Goal: Task Accomplishment & Management: Complete application form

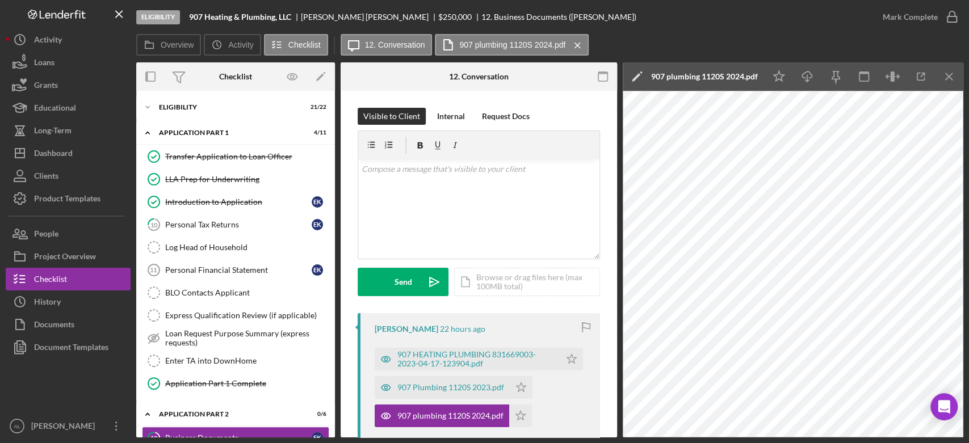
scroll to position [254, 0]
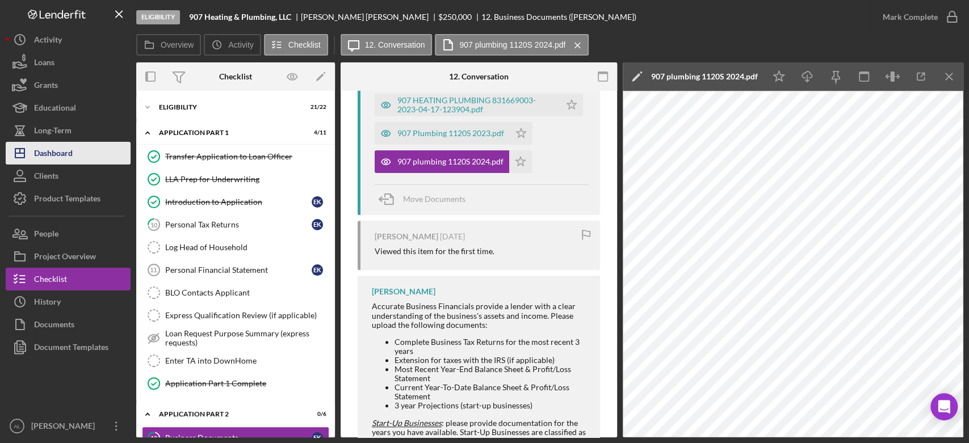
click at [64, 144] on div "Dashboard" at bounding box center [53, 155] width 39 height 26
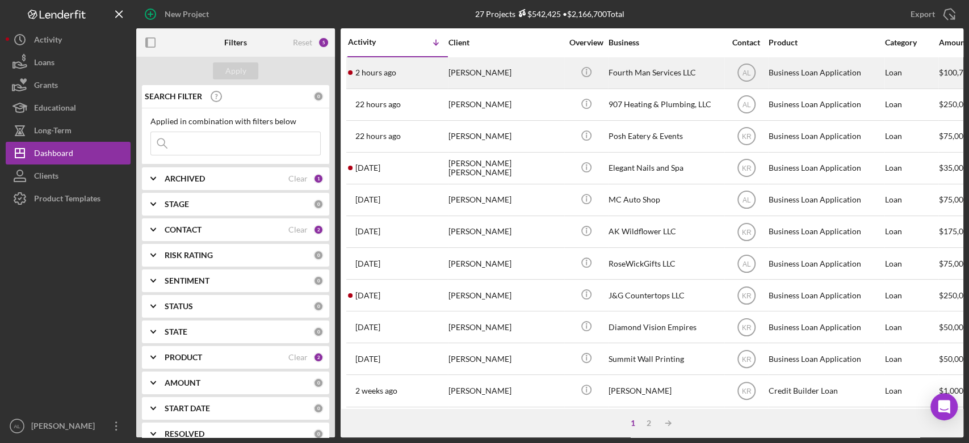
click at [400, 79] on div "2 hours ago [PERSON_NAME]" at bounding box center [397, 73] width 99 height 30
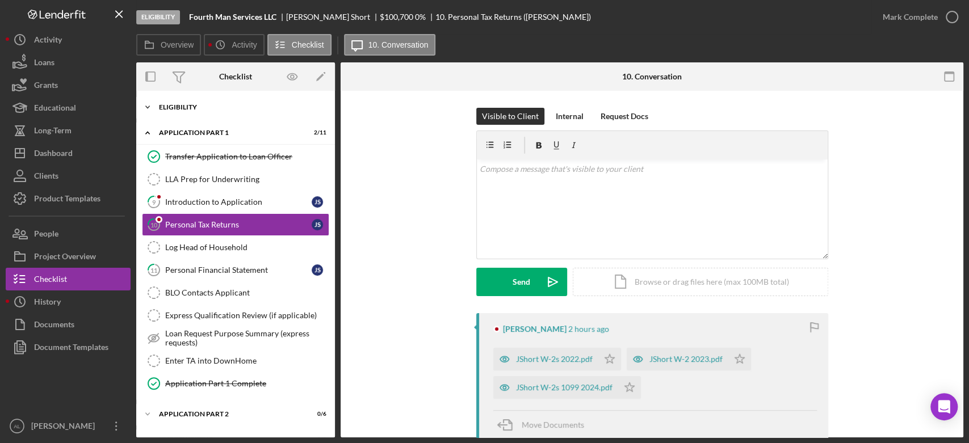
click at [249, 107] on div "Eligibility" at bounding box center [240, 107] width 162 height 7
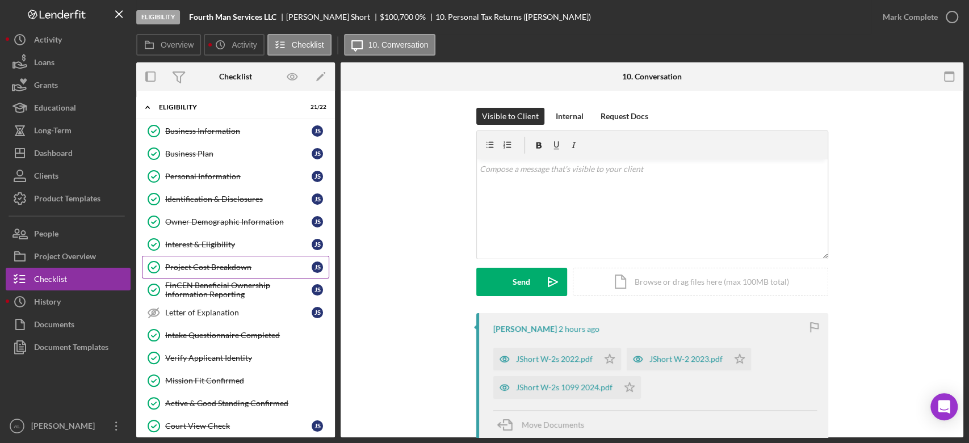
click at [245, 268] on div "Project Cost Breakdown" at bounding box center [238, 267] width 146 height 9
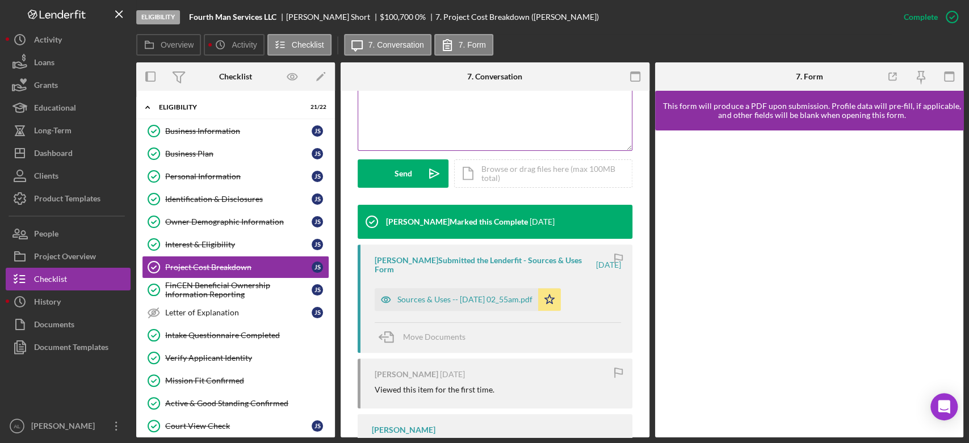
scroll to position [279, 0]
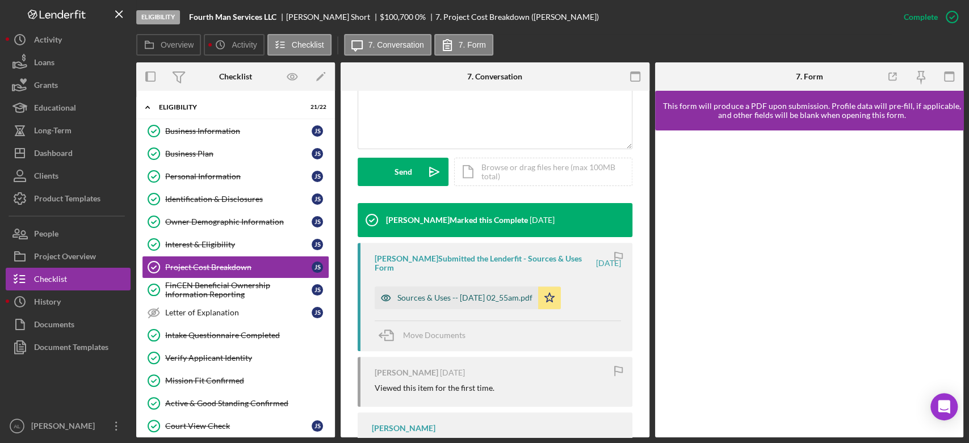
click at [489, 287] on div "Sources & Uses -- [DATE] 02_55am.pdf" at bounding box center [456, 298] width 163 height 23
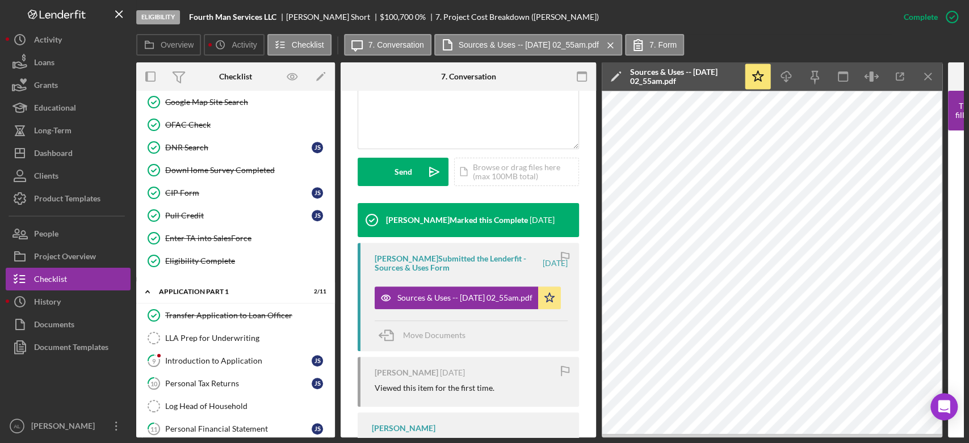
scroll to position [348, 0]
click at [227, 355] on div "Introduction to Application" at bounding box center [238, 359] width 146 height 9
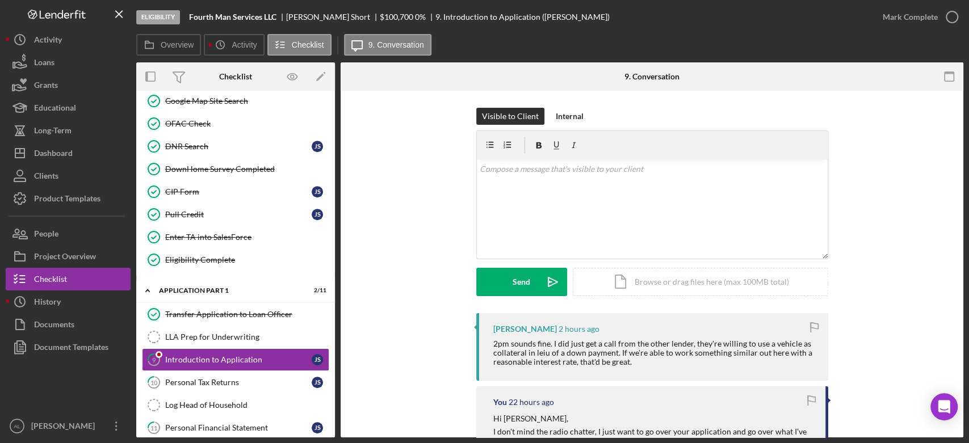
scroll to position [67, 0]
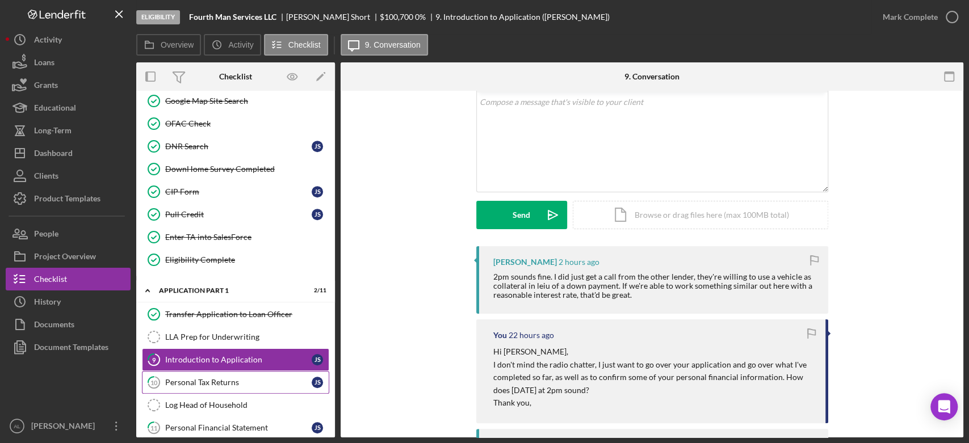
click at [258, 380] on div "Personal Tax Returns" at bounding box center [238, 382] width 146 height 9
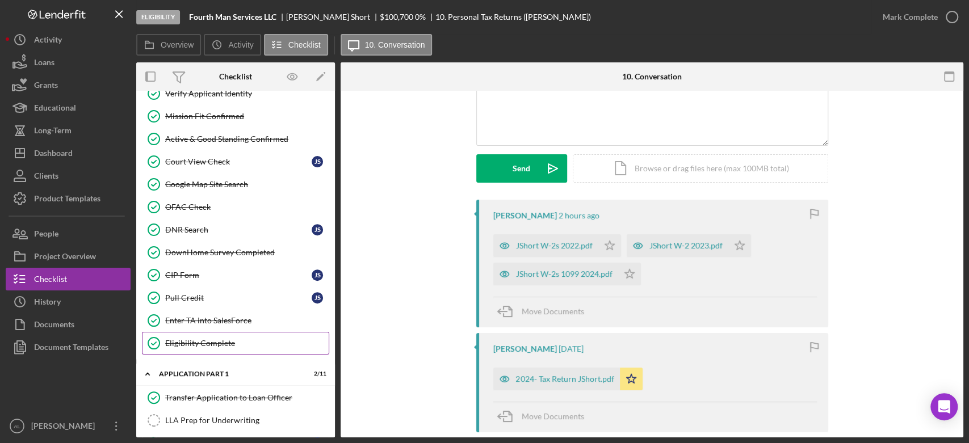
scroll to position [262, 0]
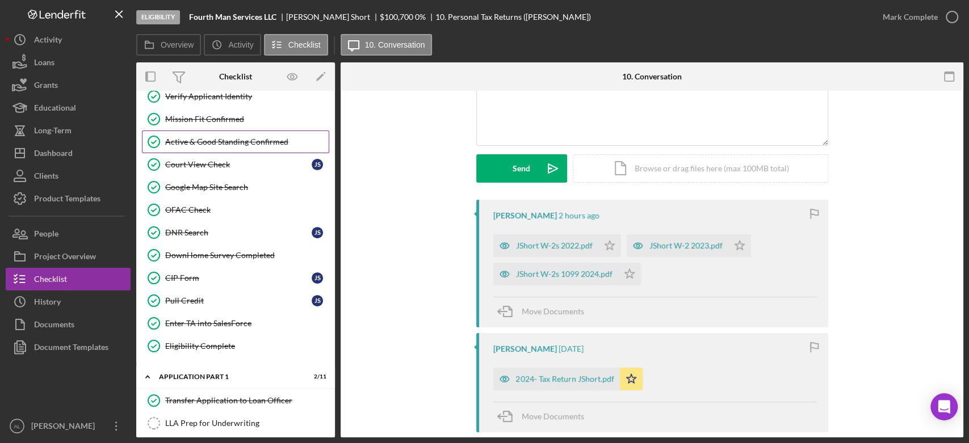
click at [249, 137] on div "Active & Good Standing Confirmed" at bounding box center [246, 141] width 163 height 9
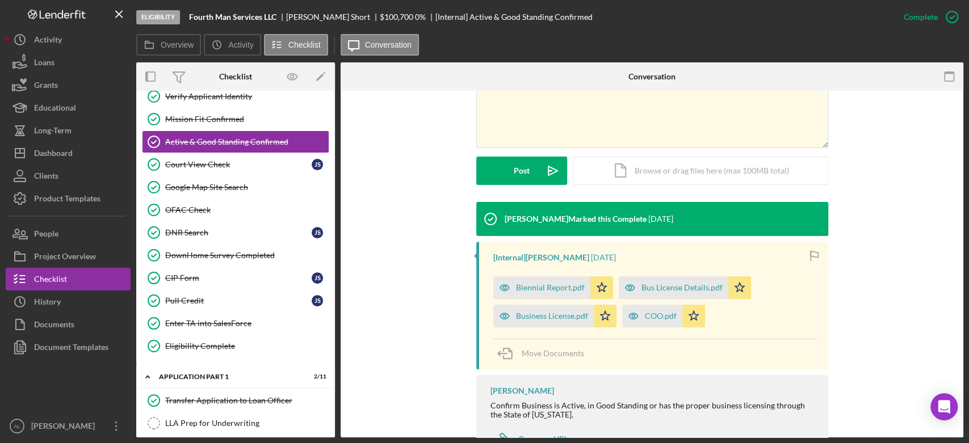
scroll to position [277, 0]
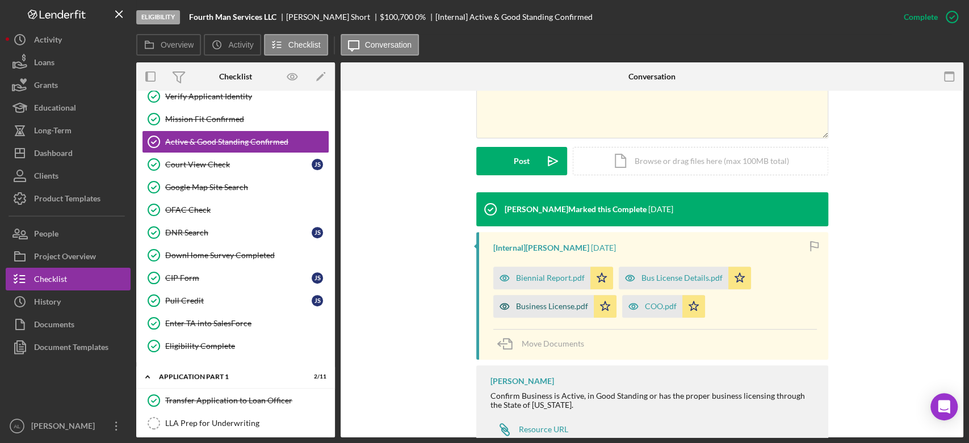
click at [564, 302] on div "Business License.pdf" at bounding box center [552, 306] width 72 height 9
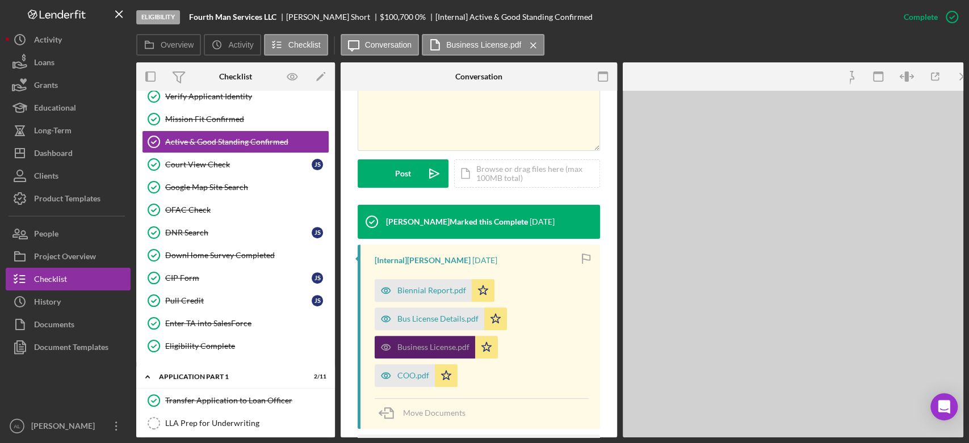
scroll to position [290, 0]
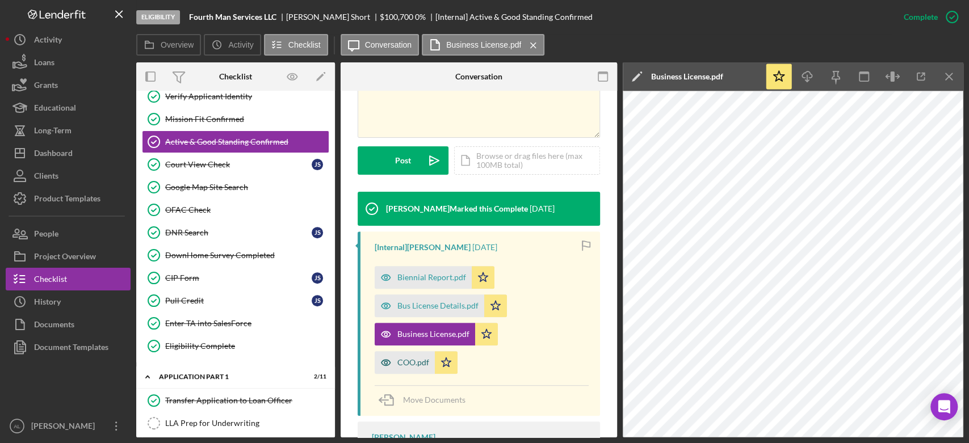
click at [417, 362] on div "COO.pdf" at bounding box center [413, 362] width 32 height 9
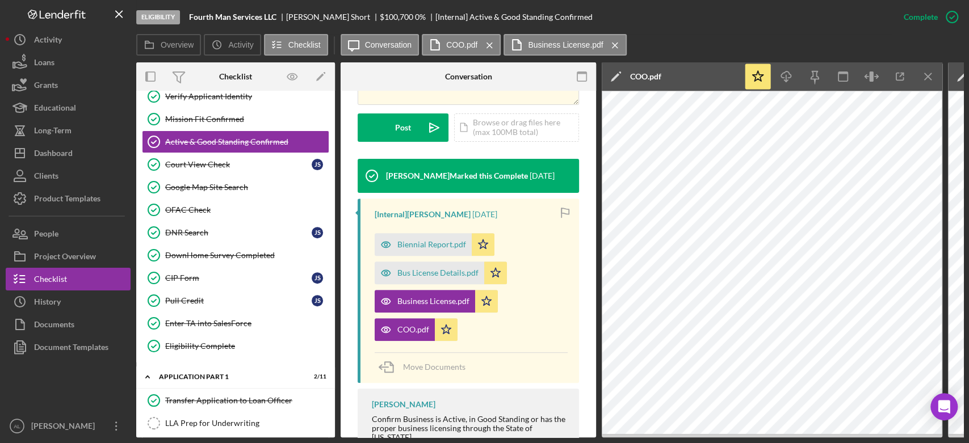
scroll to position [336, 0]
click at [416, 241] on div "Biennial Report.pdf" at bounding box center [431, 245] width 69 height 9
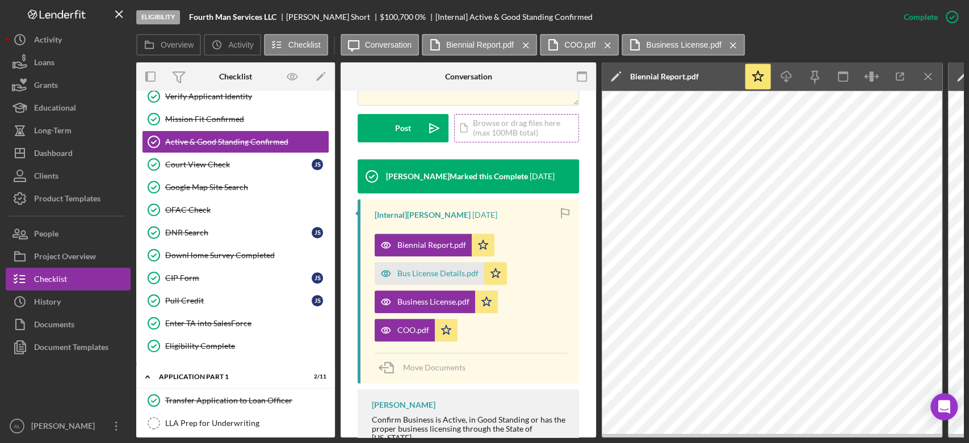
click at [503, 114] on div "Icon/Document Browse or drag files here (max 100MB total) Tap to choose files o…" at bounding box center [516, 128] width 125 height 28
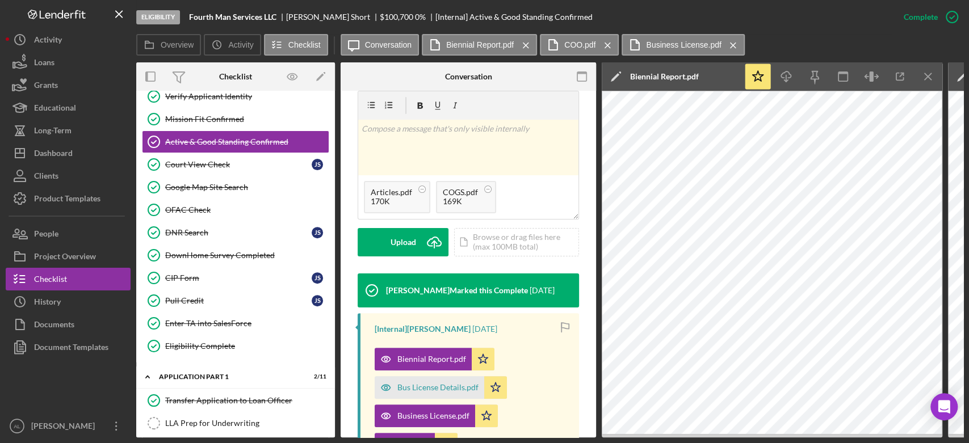
scroll to position [220, 0]
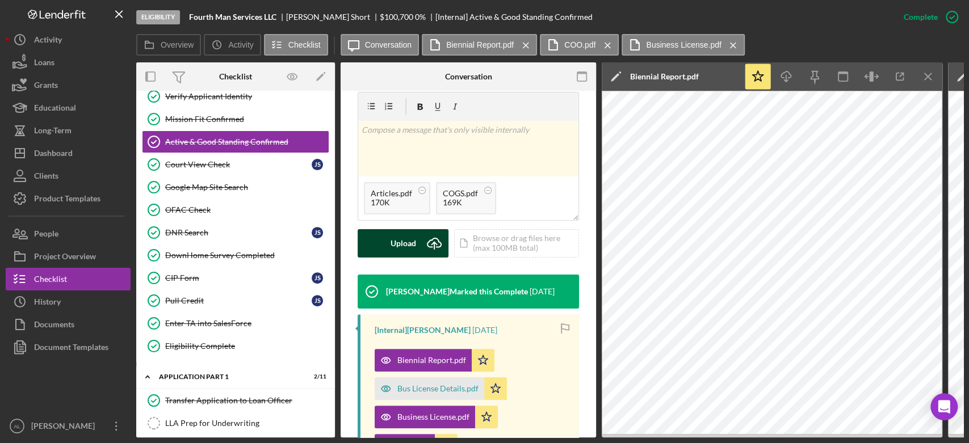
click at [416, 233] on button "Upload Icon/Upload" at bounding box center [403, 243] width 91 height 28
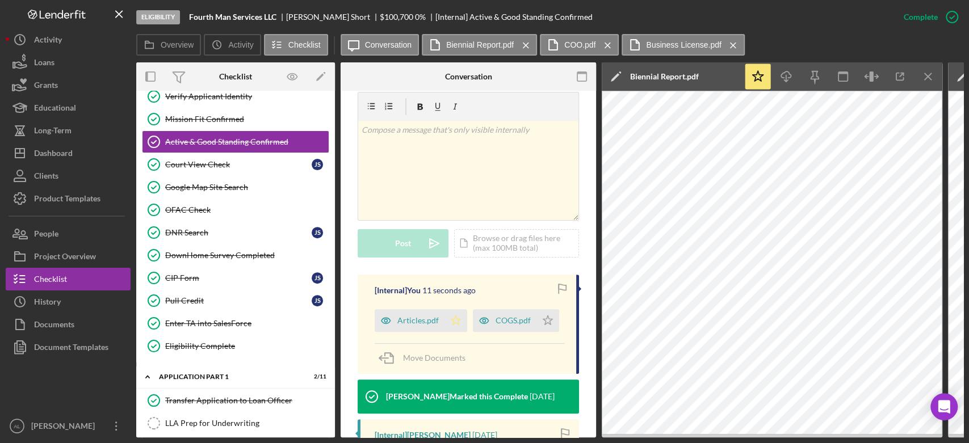
click at [454, 309] on icon "Icon/Star" at bounding box center [455, 320] width 23 height 23
click at [536, 332] on icon "Icon/Star" at bounding box center [547, 320] width 23 height 23
click at [426, 313] on div "Articles.pdf" at bounding box center [410, 320] width 70 height 23
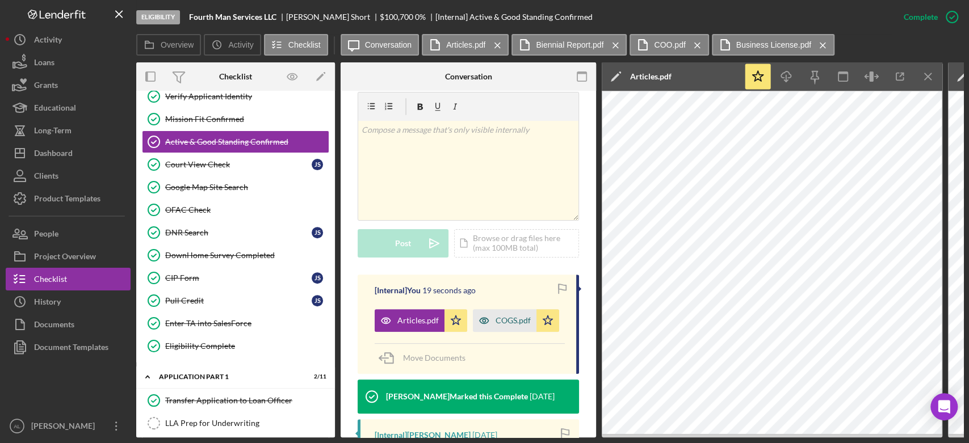
click at [496, 325] on div "COGS.pdf" at bounding box center [513, 320] width 35 height 9
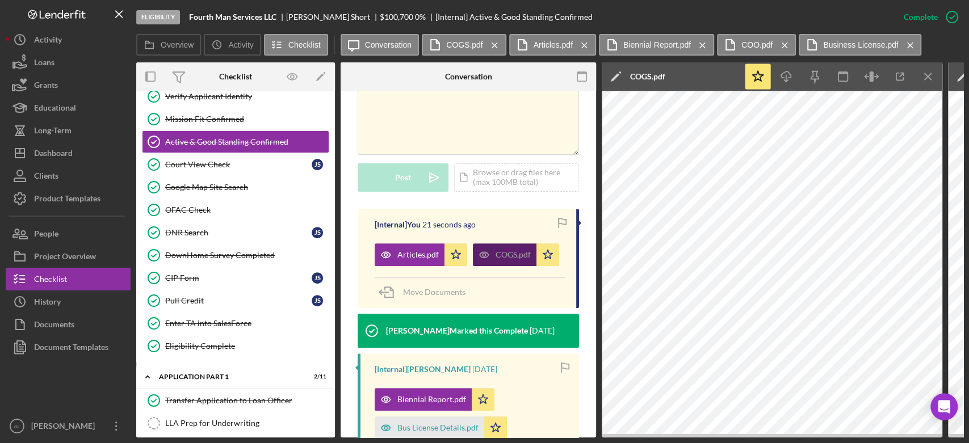
scroll to position [362, 0]
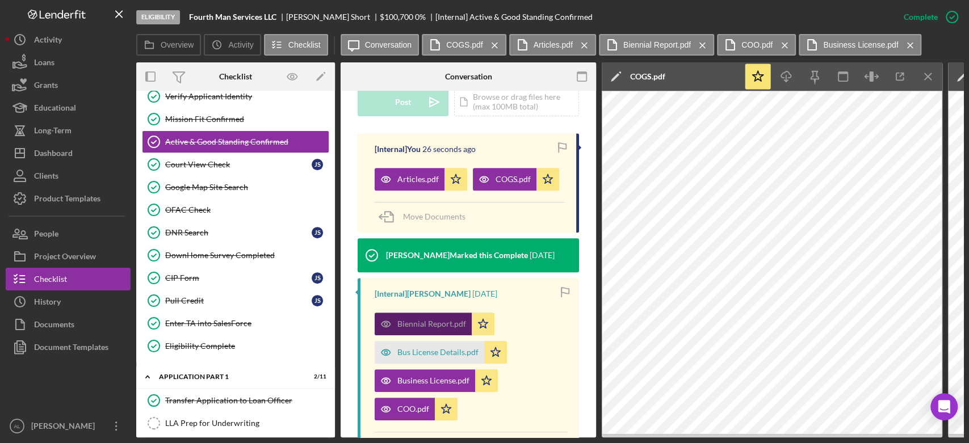
click at [421, 329] on div "Biennial Report.pdf" at bounding box center [431, 324] width 69 height 9
click at [423, 357] on div "Bus License Details.pdf" at bounding box center [437, 352] width 81 height 9
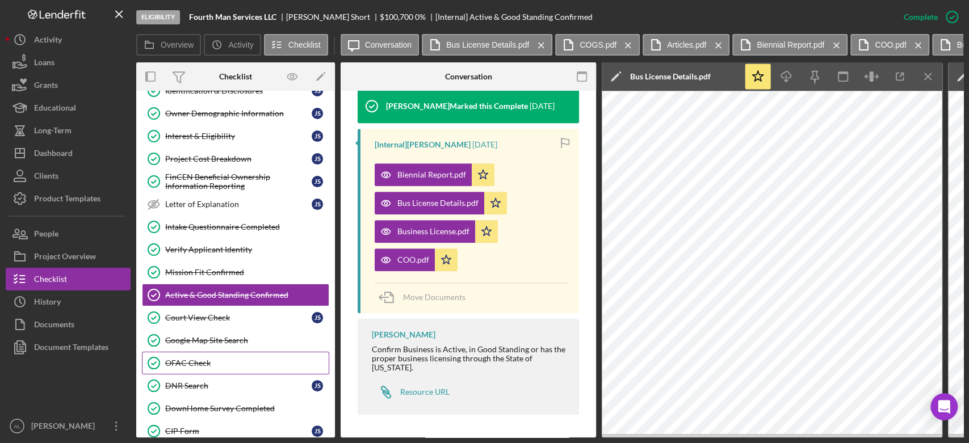
scroll to position [95, 0]
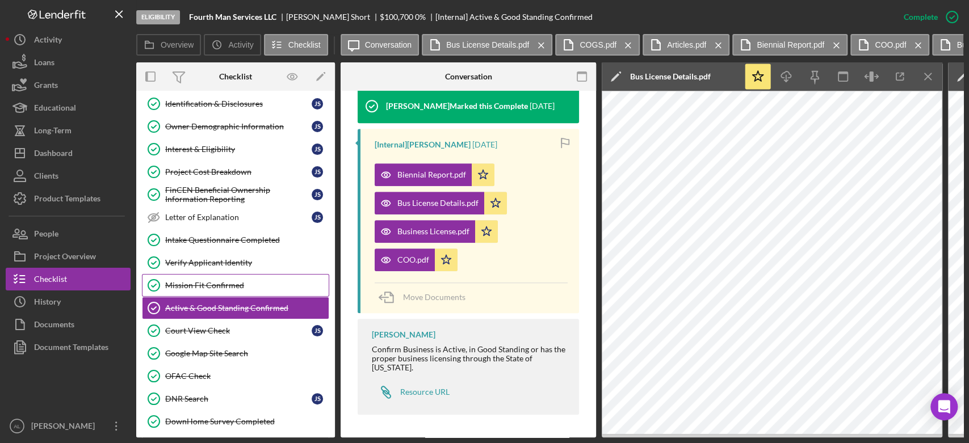
click at [249, 284] on div "Mission Fit Confirmed" at bounding box center [246, 285] width 163 height 9
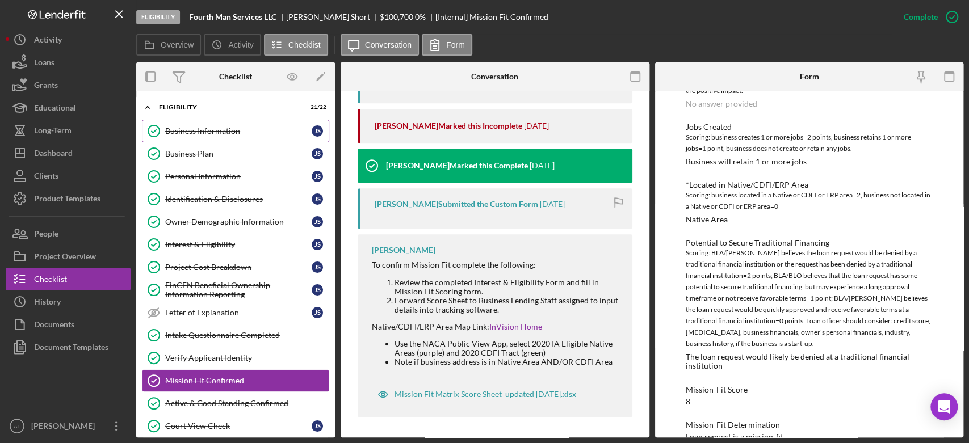
click at [249, 132] on div "Business Information" at bounding box center [238, 131] width 146 height 9
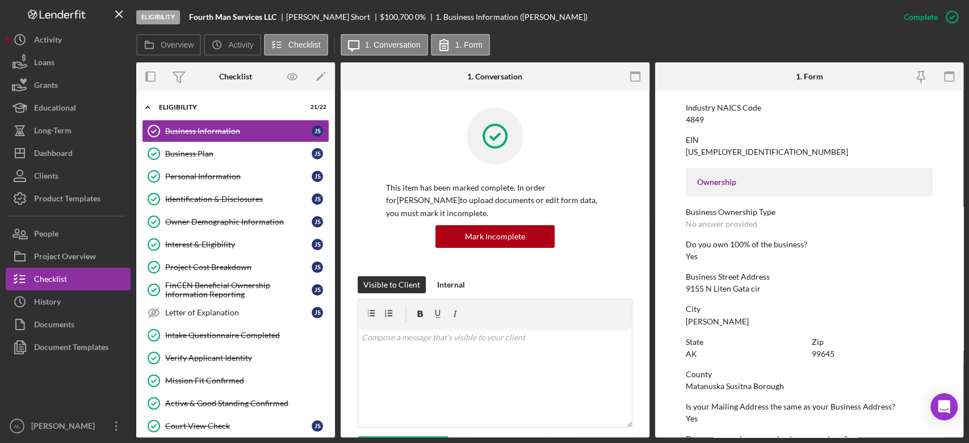
scroll to position [509, 0]
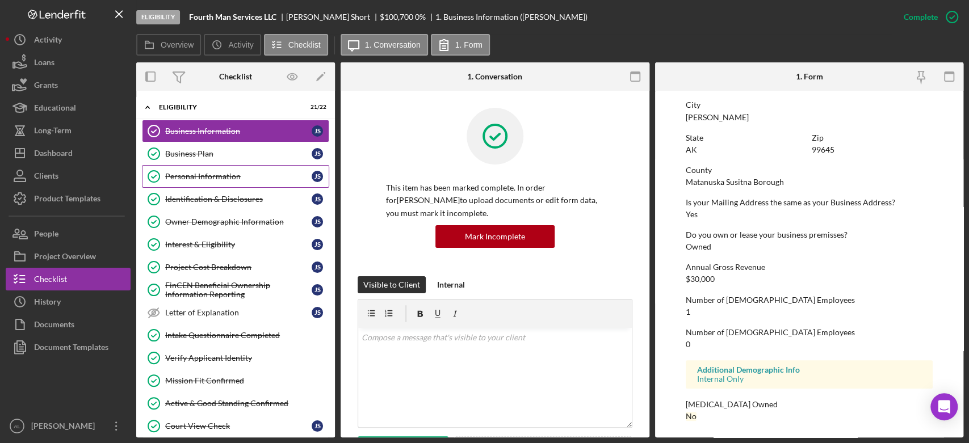
click at [224, 177] on div "Personal Information" at bounding box center [238, 176] width 146 height 9
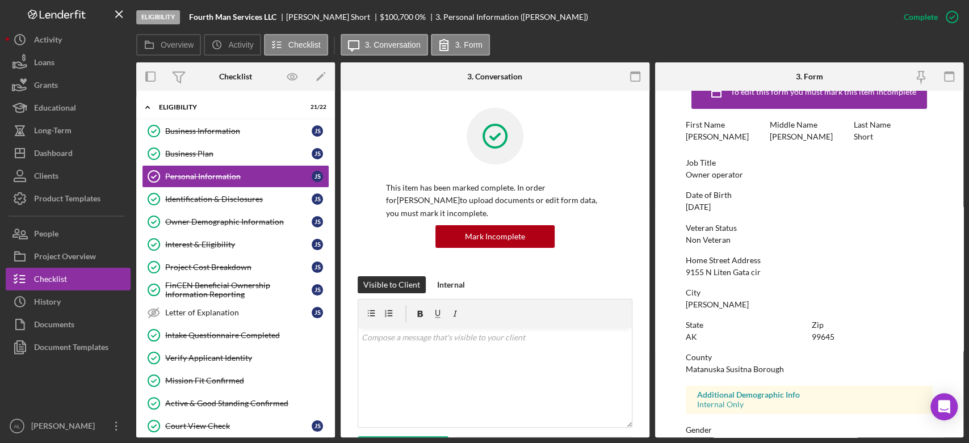
scroll to position [182, 0]
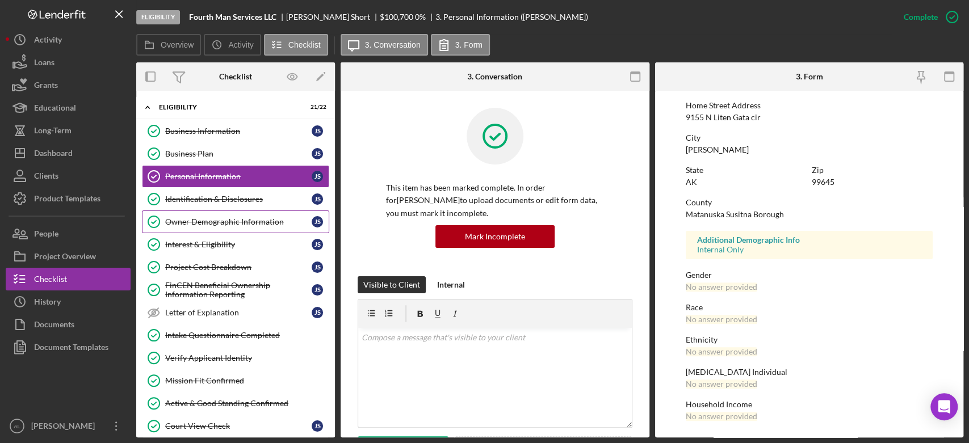
click at [203, 217] on div "Owner Demographic Information" at bounding box center [238, 221] width 146 height 9
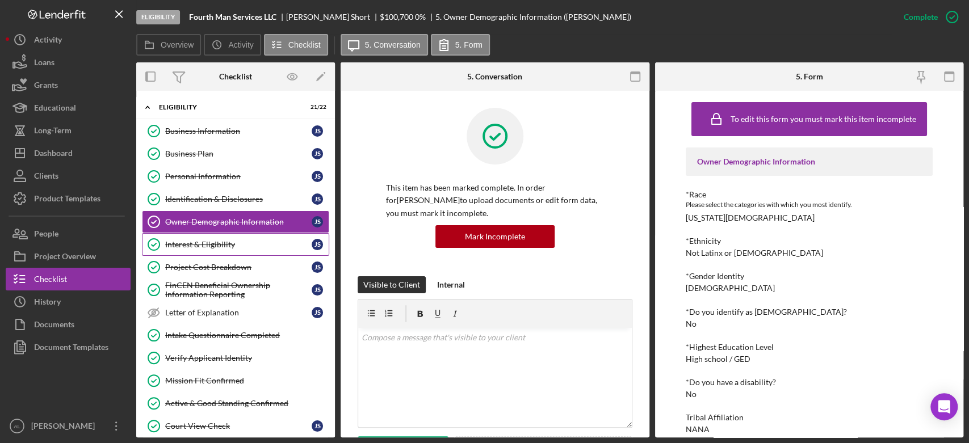
click at [233, 250] on link "Interest & Eligibility Interest & Eligibility J S" at bounding box center [235, 244] width 187 height 23
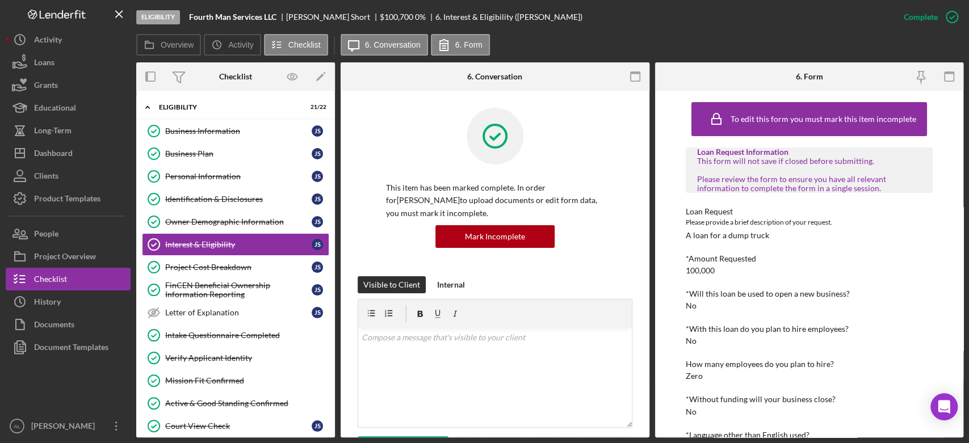
scroll to position [66, 0]
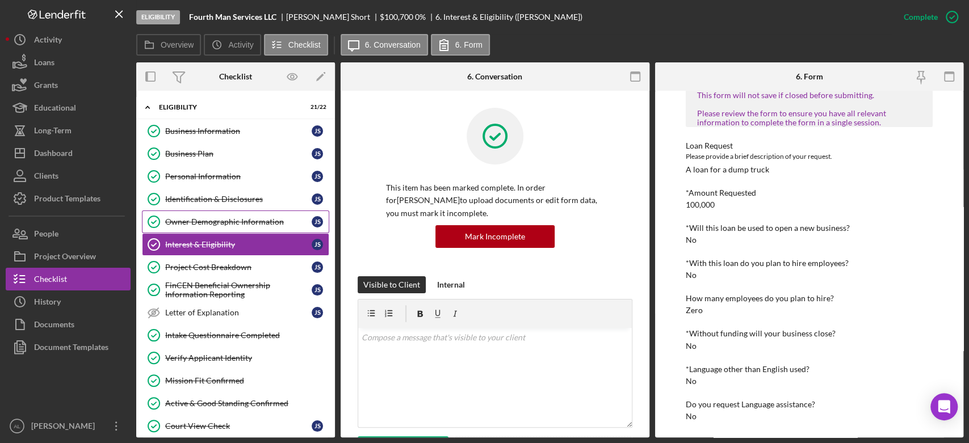
click at [255, 223] on div "Owner Demographic Information" at bounding box center [238, 221] width 146 height 9
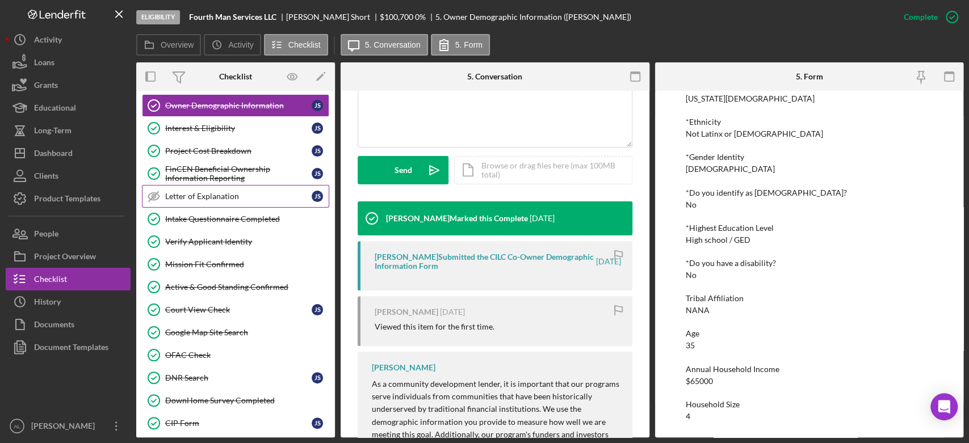
scroll to position [123, 0]
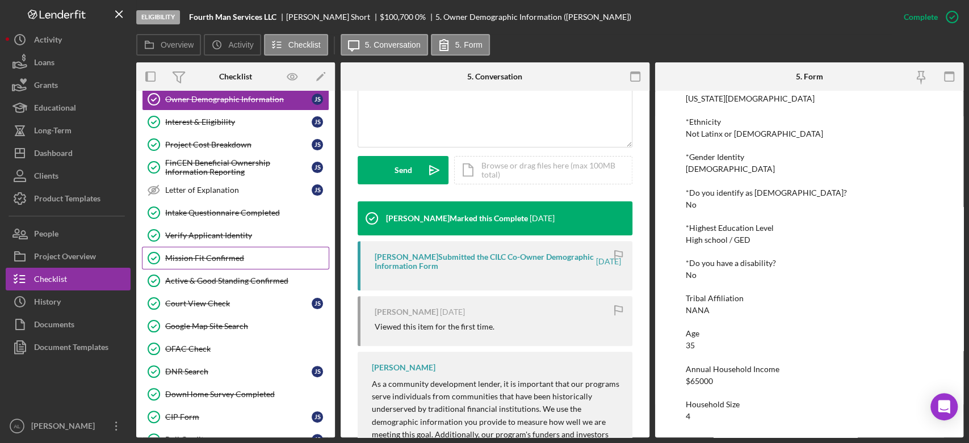
click at [233, 259] on div "Mission Fit Confirmed" at bounding box center [246, 258] width 163 height 9
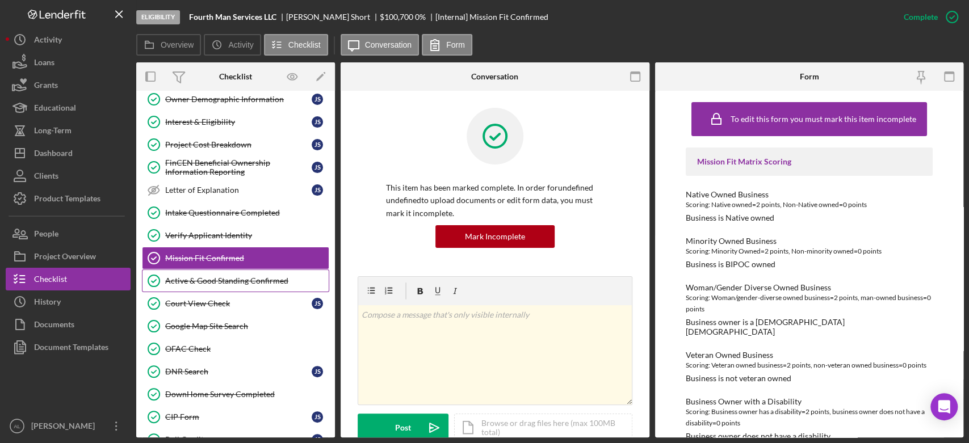
click at [261, 282] on div "Active & Good Standing Confirmed" at bounding box center [246, 280] width 163 height 9
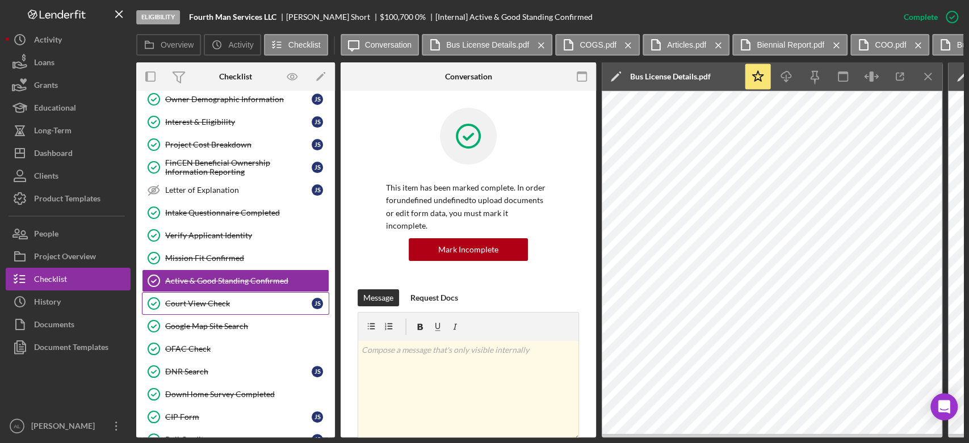
click at [233, 305] on div "Court View Check" at bounding box center [238, 303] width 146 height 9
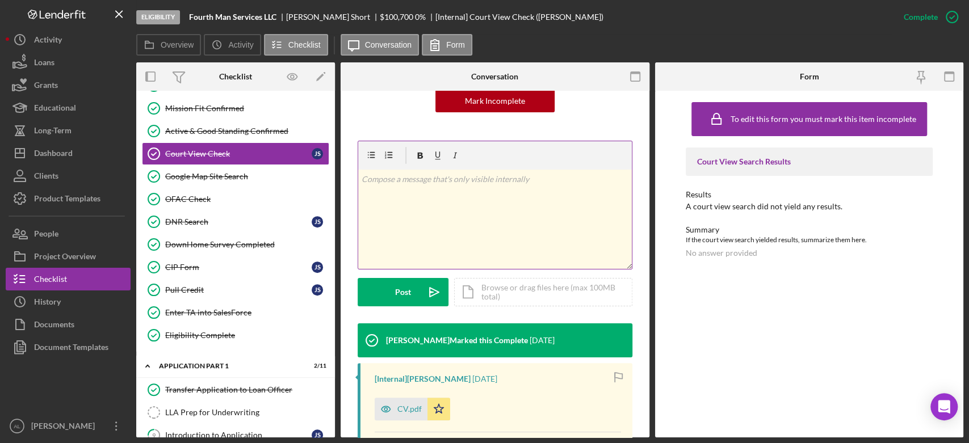
scroll to position [136, 0]
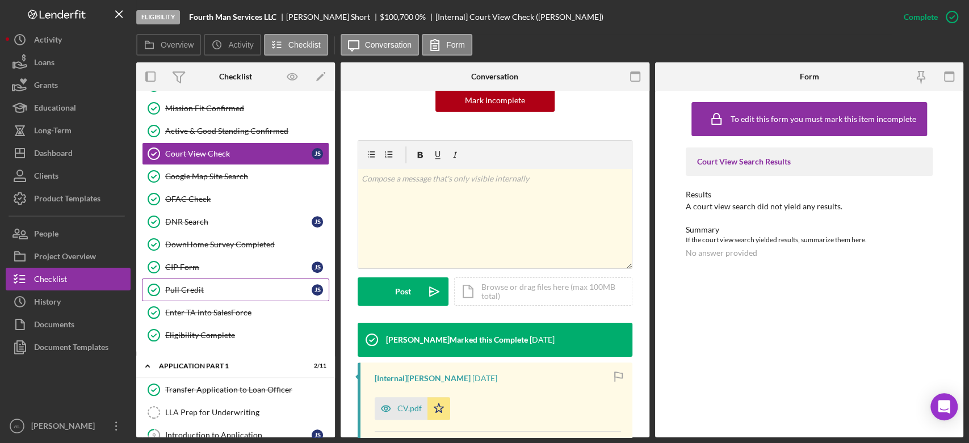
click at [230, 280] on link "Pull Credit Pull Credit J S" at bounding box center [235, 290] width 187 height 23
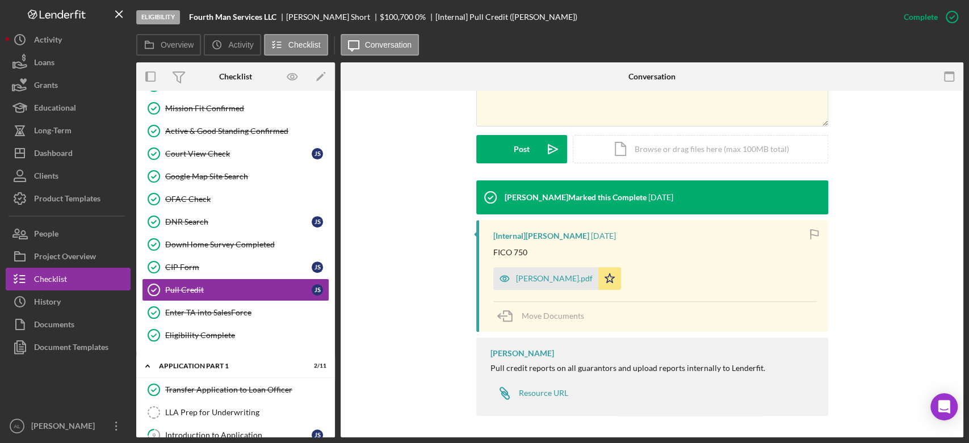
scroll to position [288, 0]
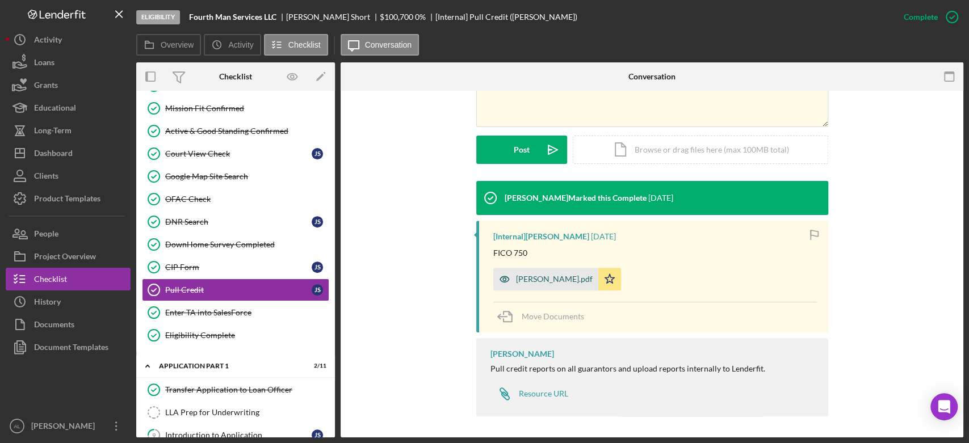
click at [518, 272] on div "[PERSON_NAME].pdf" at bounding box center [545, 279] width 105 height 23
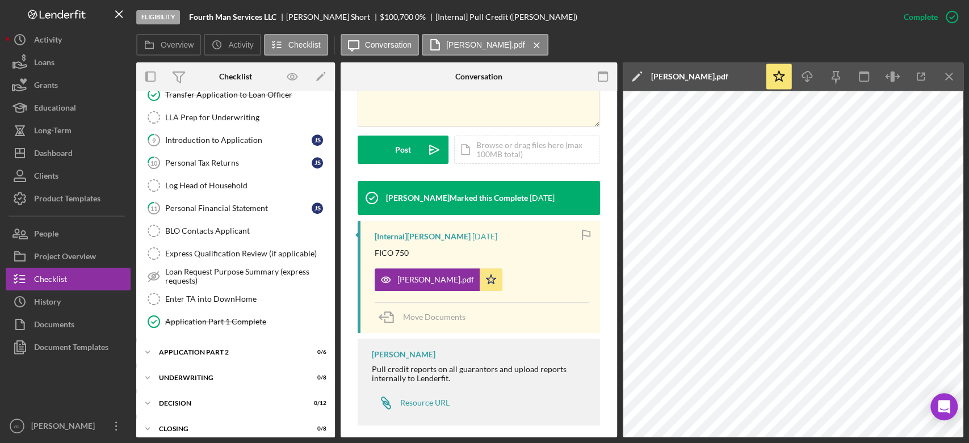
scroll to position [567, 0]
click at [250, 131] on link "9 Introduction to Application J S" at bounding box center [235, 140] width 187 height 23
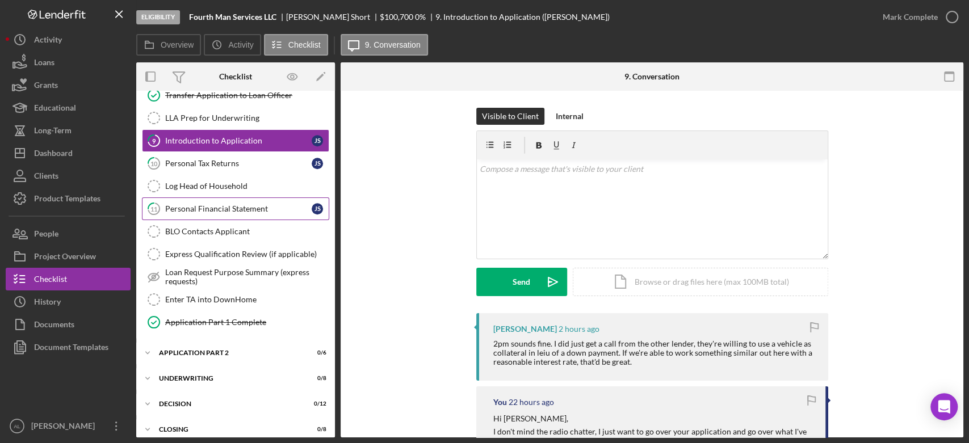
click at [236, 206] on div "Personal Financial Statement" at bounding box center [238, 208] width 146 height 9
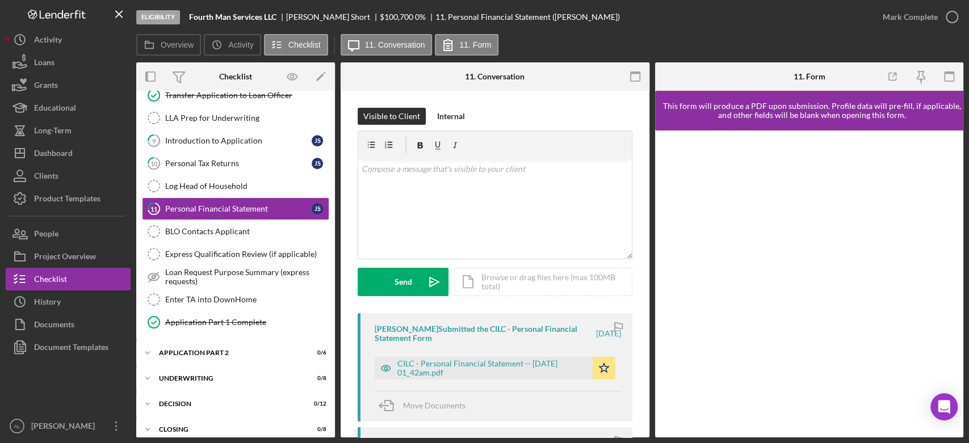
scroll to position [127, 0]
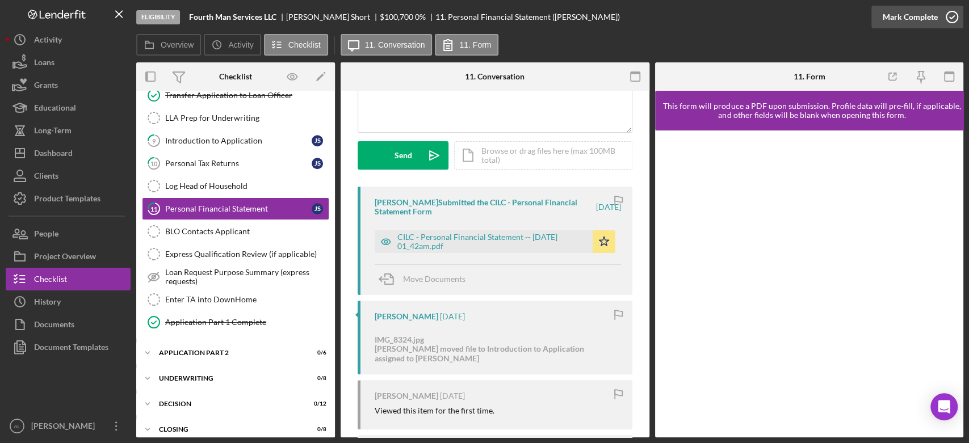
click at [950, 19] on icon "button" at bounding box center [952, 17] width 28 height 28
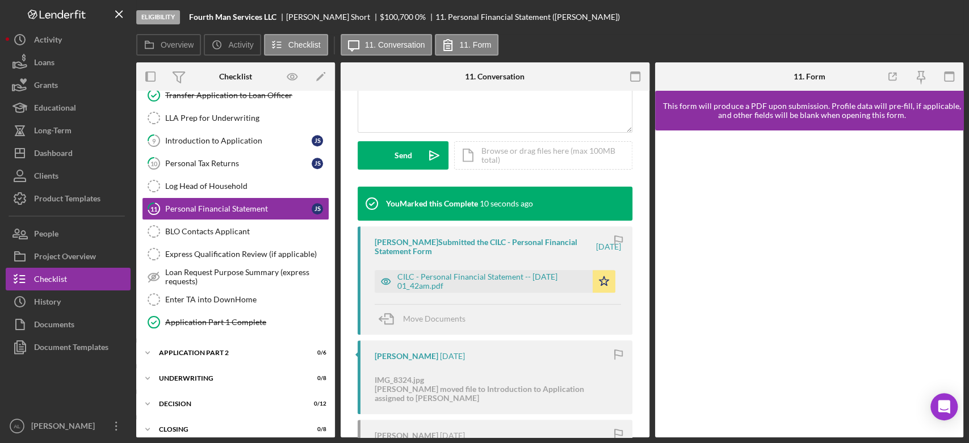
scroll to position [295, 0]
click at [521, 279] on div "CILC - Personal Financial Statement -- [DATE] 01_42am.pdf" at bounding box center [492, 281] width 190 height 18
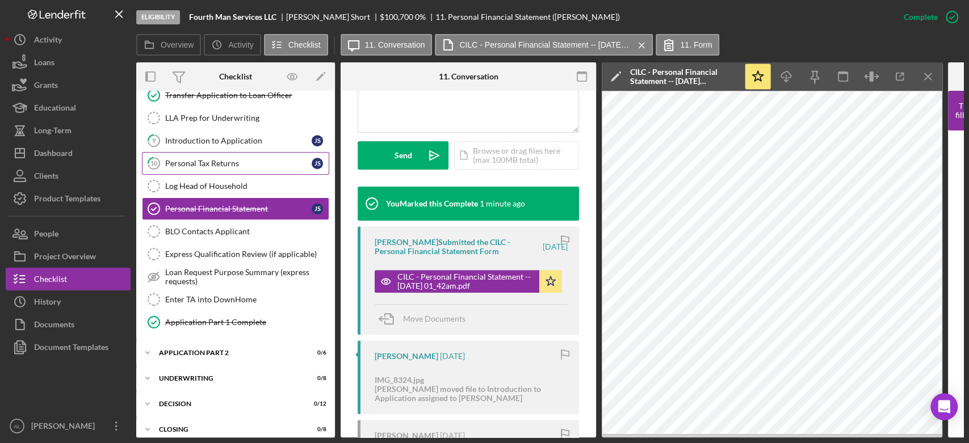
click at [266, 159] on div "Personal Tax Returns" at bounding box center [238, 163] width 146 height 9
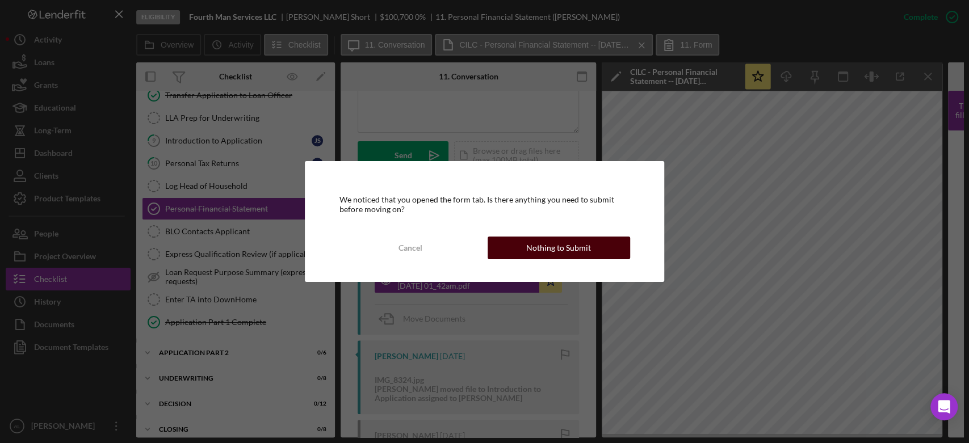
click at [535, 257] on div "Nothing to Submit" at bounding box center [558, 248] width 65 height 23
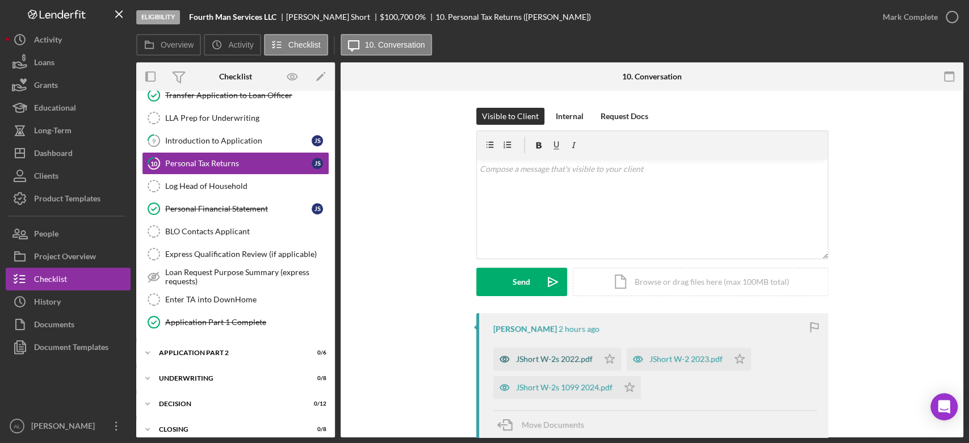
click at [573, 362] on div "JShort W-2s 2022.pdf" at bounding box center [554, 359] width 77 height 9
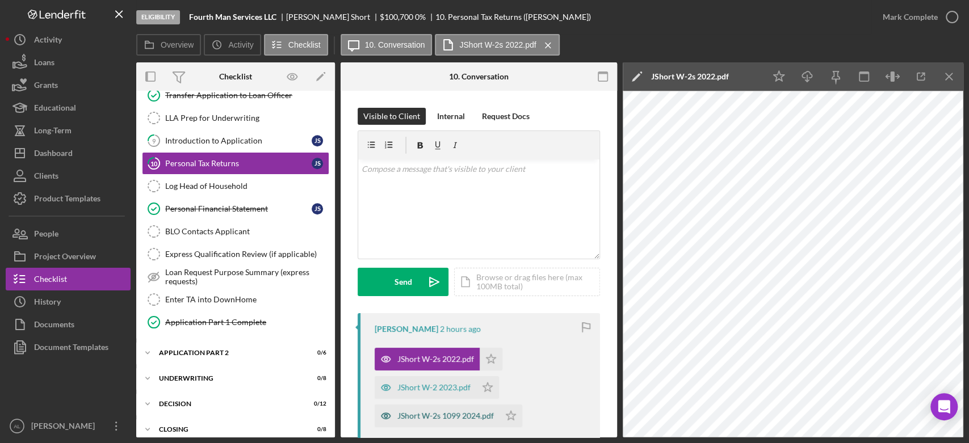
click at [454, 418] on div "JShort W-2s 1099 2024.pdf" at bounding box center [445, 416] width 97 height 9
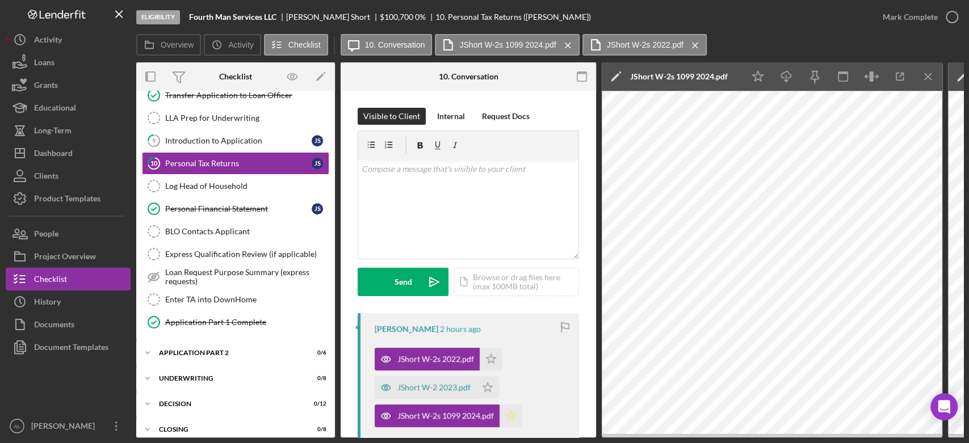
click at [505, 419] on icon "Icon/Star" at bounding box center [511, 416] width 23 height 23
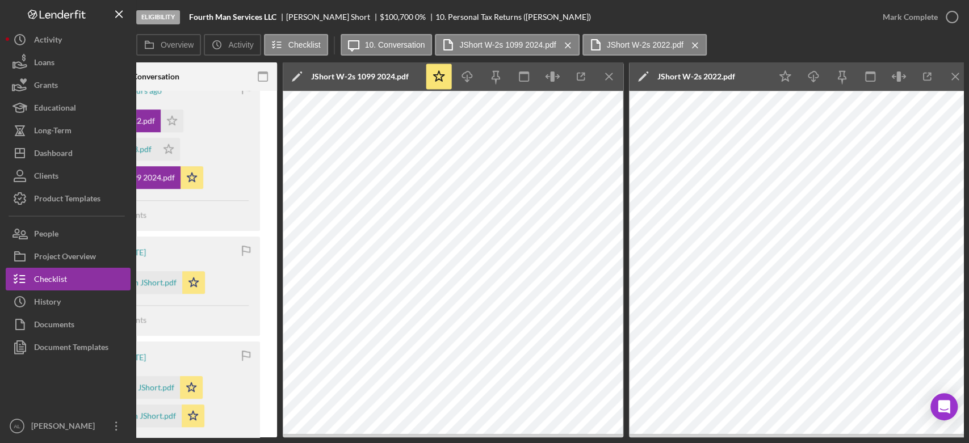
scroll to position [0, 325]
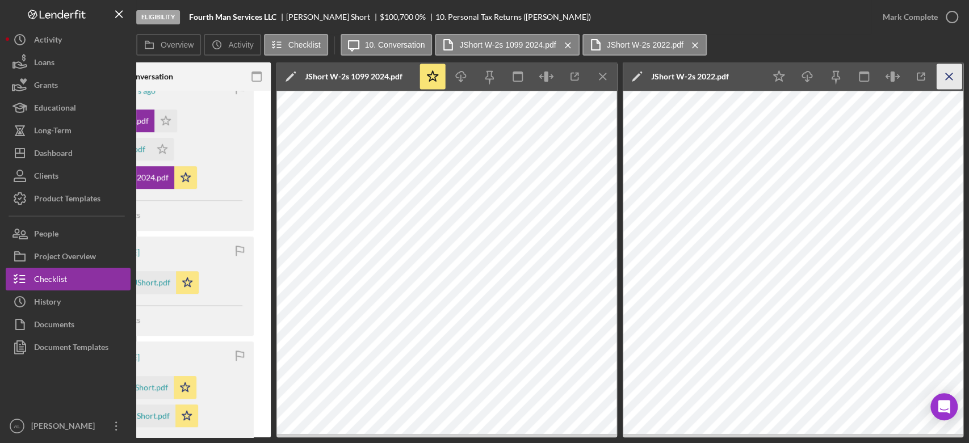
click at [953, 73] on icon "Icon/Menu Close" at bounding box center [950, 77] width 26 height 26
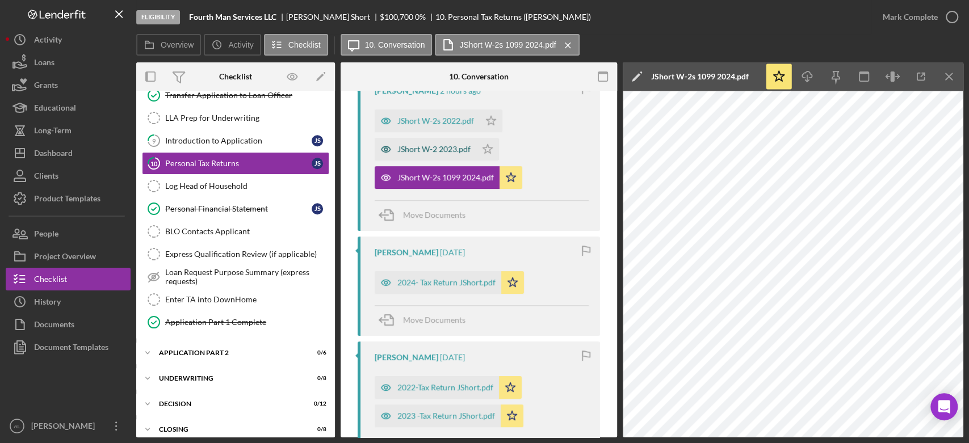
click at [455, 142] on div "JShort W-2 2023.pdf" at bounding box center [426, 149] width 102 height 23
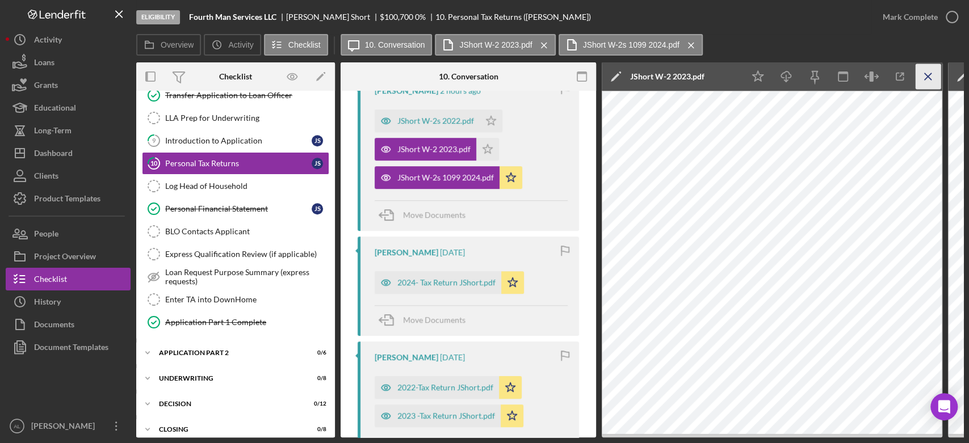
click at [929, 83] on icon "Icon/Menu Close" at bounding box center [929, 77] width 26 height 26
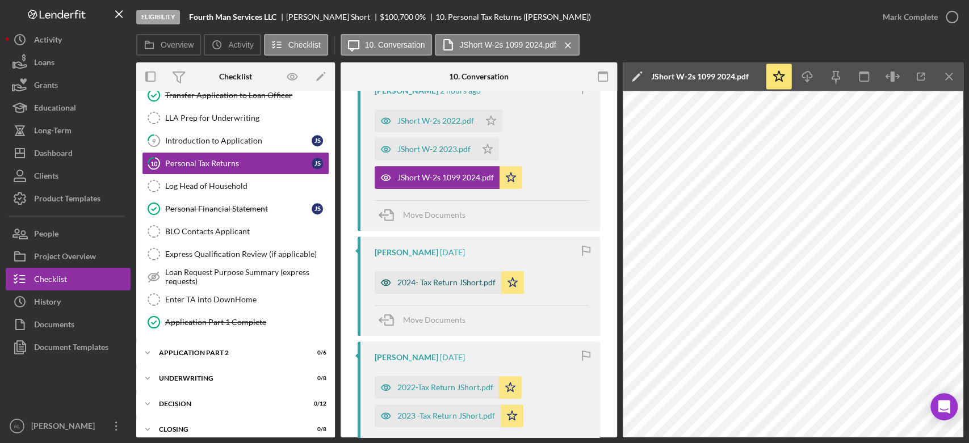
click at [469, 290] on div "2024- Tax Return JShort.pdf" at bounding box center [438, 282] width 127 height 23
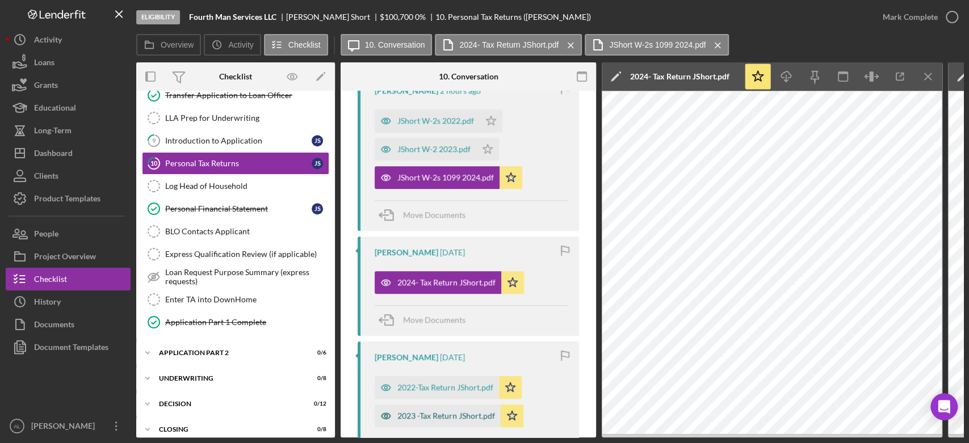
click at [464, 417] on div "2023 -Tax Return JShort.pdf" at bounding box center [446, 416] width 98 height 9
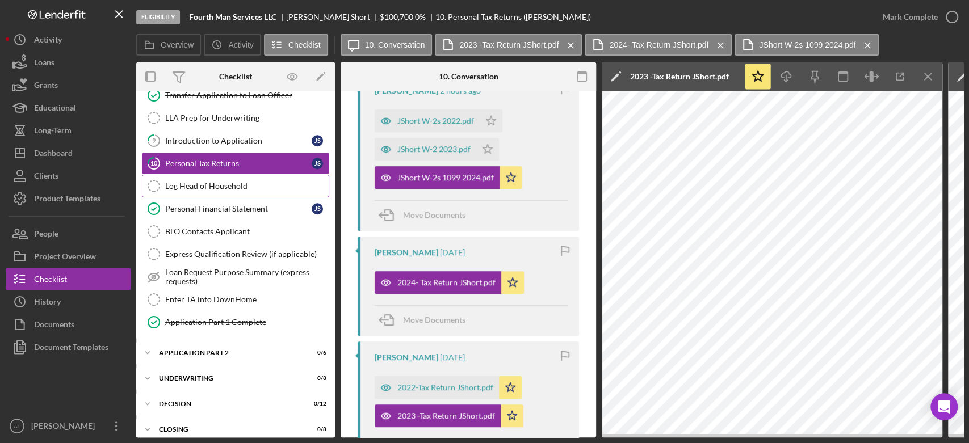
click at [253, 187] on link "Log Head of Household Log Head of Household" at bounding box center [235, 186] width 187 height 23
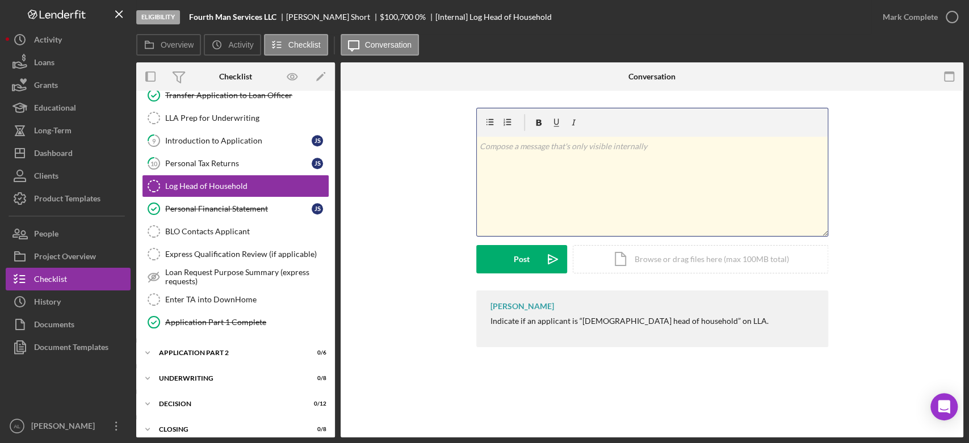
click at [565, 202] on div "v Color teal Color pink Remove color Add row above Add row below Add column bef…" at bounding box center [652, 186] width 351 height 99
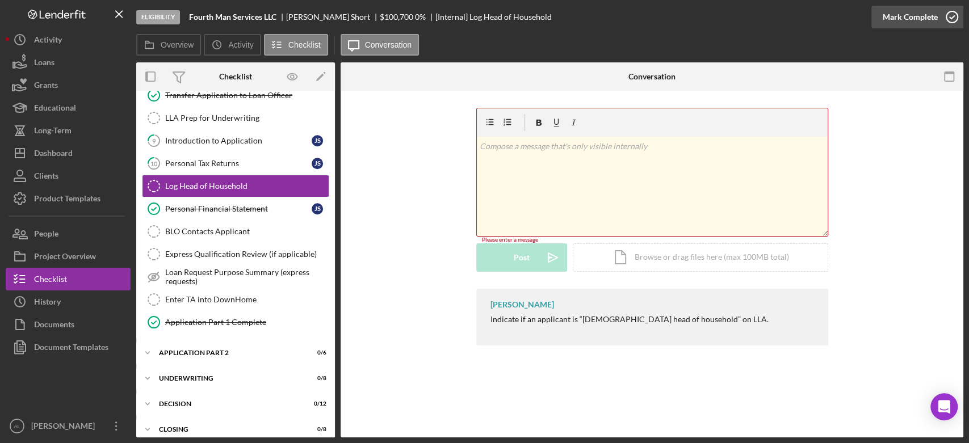
click at [958, 16] on icon "button" at bounding box center [952, 17] width 28 height 28
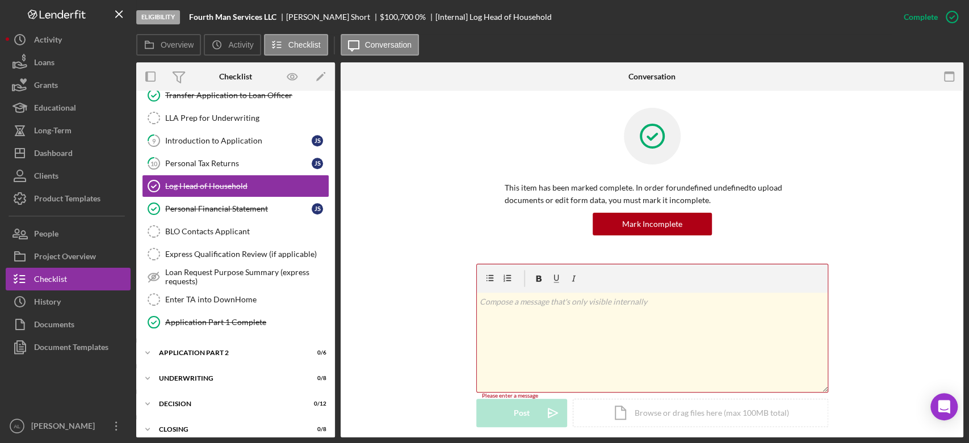
click at [391, 261] on div "This item has been marked complete. In order for undefined undefined to upload …" at bounding box center [652, 186] width 589 height 156
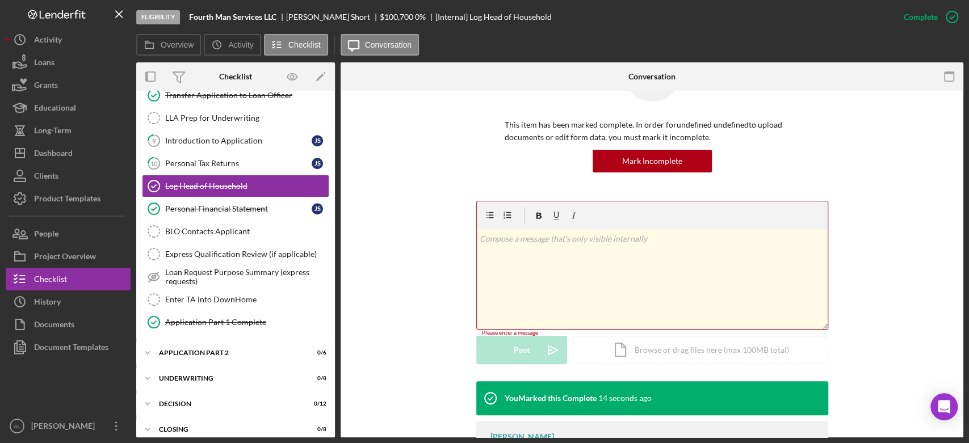
scroll to position [125, 0]
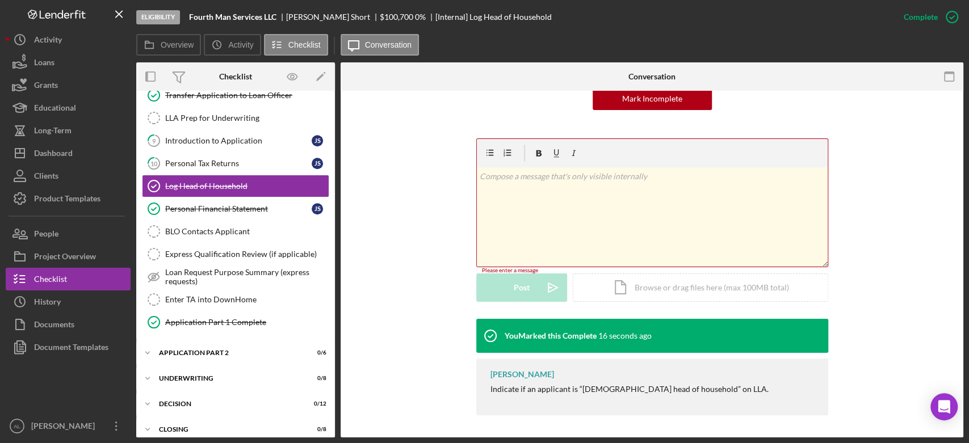
click at [547, 254] on div "v Color teal Color pink Remove color Add row above Add row below Add column bef…" at bounding box center [652, 216] width 351 height 99
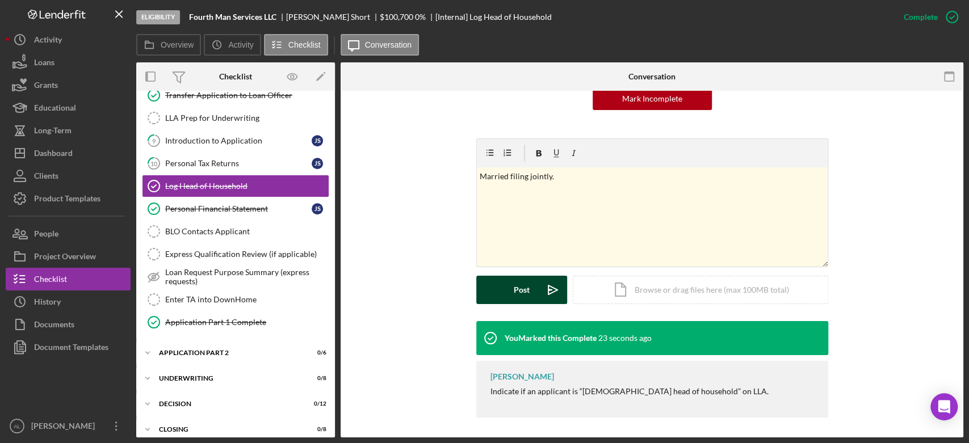
click at [541, 294] on icon "Icon/icon-invite-send" at bounding box center [553, 290] width 28 height 28
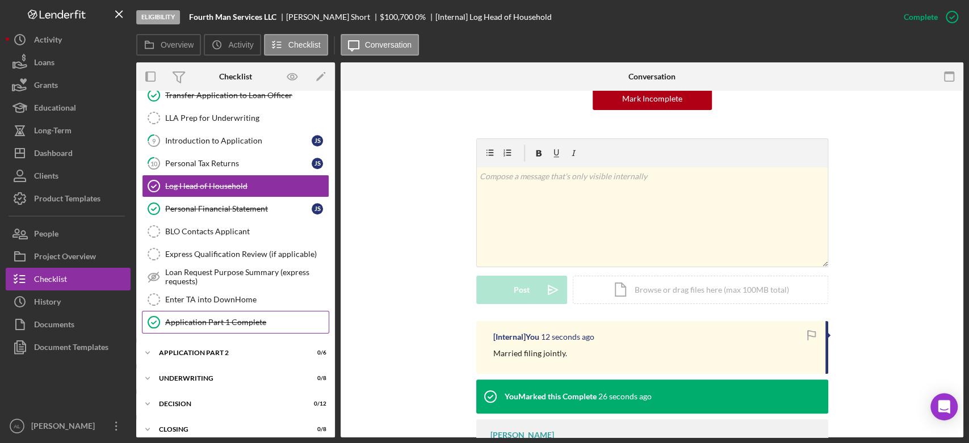
scroll to position [458, 0]
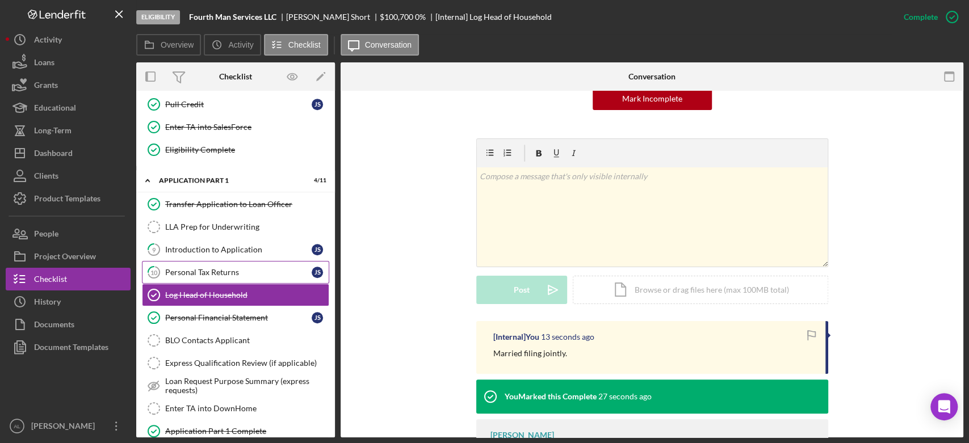
click at [246, 263] on link "10 Personal Tax Returns J S" at bounding box center [235, 272] width 187 height 23
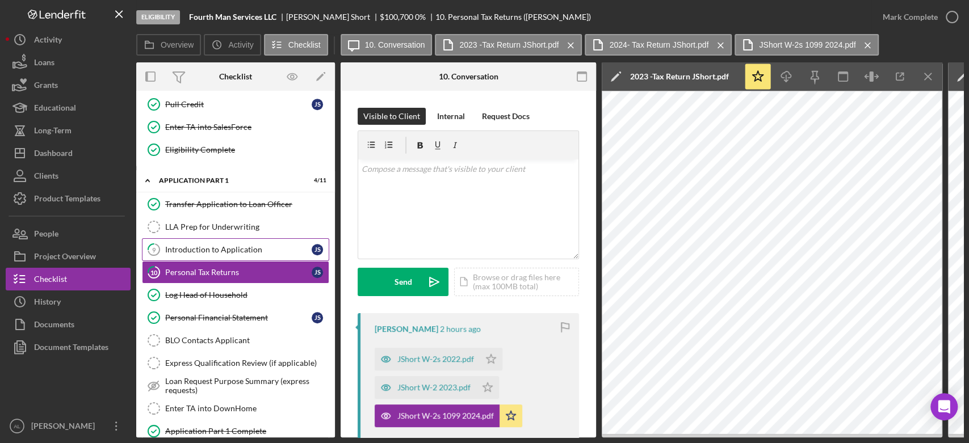
scroll to position [349, 0]
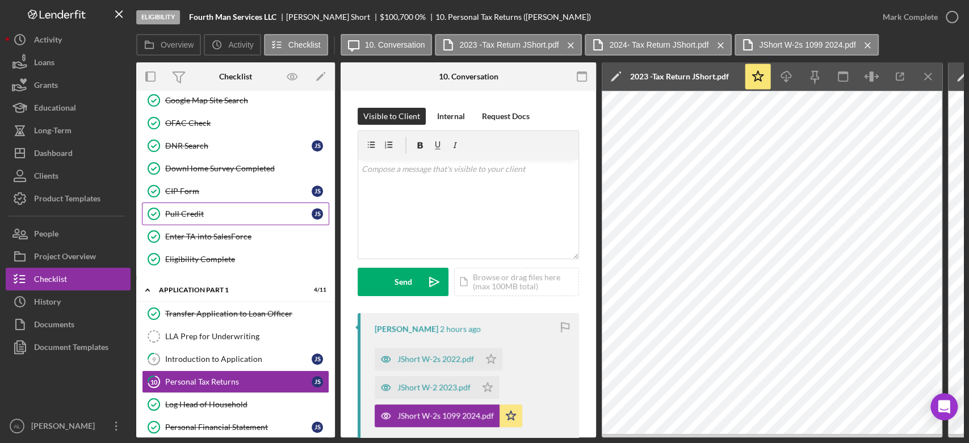
click at [244, 209] on div "Pull Credit" at bounding box center [238, 213] width 146 height 9
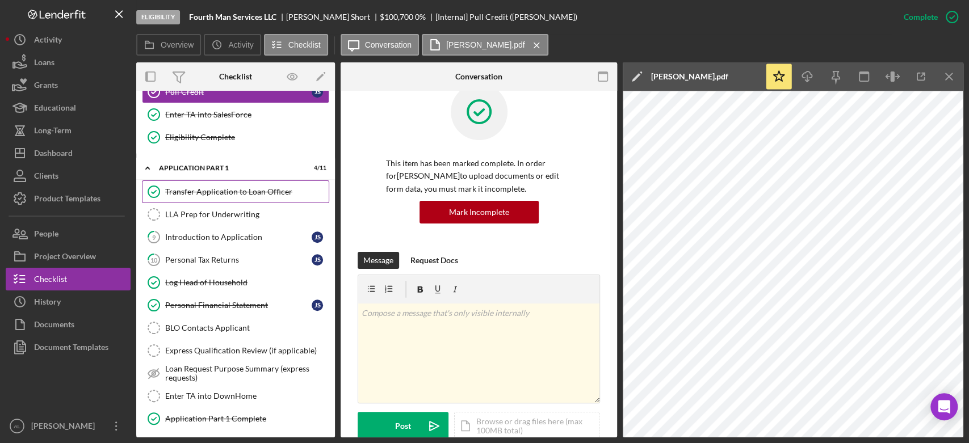
scroll to position [476, 0]
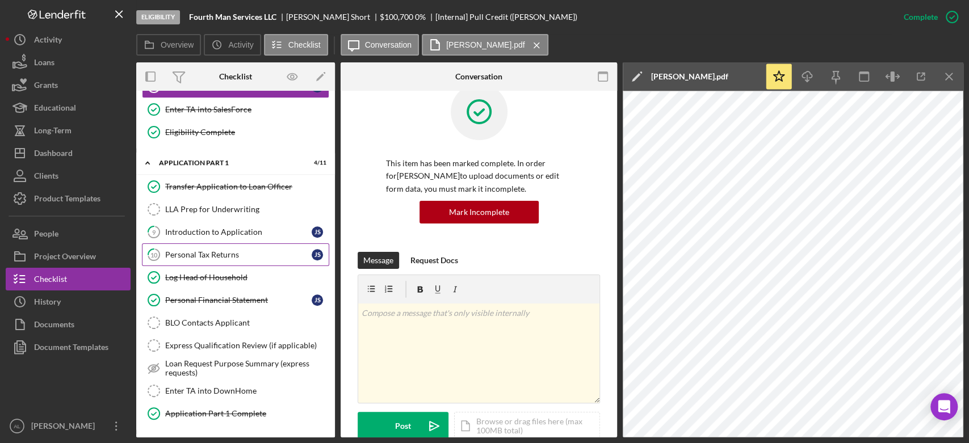
click at [224, 258] on link "10 Personal Tax Returns J S" at bounding box center [235, 255] width 187 height 23
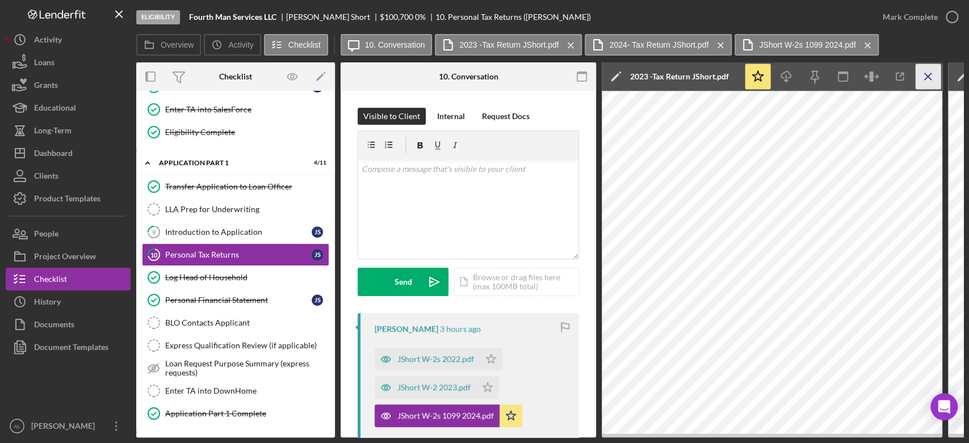
click at [934, 74] on icon "Icon/Menu Close" at bounding box center [929, 77] width 26 height 26
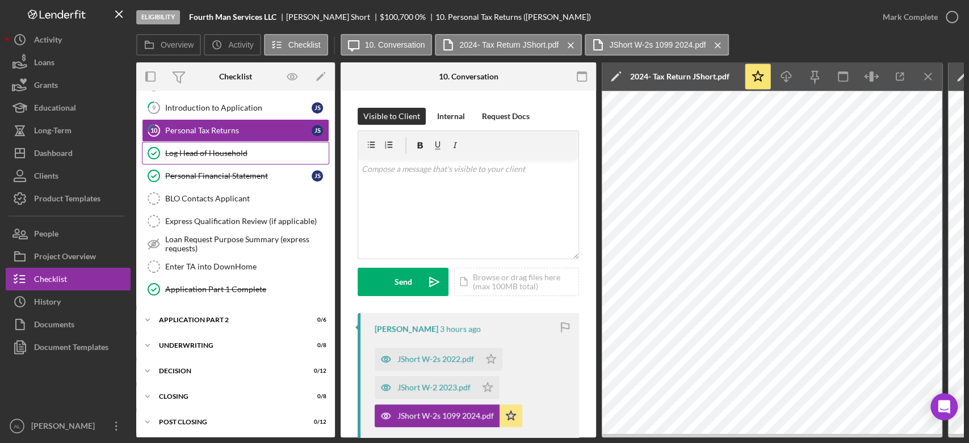
scroll to position [599, 0]
click at [273, 309] on div "Icon/Expander Application Part 2 0 / 6" at bounding box center [235, 320] width 199 height 23
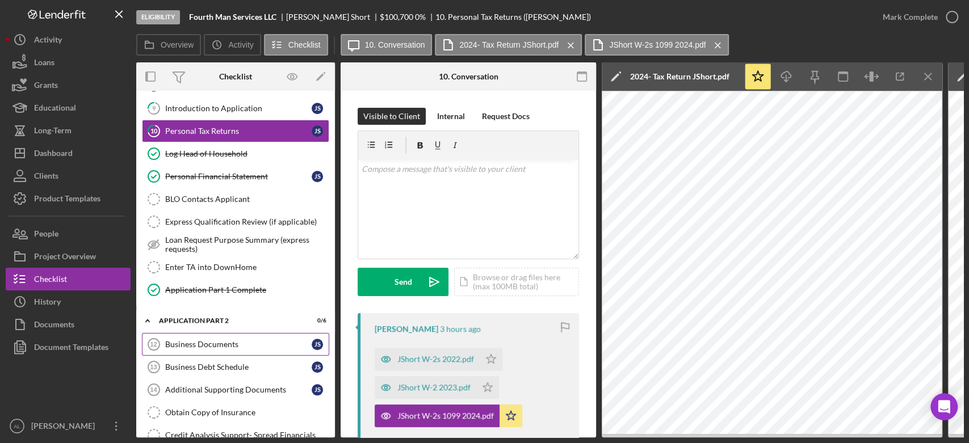
click at [257, 343] on div "Business Documents" at bounding box center [238, 344] width 146 height 9
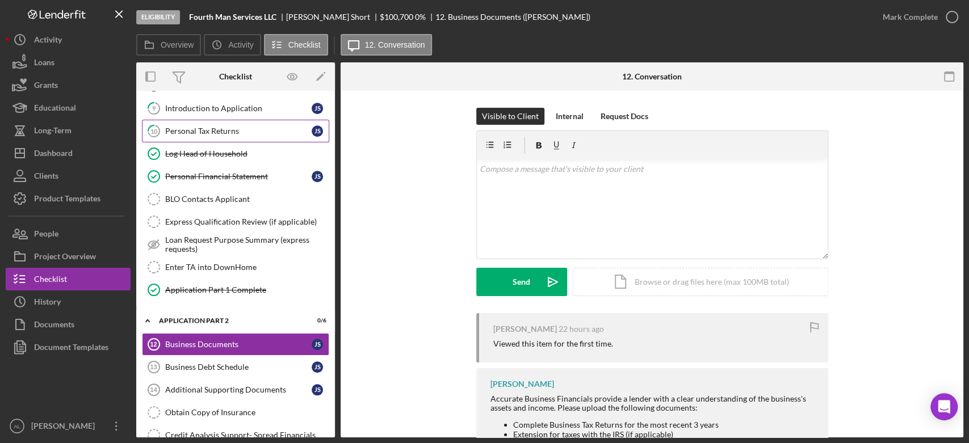
click at [240, 132] on link "10 Personal Tax Returns J S" at bounding box center [235, 131] width 187 height 23
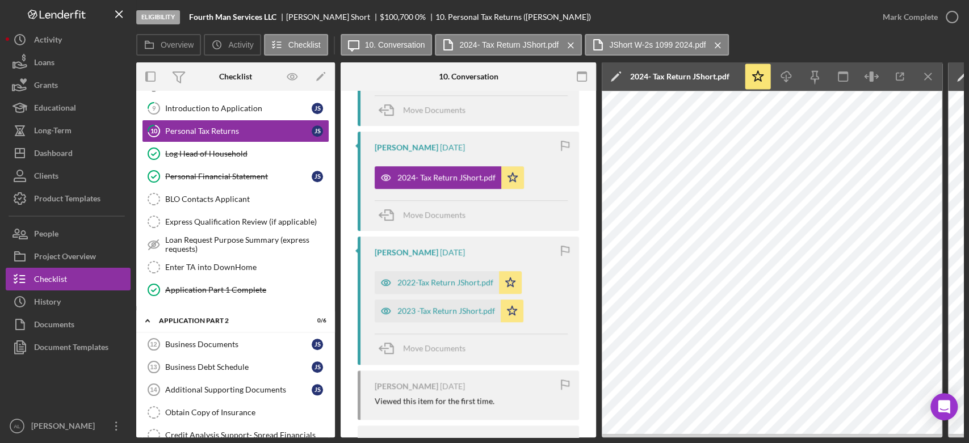
scroll to position [343, 0]
click at [444, 312] on div "2023 -Tax Return JShort.pdf" at bounding box center [446, 311] width 98 height 9
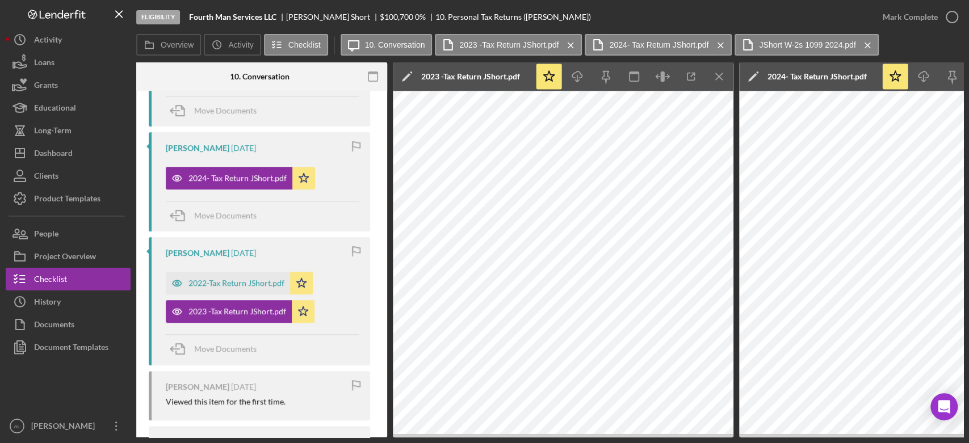
scroll to position [0, 209]
click at [248, 284] on div "2022-Tax Return JShort.pdf" at bounding box center [236, 283] width 96 height 9
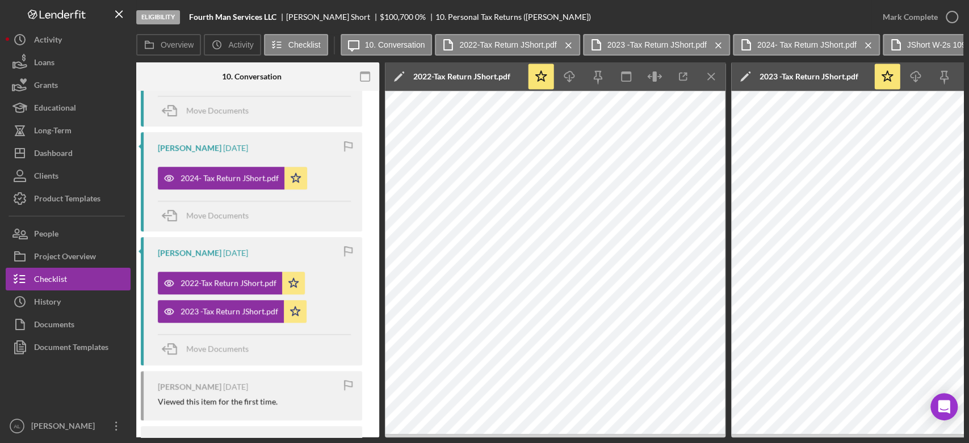
scroll to position [0, 217]
click at [704, 89] on icon "Icon/Menu Close" at bounding box center [711, 77] width 26 height 26
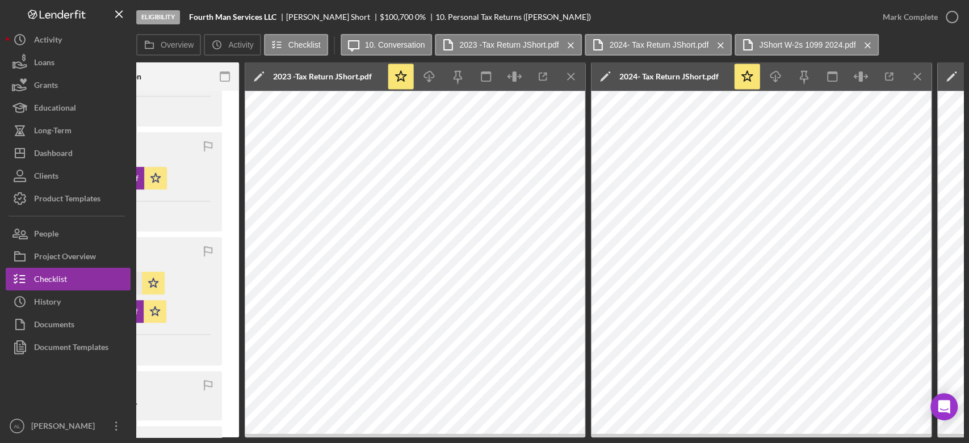
scroll to position [0, 358]
click at [567, 79] on line "button" at bounding box center [570, 76] width 6 height 6
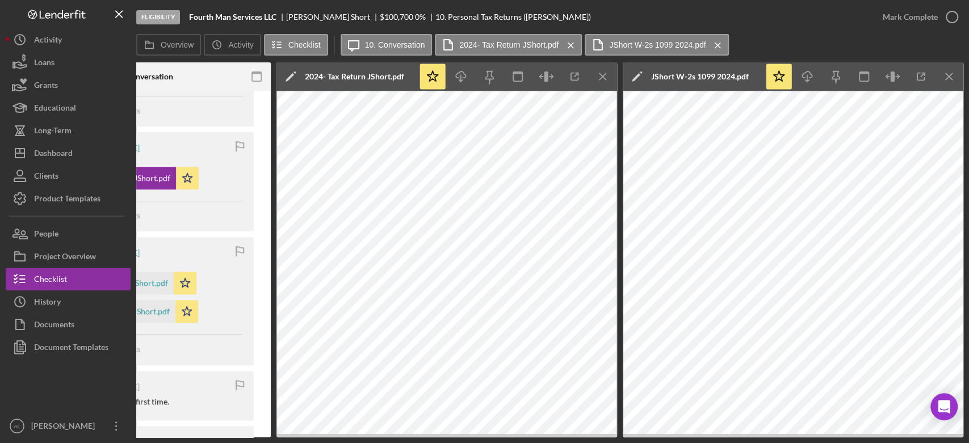
scroll to position [0, 325]
click at [951, 81] on icon "Icon/Menu Close" at bounding box center [950, 77] width 26 height 26
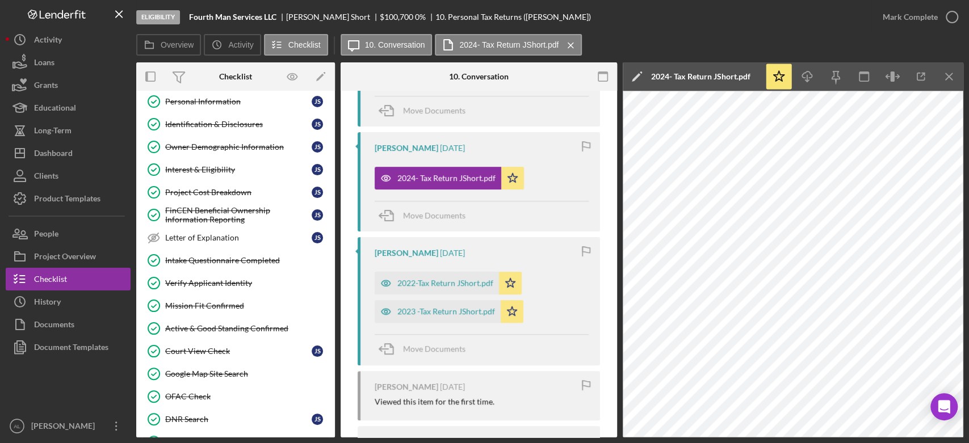
scroll to position [0, 0]
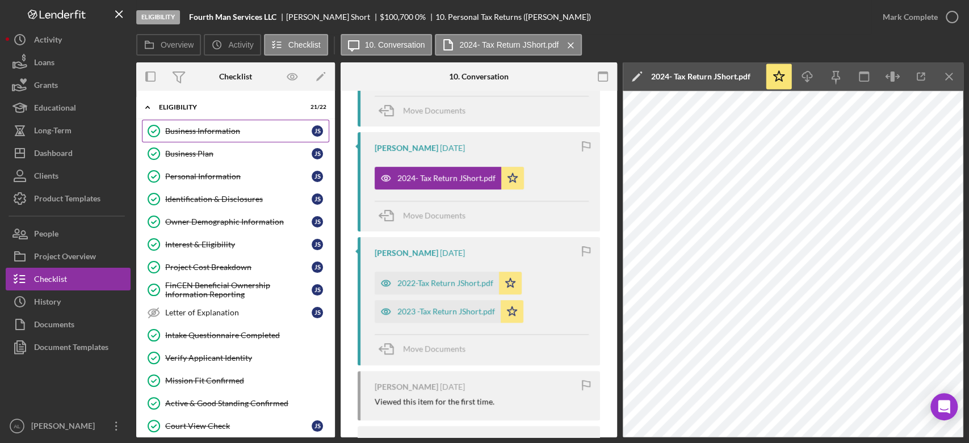
click at [218, 130] on div "Business Information" at bounding box center [238, 131] width 146 height 9
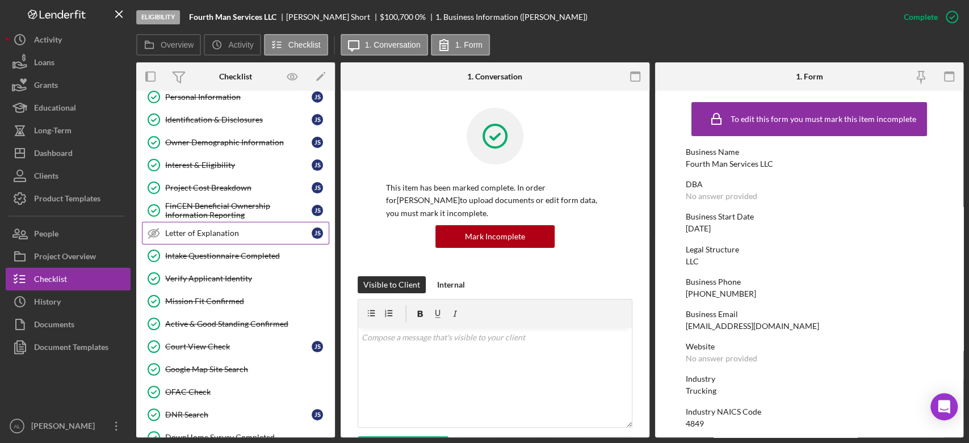
scroll to position [90, 0]
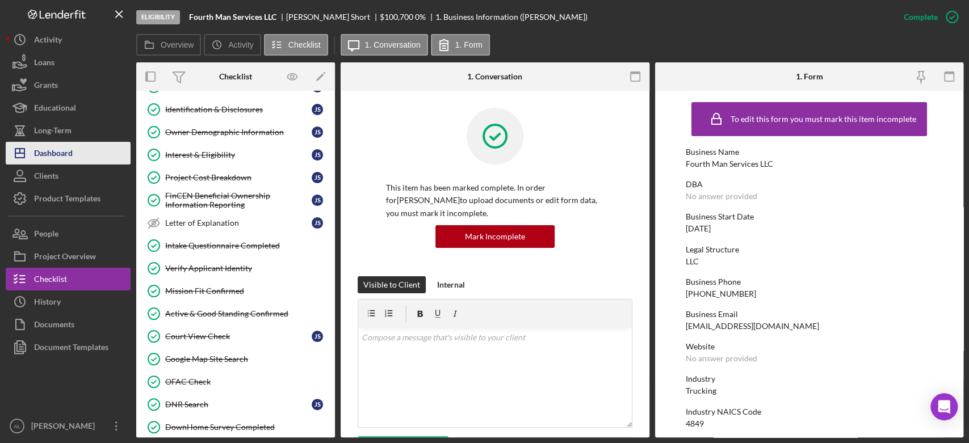
click at [103, 158] on button "Icon/Dashboard Dashboard" at bounding box center [68, 153] width 125 height 23
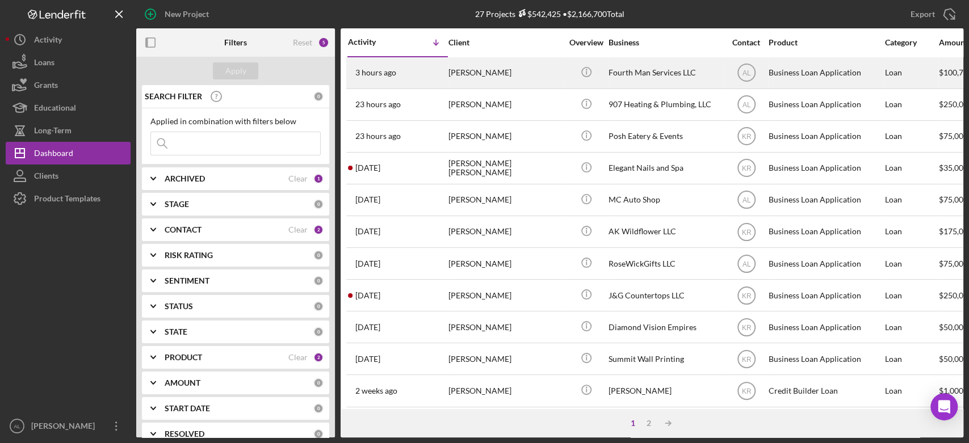
click at [431, 80] on div "3 hours ago [PERSON_NAME]" at bounding box center [397, 73] width 99 height 30
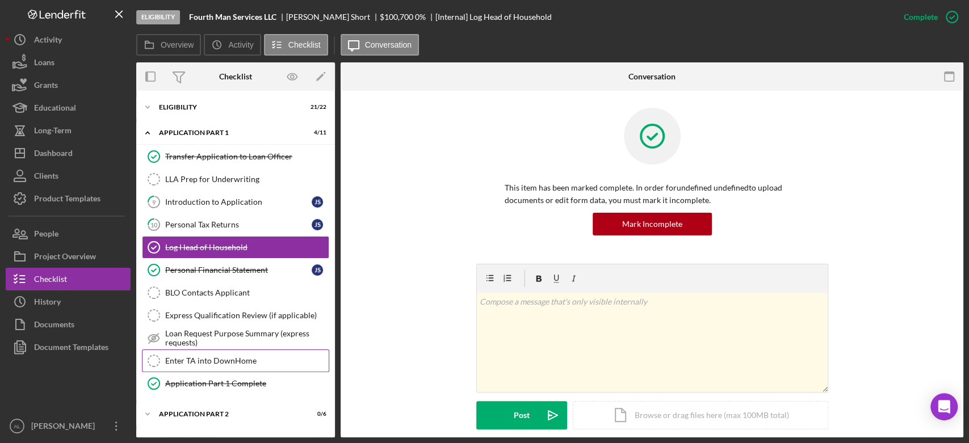
scroll to position [95, 0]
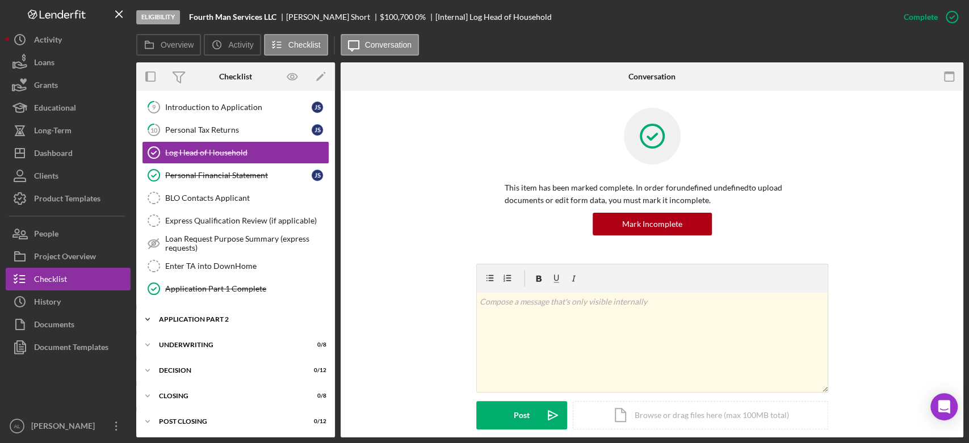
click at [219, 328] on div "Icon/Expander Application Part 2 0 / 6" at bounding box center [235, 319] width 199 height 23
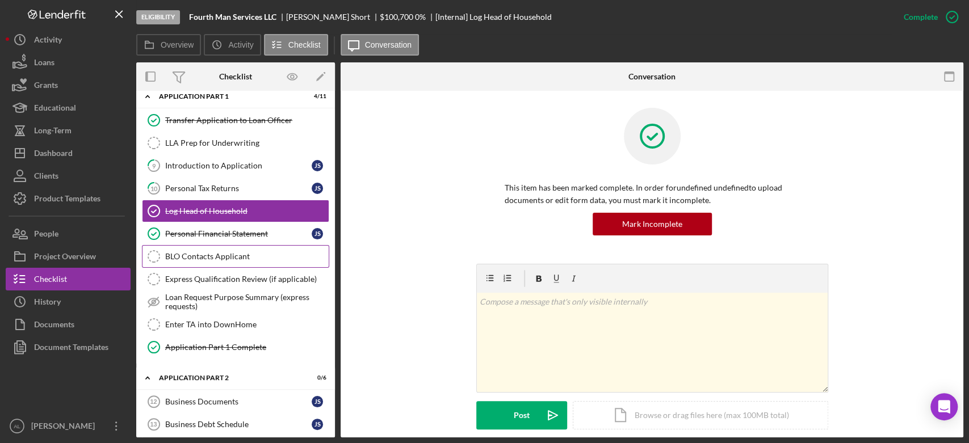
scroll to position [36, 0]
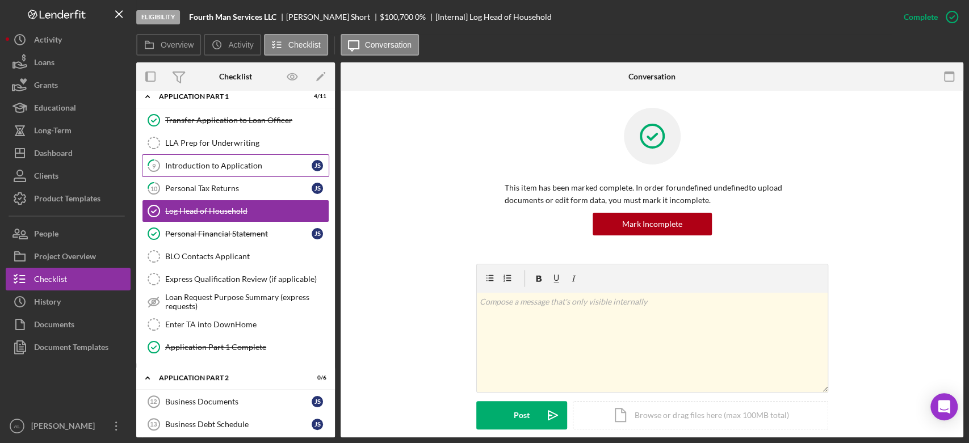
click at [255, 167] on div "Introduction to Application" at bounding box center [238, 165] width 146 height 9
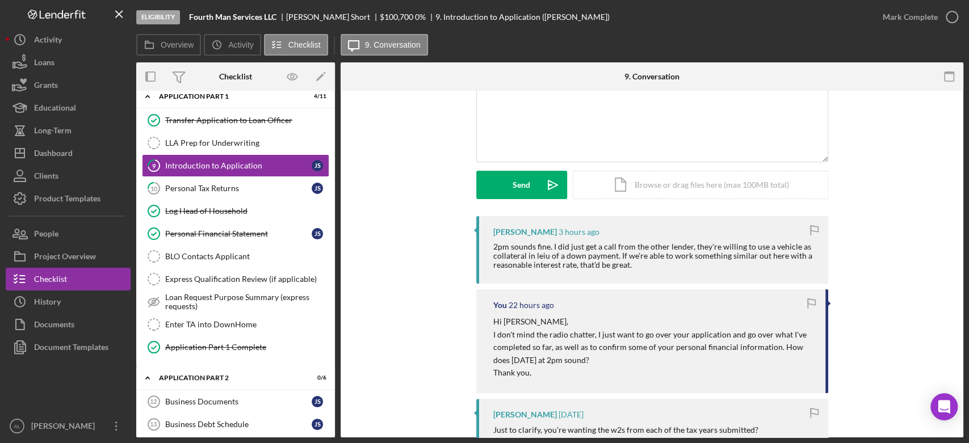
scroll to position [98, 0]
click at [560, 160] on div "v Color teal Color pink Remove color Add row above Add row below Add column bef…" at bounding box center [652, 111] width 351 height 99
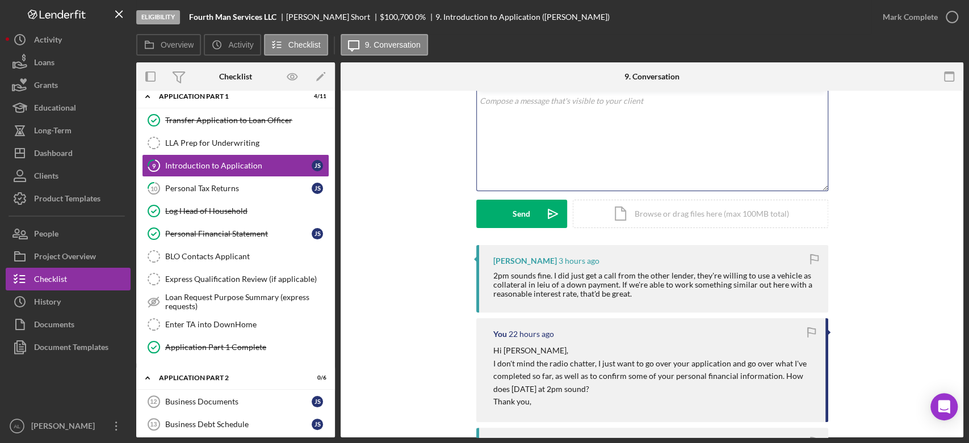
scroll to position [68, 0]
click at [560, 160] on div "v Color teal Color pink Remove color Add row above Add row below Add column bef…" at bounding box center [652, 141] width 351 height 99
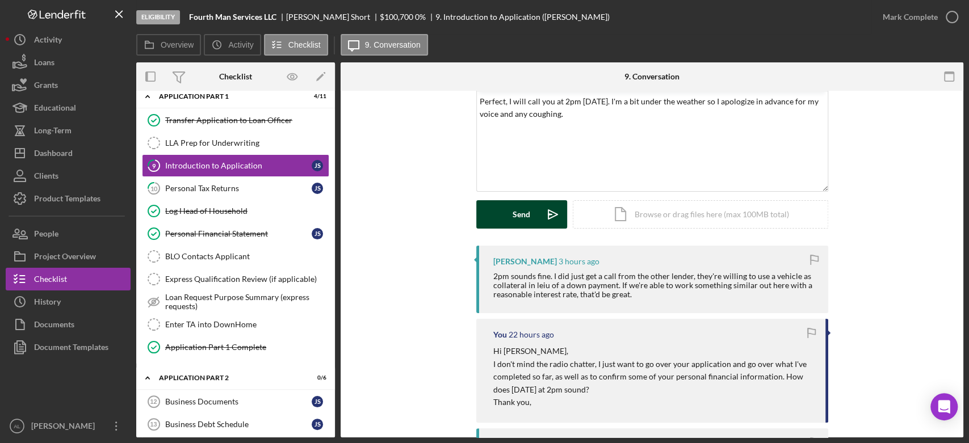
click at [525, 223] on div "Send" at bounding box center [522, 214] width 18 height 28
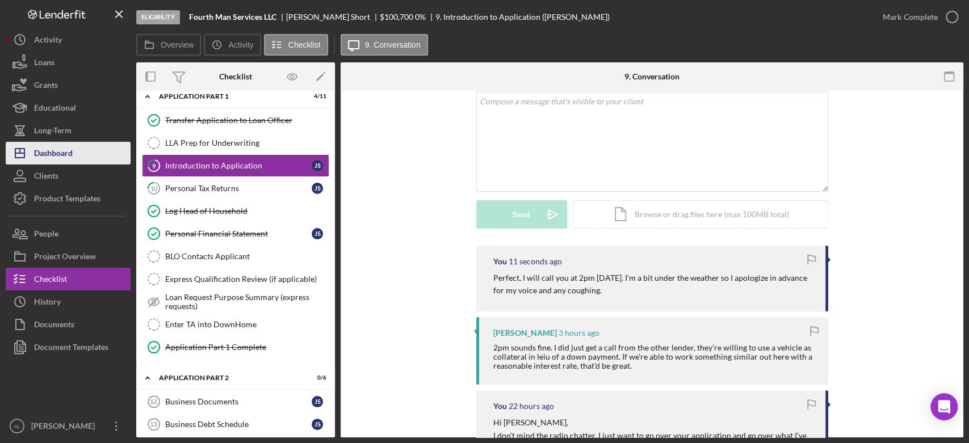
click at [43, 157] on div "Dashboard" at bounding box center [53, 155] width 39 height 26
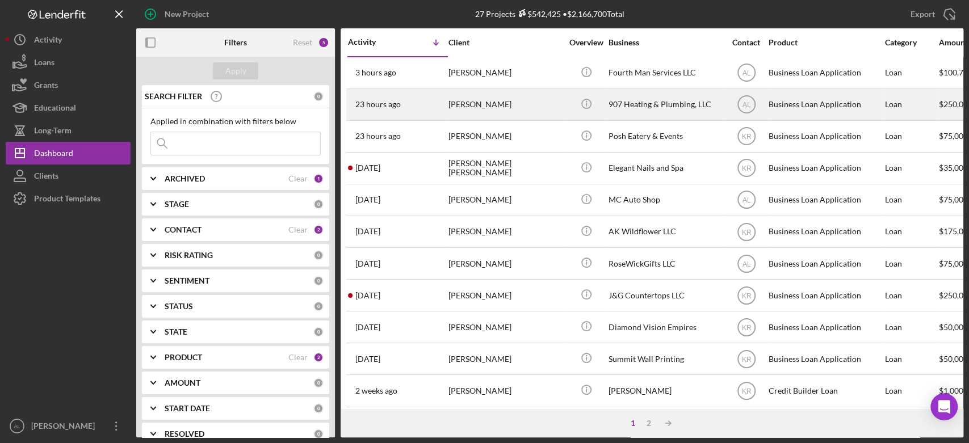
click at [457, 104] on div "[PERSON_NAME]" at bounding box center [505, 105] width 114 height 30
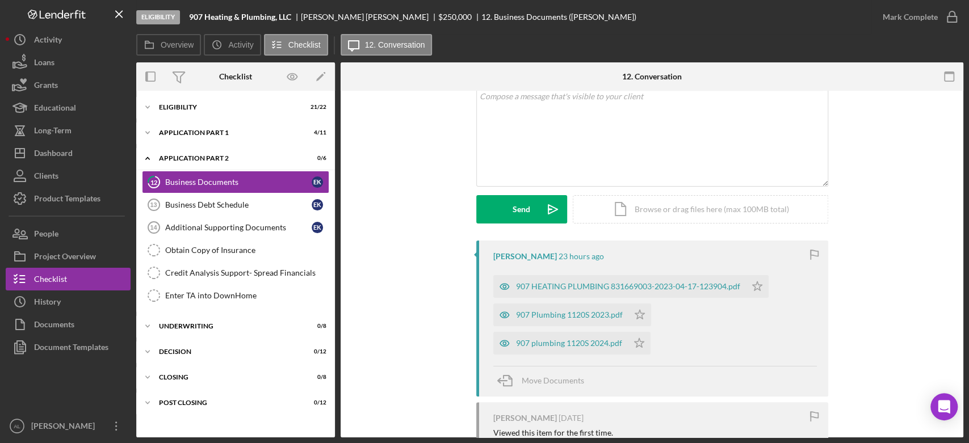
scroll to position [73, 0]
click at [547, 345] on div "907 plumbing 1120S 2024.pdf" at bounding box center [569, 343] width 106 height 9
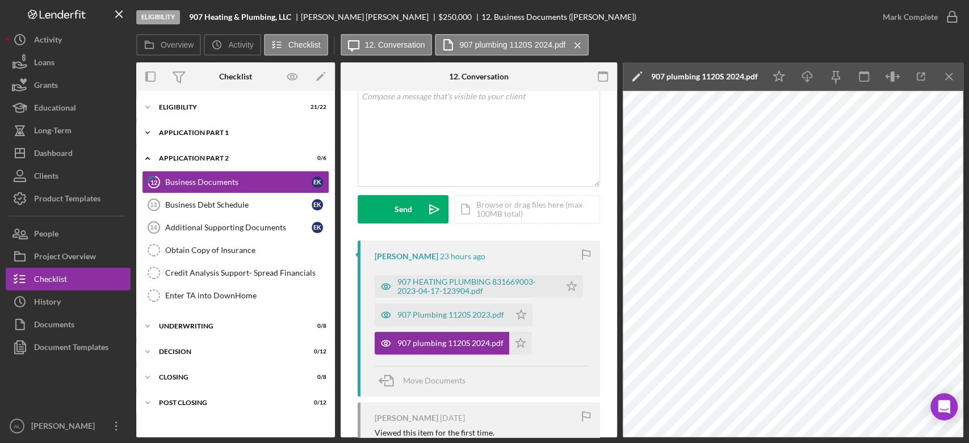
click at [230, 131] on div "Application Part 1" at bounding box center [240, 132] width 162 height 7
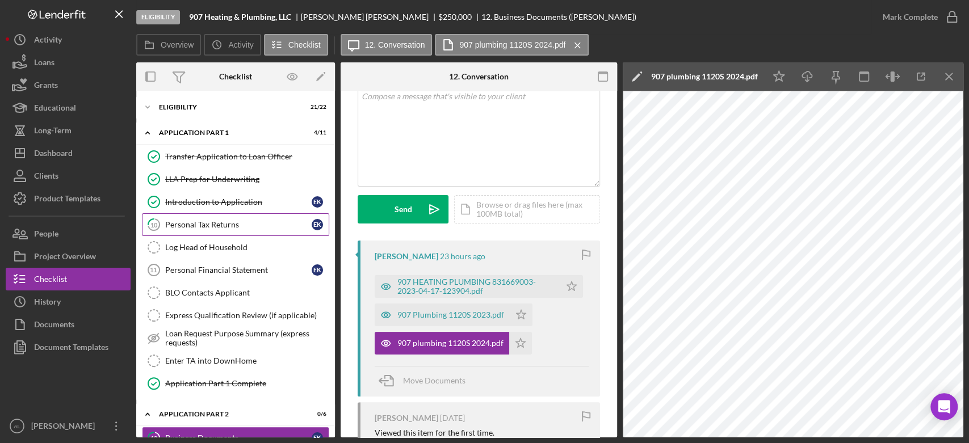
click at [228, 223] on div "Personal Tax Returns" at bounding box center [238, 224] width 146 height 9
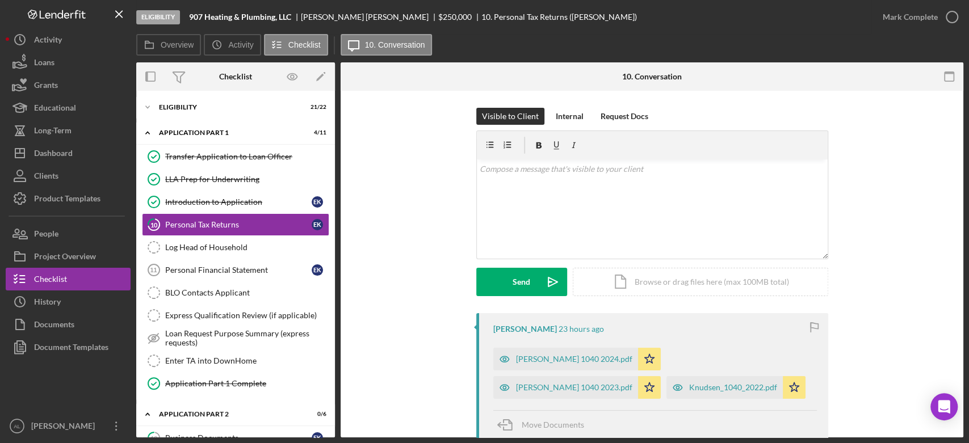
click at [370, 271] on div "Visible to Client Internal Request Docs v Color teal Color pink Remove color Ad…" at bounding box center [652, 211] width 589 height 206
click at [409, 203] on div "Visible to Client Internal Request Docs v Color teal Color pink Remove color Ad…" at bounding box center [652, 211] width 589 height 206
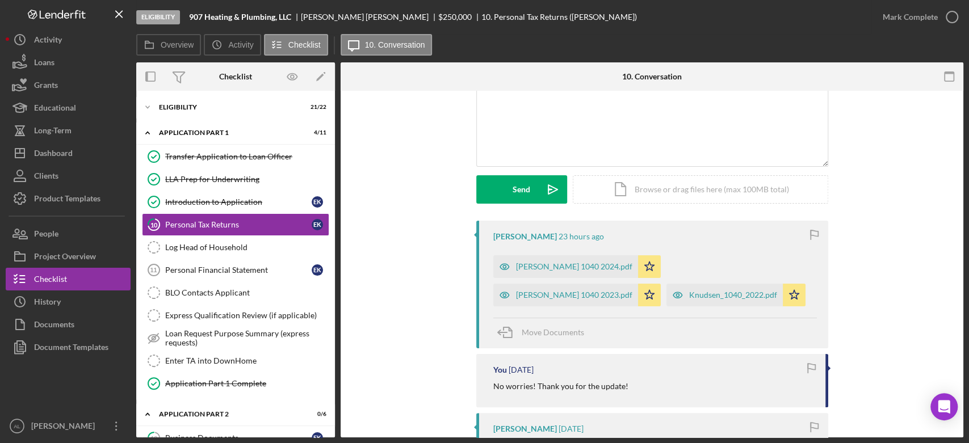
scroll to position [93, 0]
click at [223, 99] on div "Icon/Expander Eligibility 21 / 22" at bounding box center [235, 107] width 199 height 23
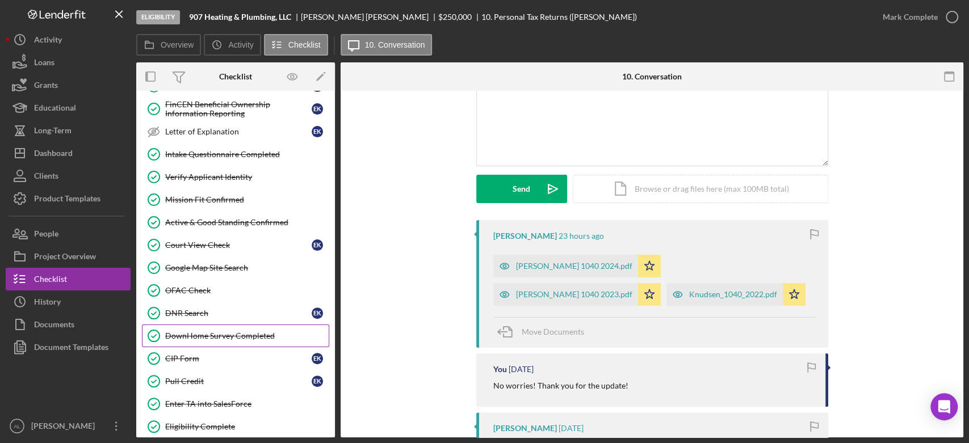
scroll to position [182, 0]
click at [225, 372] on link "Pull Credit Pull Credit E K" at bounding box center [235, 381] width 187 height 23
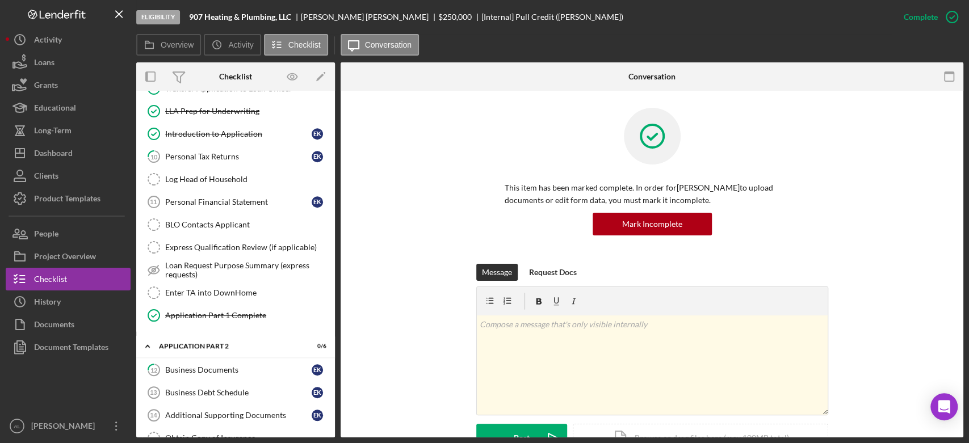
scroll to position [739, 0]
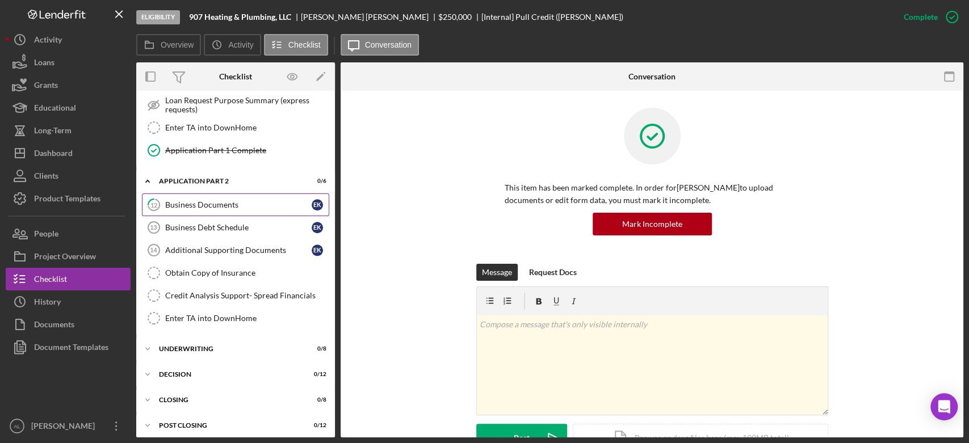
click at [224, 207] on link "12 Business Documents E K" at bounding box center [235, 205] width 187 height 23
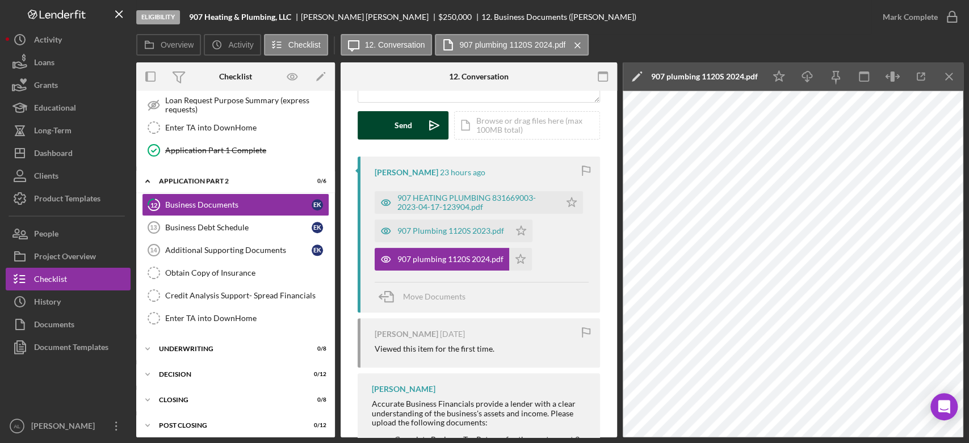
scroll to position [158, 0]
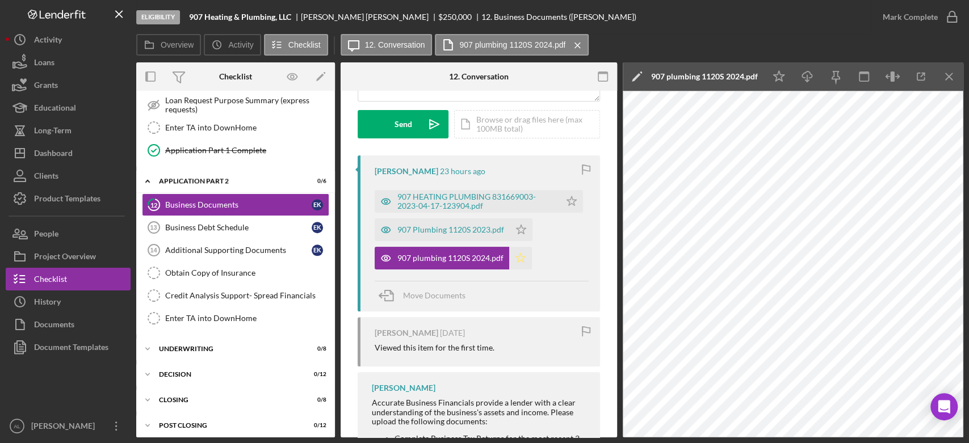
click at [523, 249] on icon "Icon/Star" at bounding box center [520, 258] width 23 height 23
click at [521, 222] on icon "Icon/Star" at bounding box center [521, 230] width 23 height 23
click at [575, 198] on icon "Icon/Star" at bounding box center [571, 201] width 23 height 23
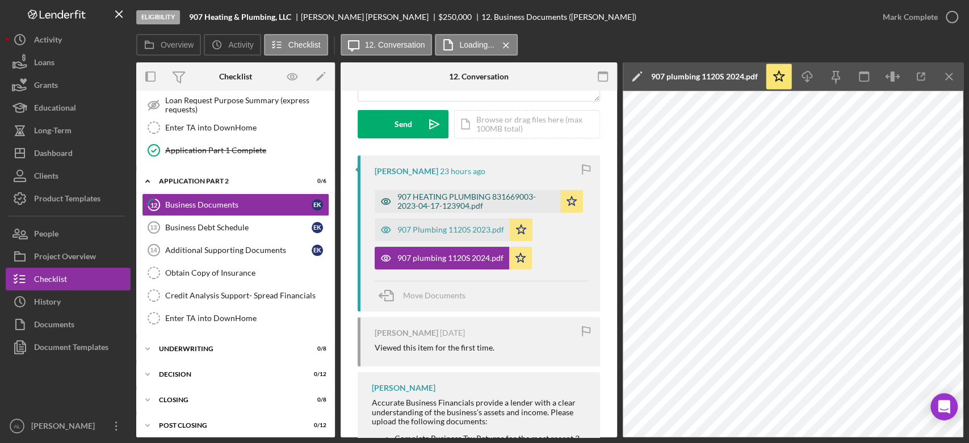
click at [490, 203] on div "907 HEATING PLUMBING 831669003-2023-04-17-123904.pdf" at bounding box center [475, 201] width 157 height 18
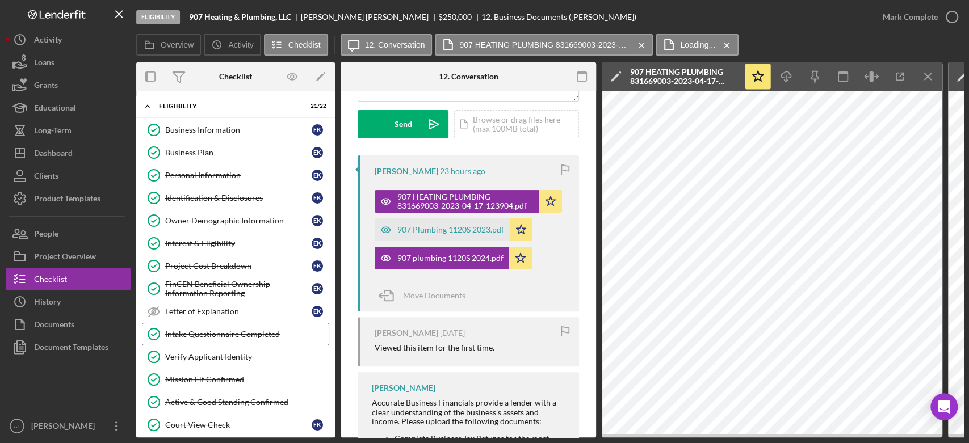
scroll to position [0, 0]
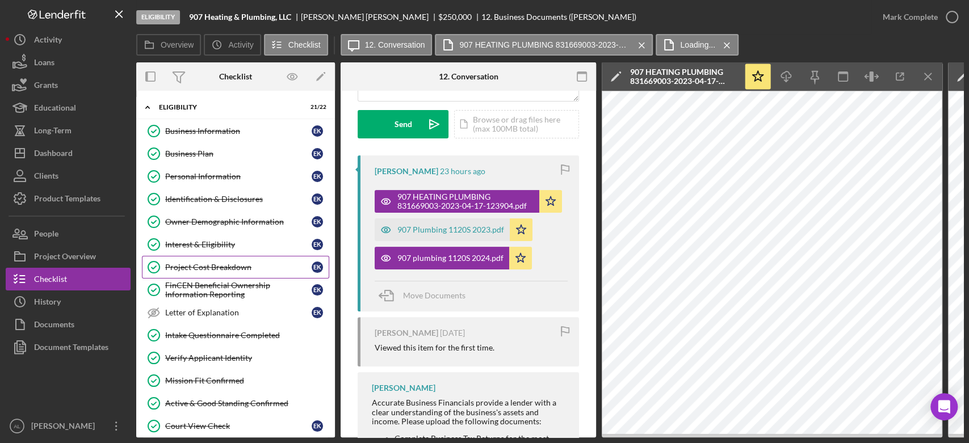
click at [225, 269] on div "Project Cost Breakdown" at bounding box center [238, 267] width 146 height 9
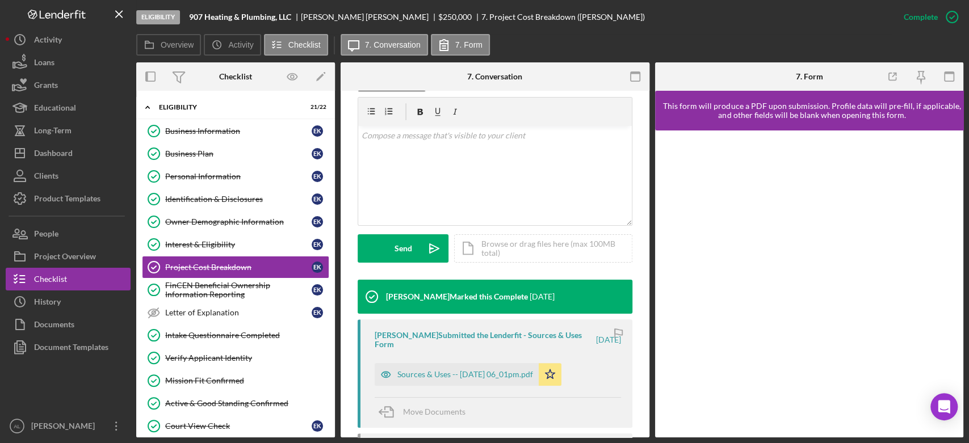
scroll to position [289, 0]
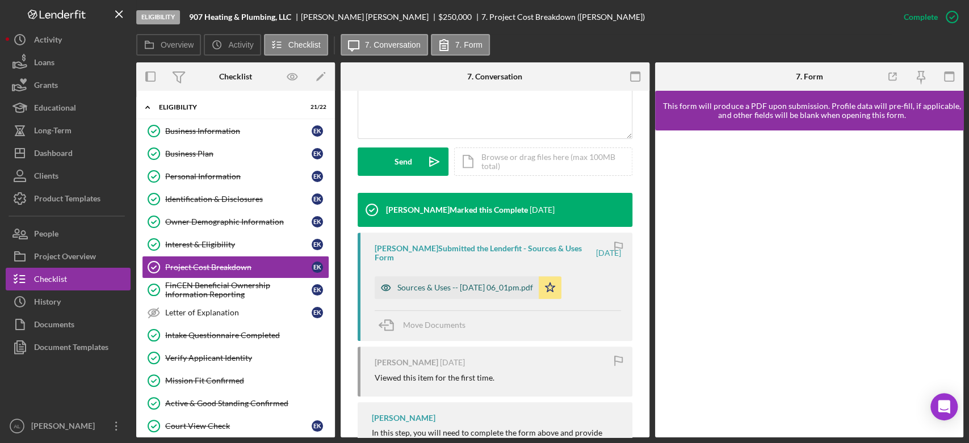
click at [511, 285] on div "Sources & Uses -- [DATE] 06_01pm.pdf" at bounding box center [465, 287] width 136 height 9
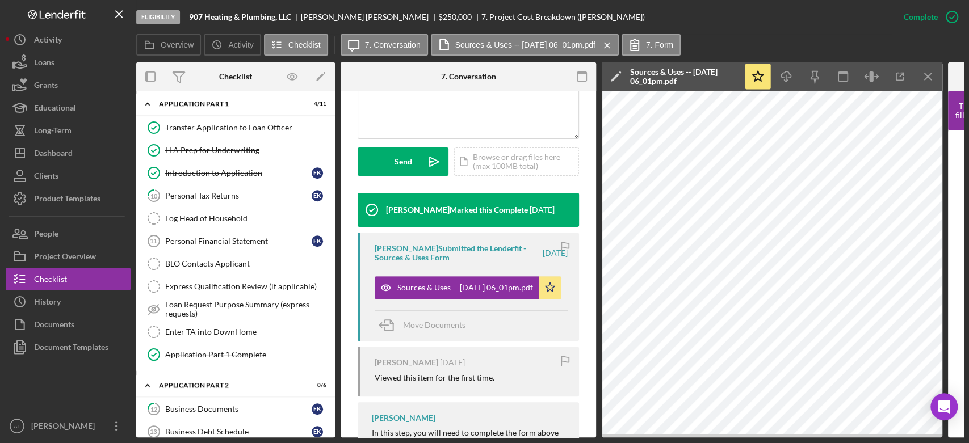
scroll to position [522, 0]
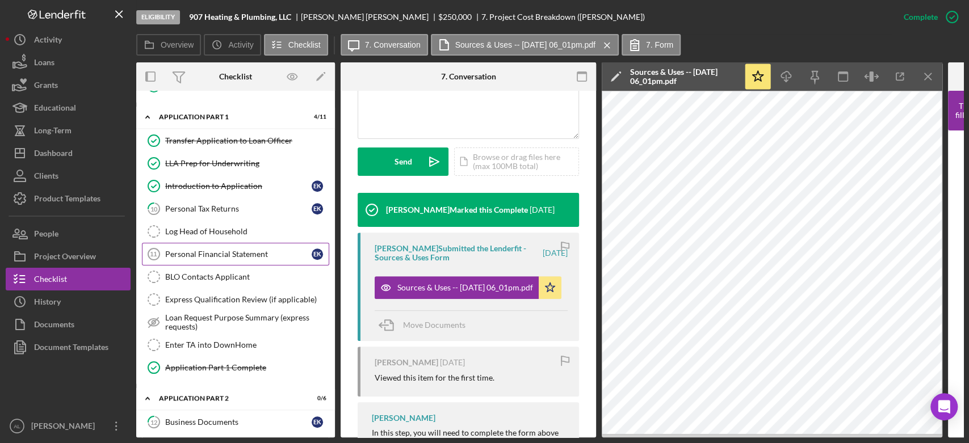
click at [257, 250] on div "Personal Financial Statement" at bounding box center [238, 254] width 146 height 9
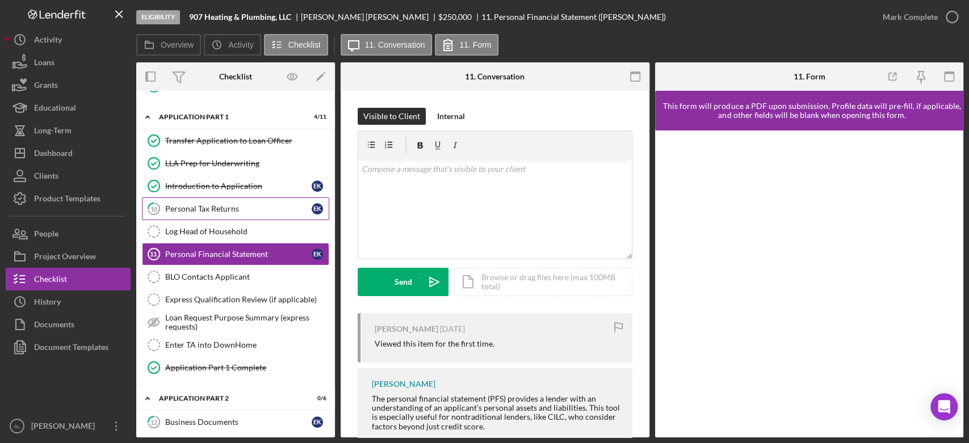
click at [245, 208] on div "Personal Tax Returns" at bounding box center [238, 208] width 146 height 9
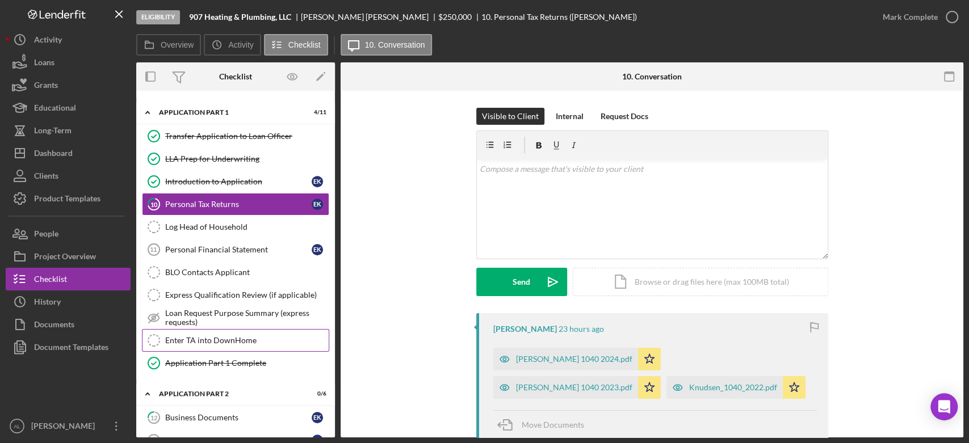
scroll to position [527, 0]
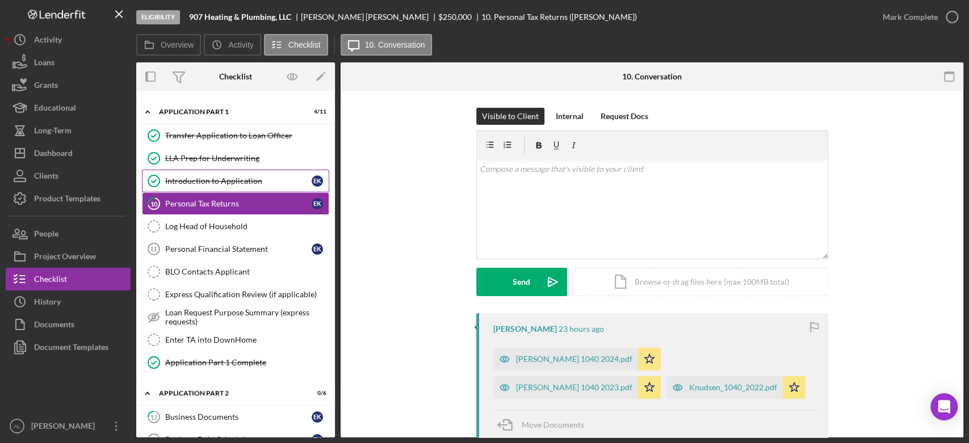
click at [226, 179] on div "Introduction to Application" at bounding box center [238, 181] width 146 height 9
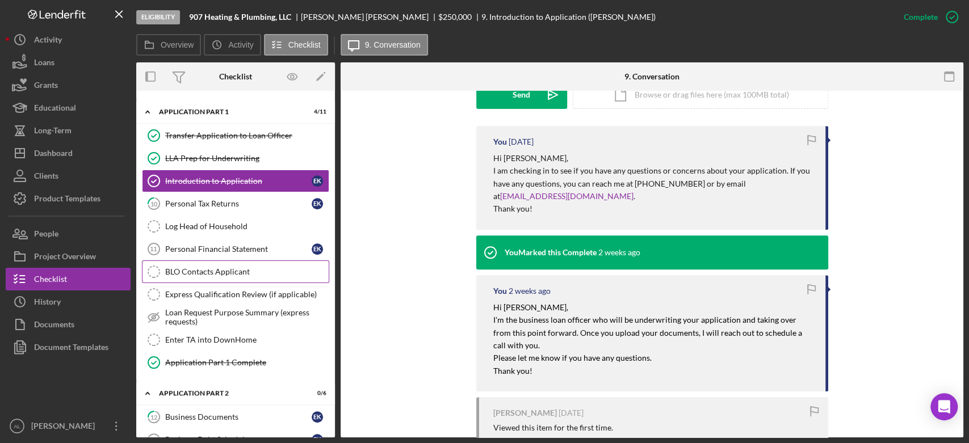
scroll to position [598, 0]
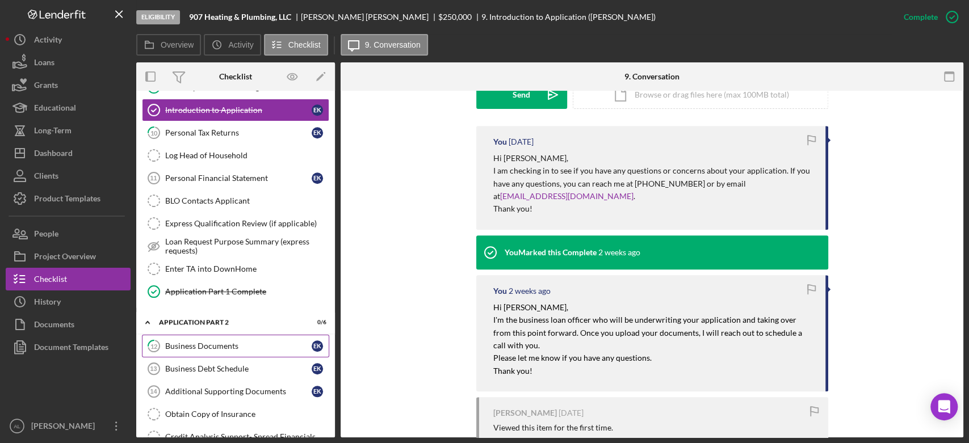
click at [250, 342] on div "Business Documents" at bounding box center [238, 346] width 146 height 9
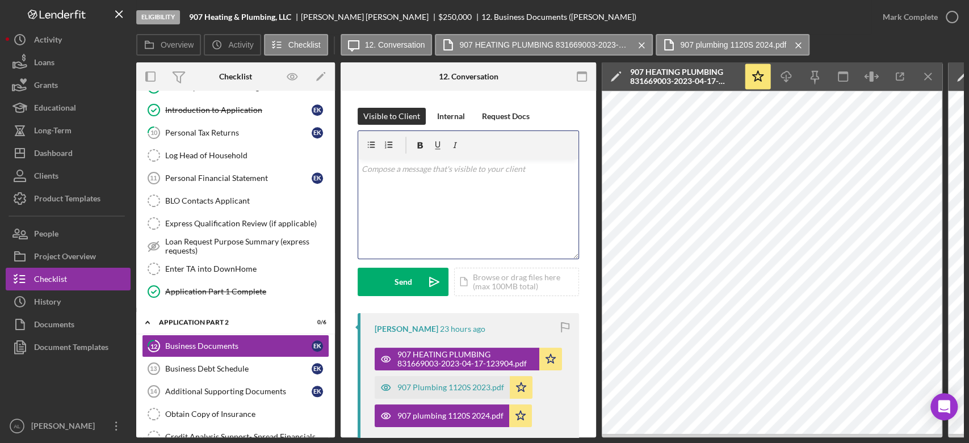
click at [416, 233] on div "v Color teal Color pink Remove color Add row above Add row below Add column bef…" at bounding box center [468, 209] width 220 height 99
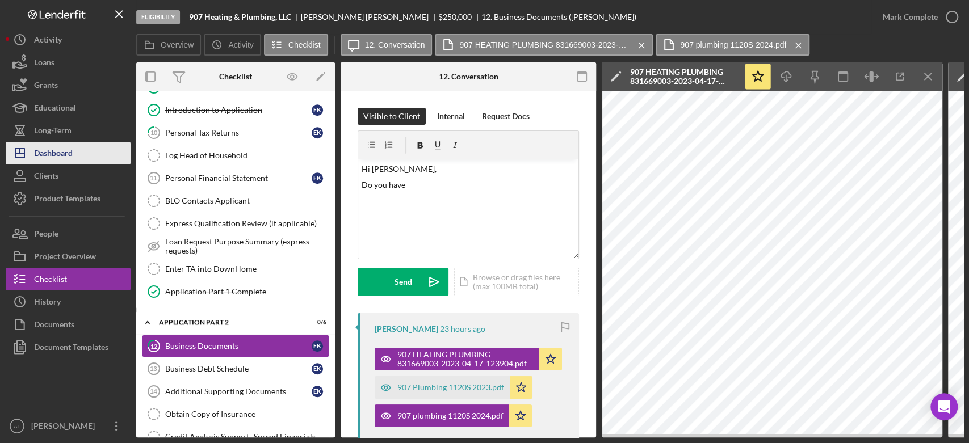
click at [79, 149] on button "Icon/Dashboard Dashboard" at bounding box center [68, 153] width 125 height 23
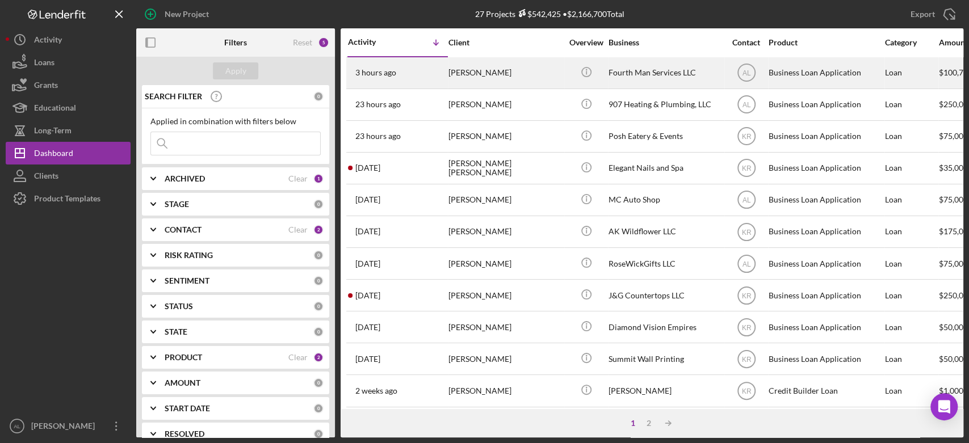
click at [458, 72] on div "[PERSON_NAME]" at bounding box center [505, 73] width 114 height 30
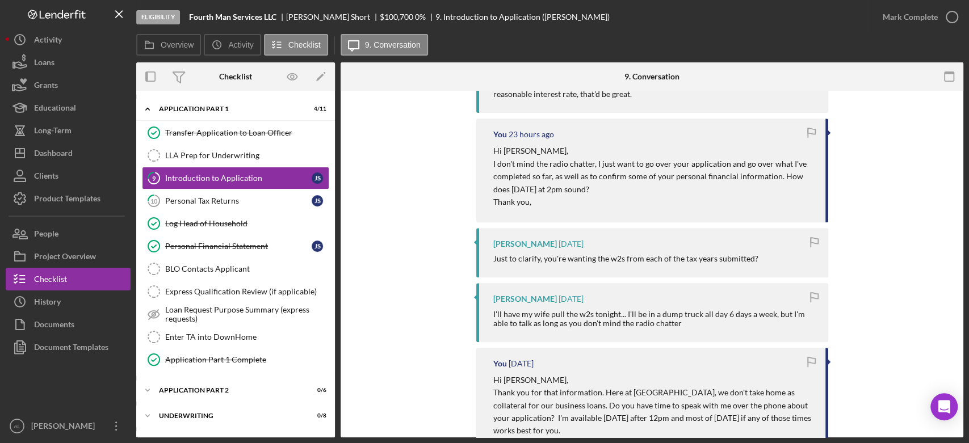
scroll to position [337, 0]
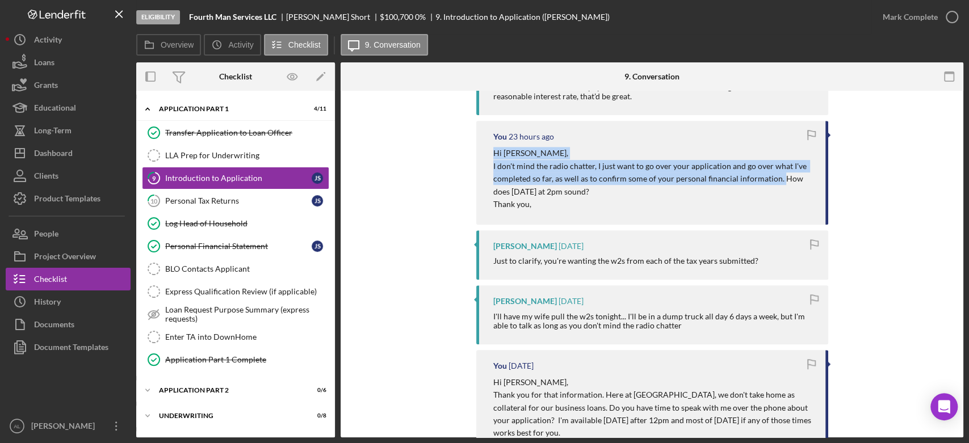
drag, startPoint x: 776, startPoint y: 180, endPoint x: 477, endPoint y: 153, distance: 300.4
click at [477, 153] on div "You 23 hours ago Hi [PERSON_NAME], I don't mind the radio chatter, I just want …" at bounding box center [652, 173] width 352 height 104
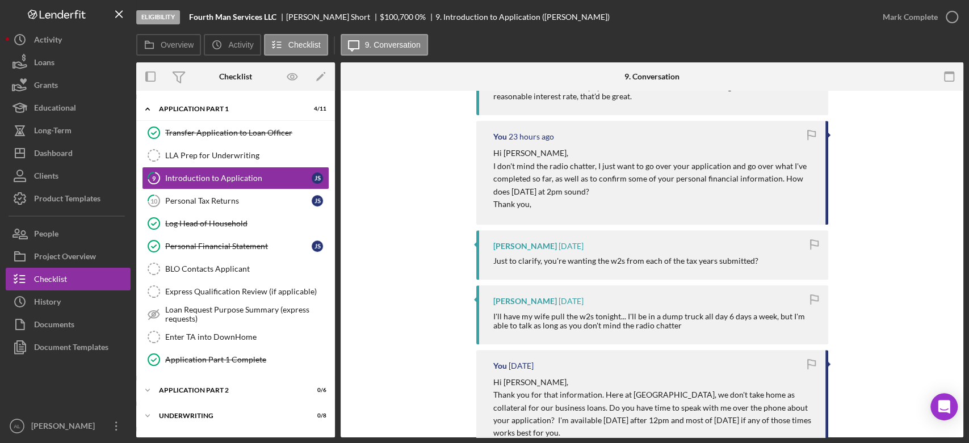
drag, startPoint x: 672, startPoint y: 187, endPoint x: 606, endPoint y: 207, distance: 68.9
click at [606, 207] on div "Hi [PERSON_NAME], I don't mind the radio chatter, I just want to go over your a…" at bounding box center [653, 179] width 321 height 64
click at [606, 207] on p "Thank you," at bounding box center [653, 204] width 321 height 12
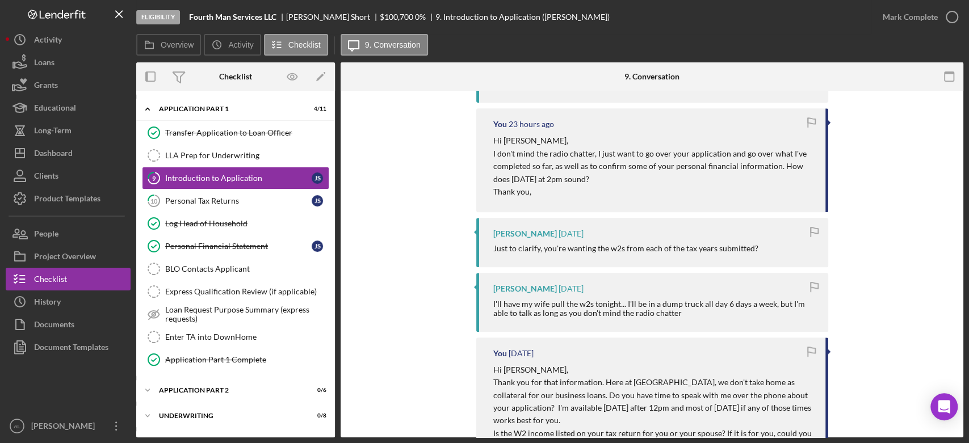
scroll to position [350, 0]
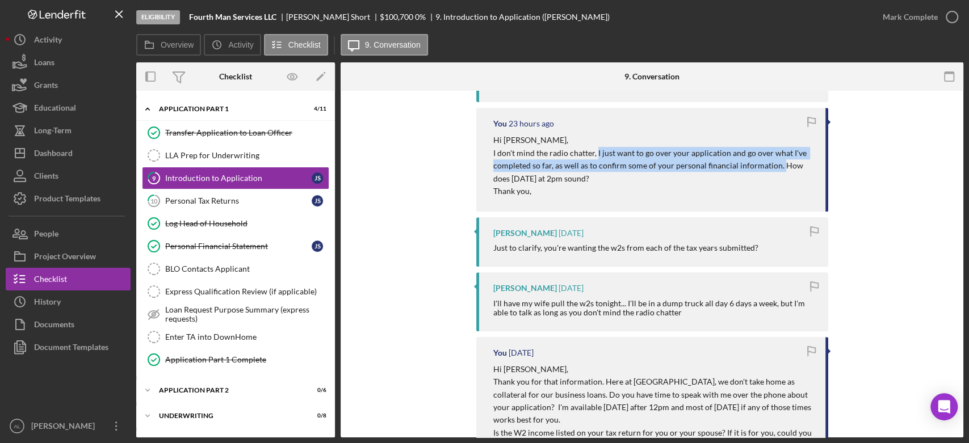
drag, startPoint x: 776, startPoint y: 168, endPoint x: 594, endPoint y: 156, distance: 182.1
click at [594, 156] on p "I don't mind the radio chatter, I just want to go over your application and go …" at bounding box center [653, 166] width 321 height 38
copy p "I just want to go over your application and go over what I've completed so far,…"
click at [82, 151] on button "Icon/Dashboard Dashboard" at bounding box center [68, 153] width 125 height 23
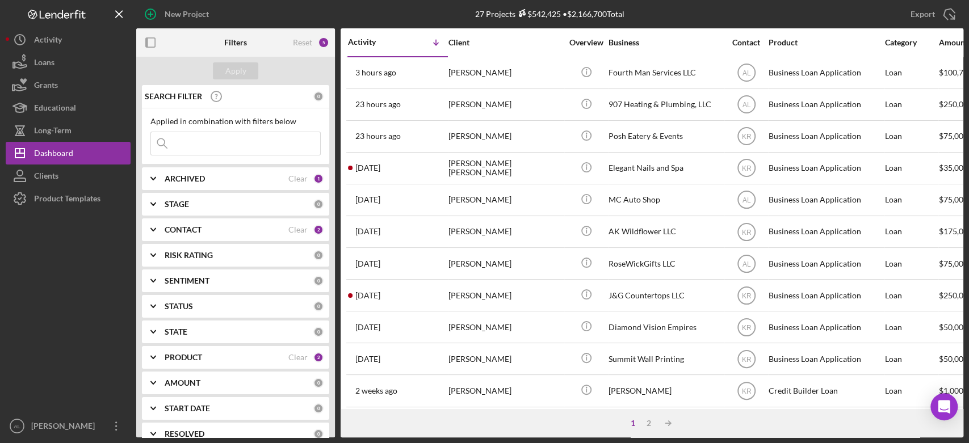
click at [463, 104] on div "[PERSON_NAME]" at bounding box center [505, 105] width 114 height 30
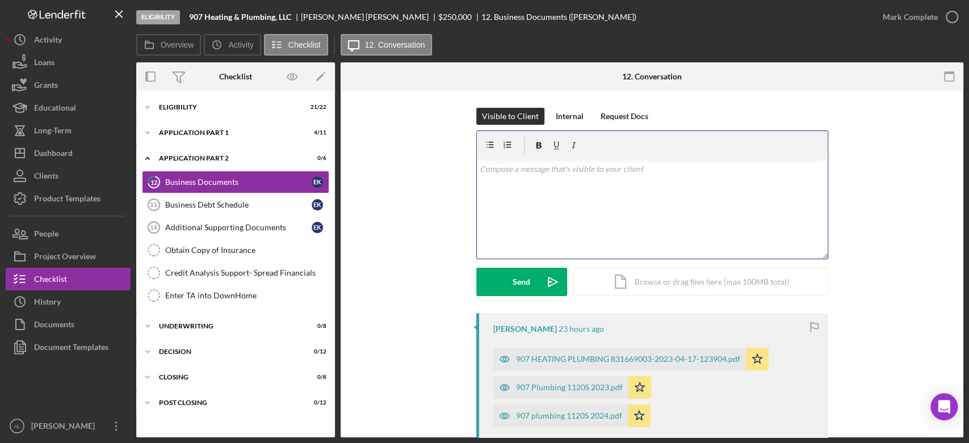
click at [559, 221] on div "v Color teal Color pink Remove color Add row above Add row below Add column bef…" at bounding box center [652, 209] width 351 height 99
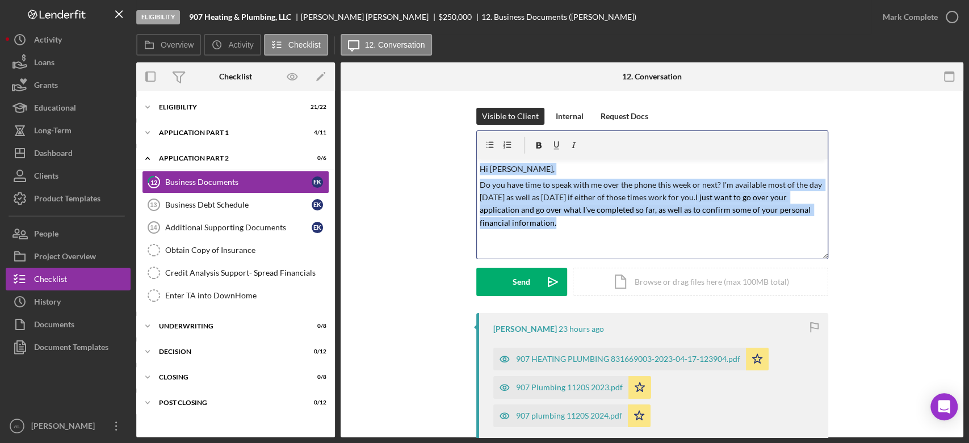
drag, startPoint x: 677, startPoint y: 223, endPoint x: 417, endPoint y: 108, distance: 284.4
click at [417, 108] on div "Visible to Client Internal Request Docs v Color teal Color pink Remove color Ad…" at bounding box center [652, 211] width 589 height 206
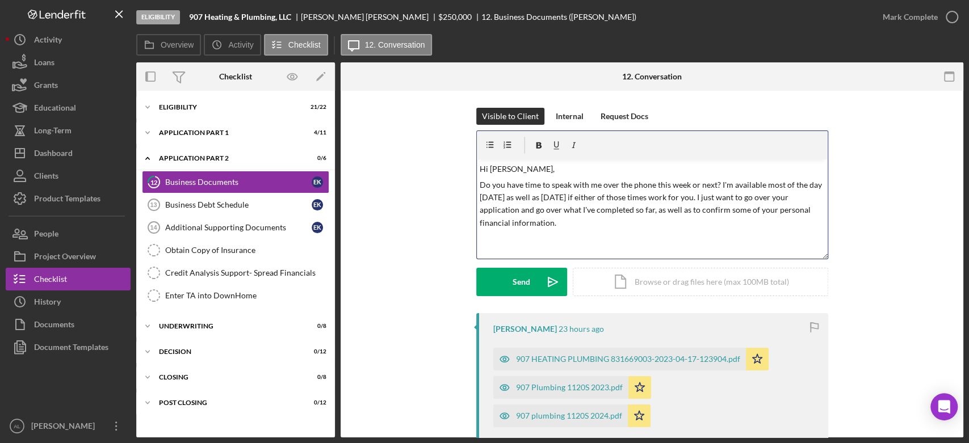
click at [803, 206] on p "Do you have time to speak with me over the phone this week or next? I'm availab…" at bounding box center [652, 204] width 345 height 51
click at [804, 210] on p "Do you have time to speak with me over the phone this week or next? I'm availab…" at bounding box center [652, 204] width 345 height 51
click at [562, 221] on p "Do you have time to speak with me over the phone this week or next? I'm availab…" at bounding box center [652, 204] width 345 height 51
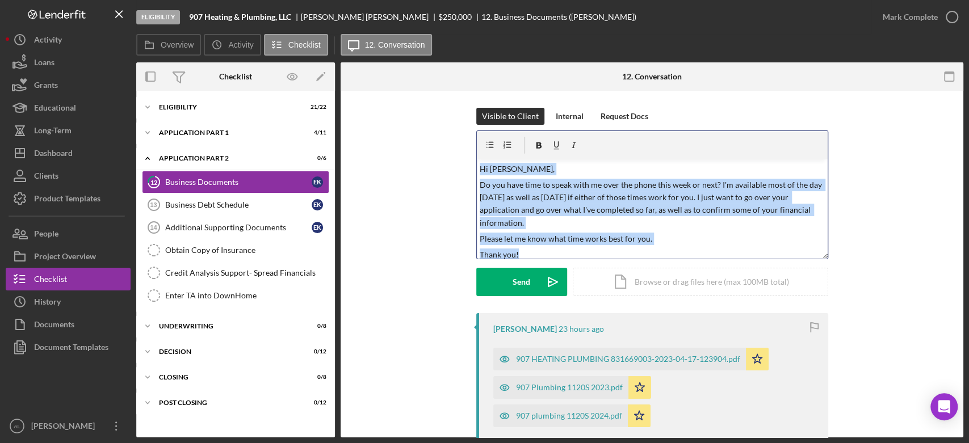
drag, startPoint x: 558, startPoint y: 249, endPoint x: 462, endPoint y: 155, distance: 134.5
click at [462, 155] on div "Visible to Client Internal Request Docs v Color teal Color pink Remove color Ad…" at bounding box center [652, 211] width 589 height 206
copy div "Hi [PERSON_NAME], Do you have time to speak with me over the phone this week or…"
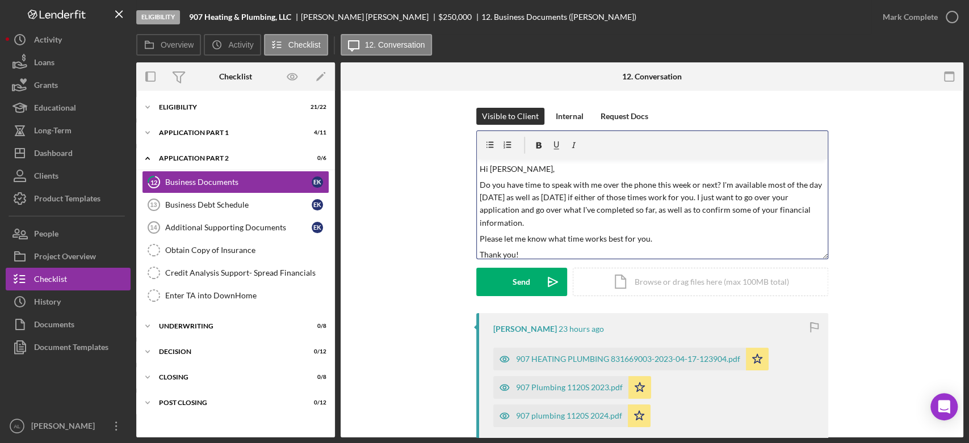
click at [449, 221] on div "Visible to Client Internal Request Docs v Color teal Color pink Remove color Ad…" at bounding box center [652, 211] width 589 height 206
click at [526, 288] on div "Send" at bounding box center [522, 282] width 18 height 28
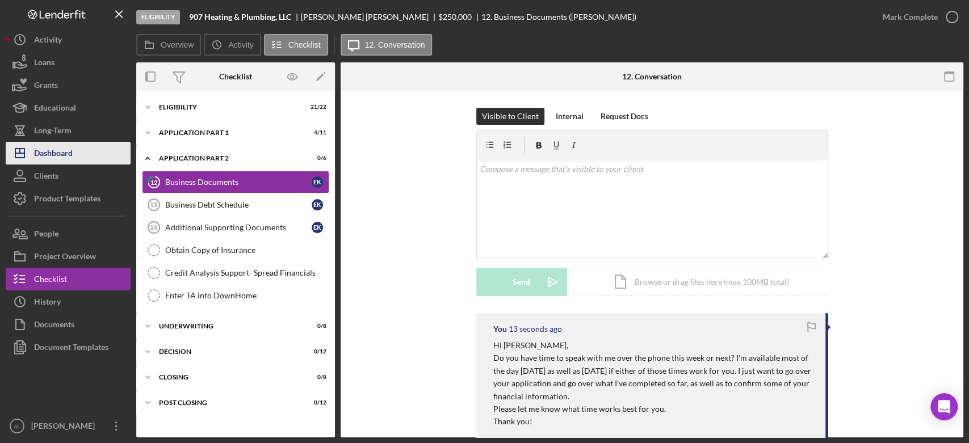
click at [69, 143] on div "Dashboard" at bounding box center [53, 155] width 39 height 26
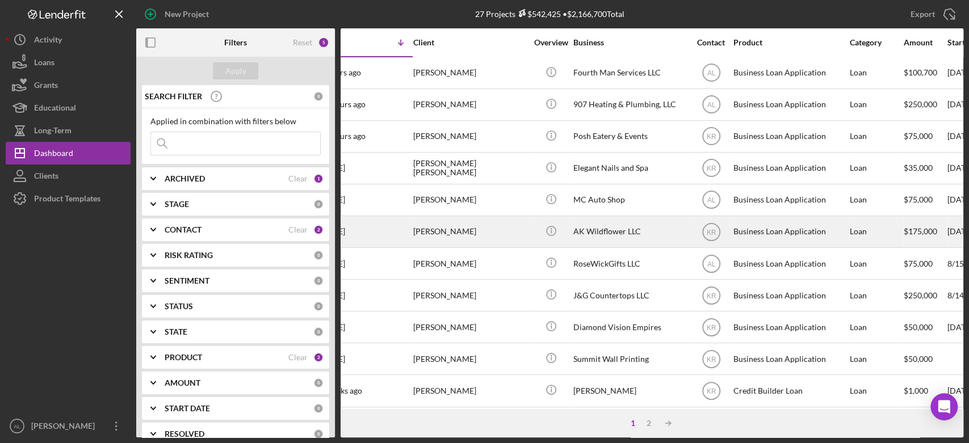
scroll to position [0, 35]
click at [475, 232] on div "[PERSON_NAME]" at bounding box center [470, 232] width 114 height 30
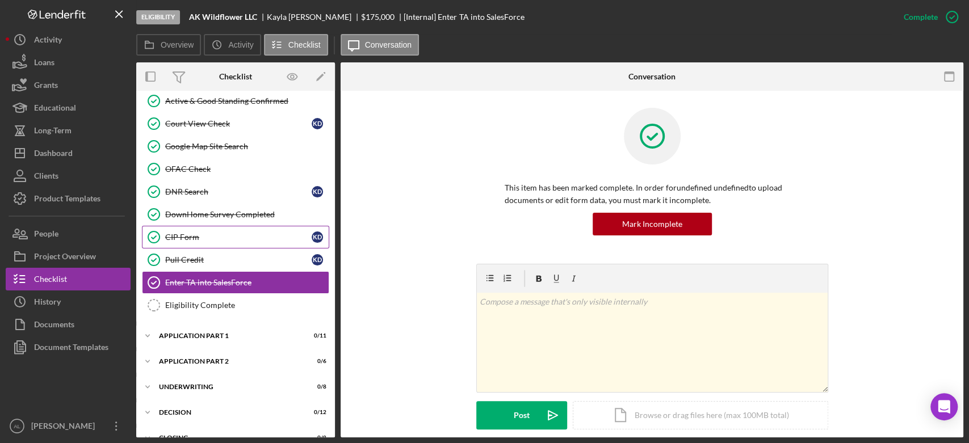
scroll to position [341, 0]
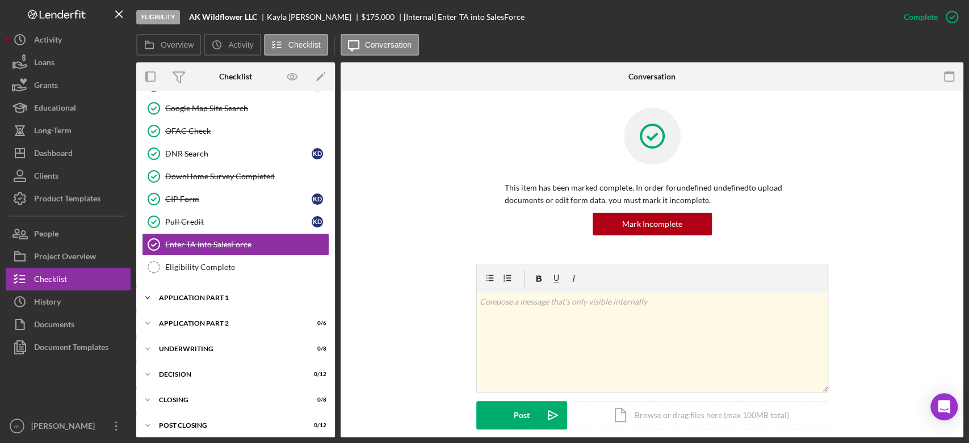
click at [250, 298] on div "Icon/Expander Application Part 1 0 / 11" at bounding box center [235, 298] width 199 height 23
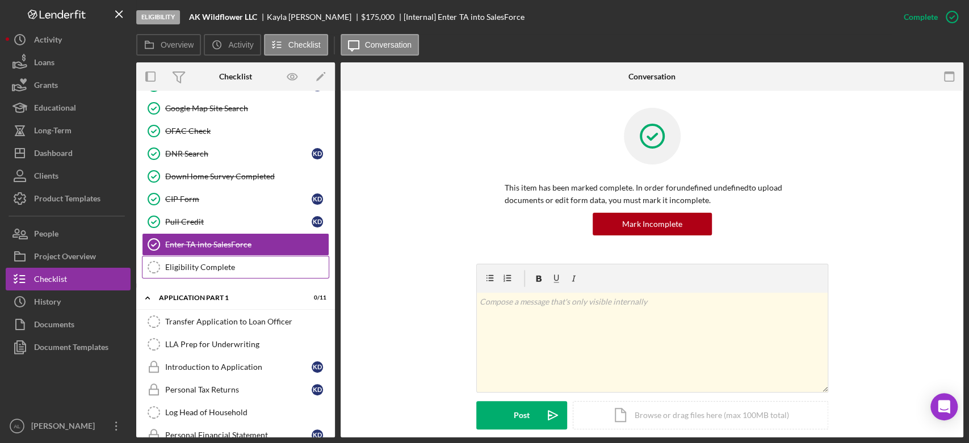
click at [228, 266] on div "Eligibility Complete" at bounding box center [246, 267] width 163 height 9
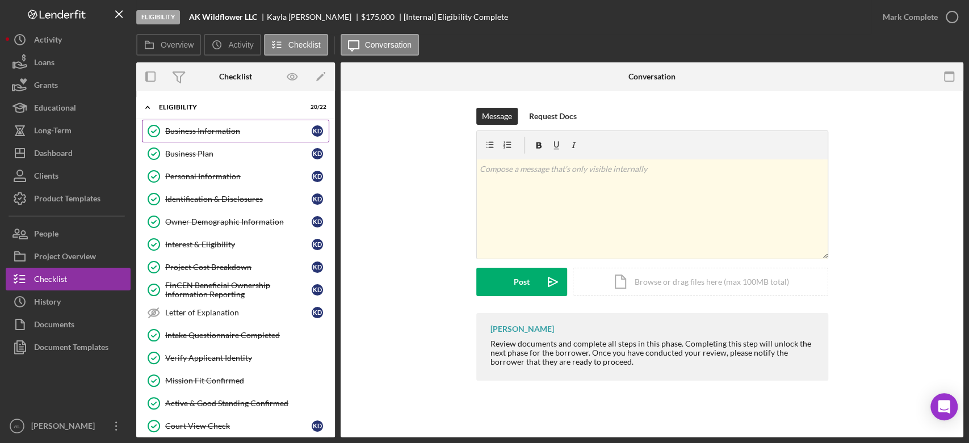
click at [217, 132] on div "Business Information" at bounding box center [238, 131] width 146 height 9
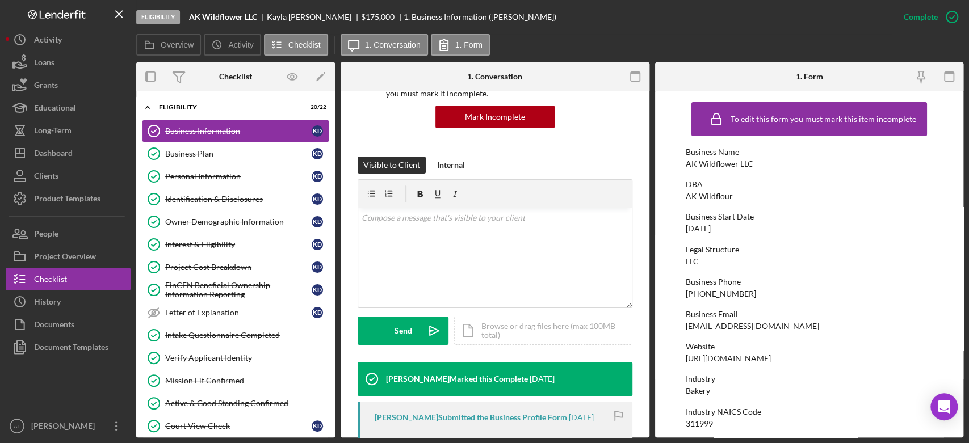
scroll to position [118, 0]
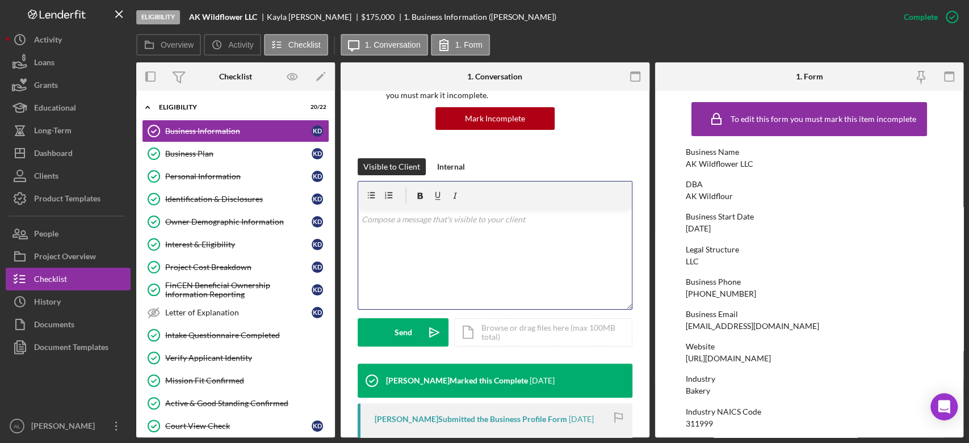
click at [499, 260] on div "v Color teal Color pink Remove color Add row above Add row below Add column bef…" at bounding box center [495, 259] width 274 height 99
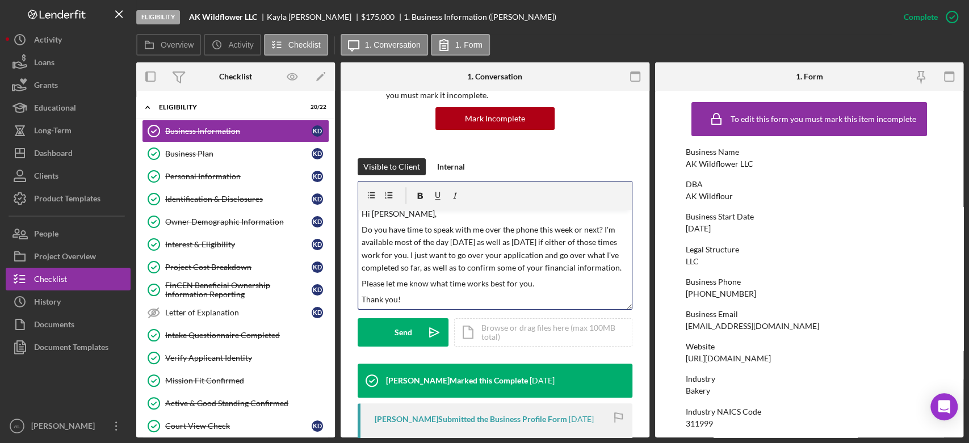
scroll to position [0, 0]
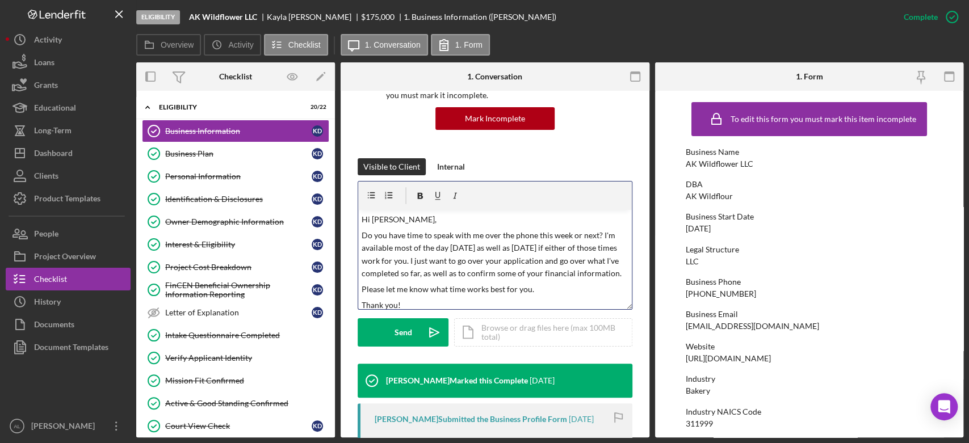
click at [396, 220] on p "Hi [PERSON_NAME]," at bounding box center [495, 219] width 267 height 12
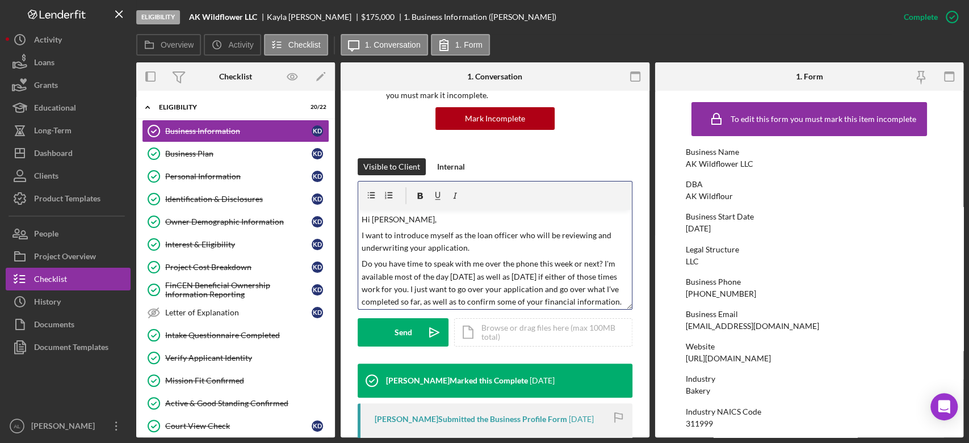
click at [579, 266] on p "Do you have time to speak with me over the phone this week or next? I'm availab…" at bounding box center [495, 283] width 267 height 51
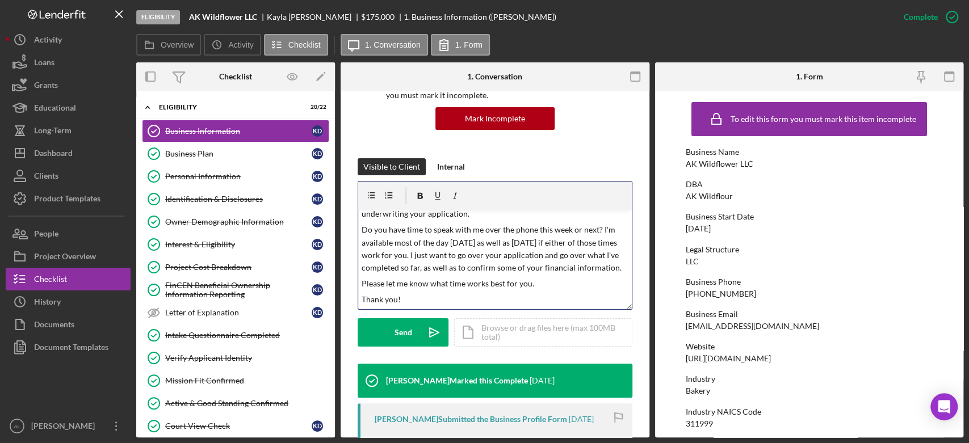
scroll to position [47, 0]
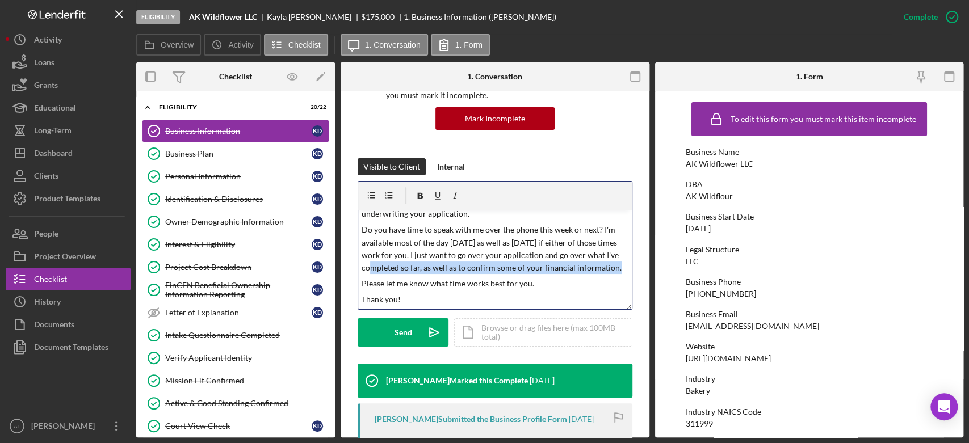
drag, startPoint x: 401, startPoint y: 265, endPoint x: 376, endPoint y: 258, distance: 26.6
click at [376, 258] on p "Do you have time to speak with me over the phone this week or next? I'm availab…" at bounding box center [495, 249] width 267 height 51
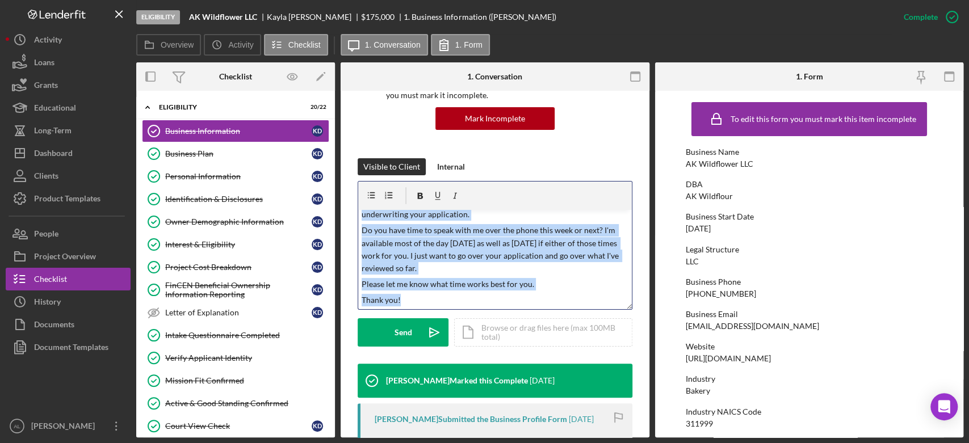
scroll to position [0, 0]
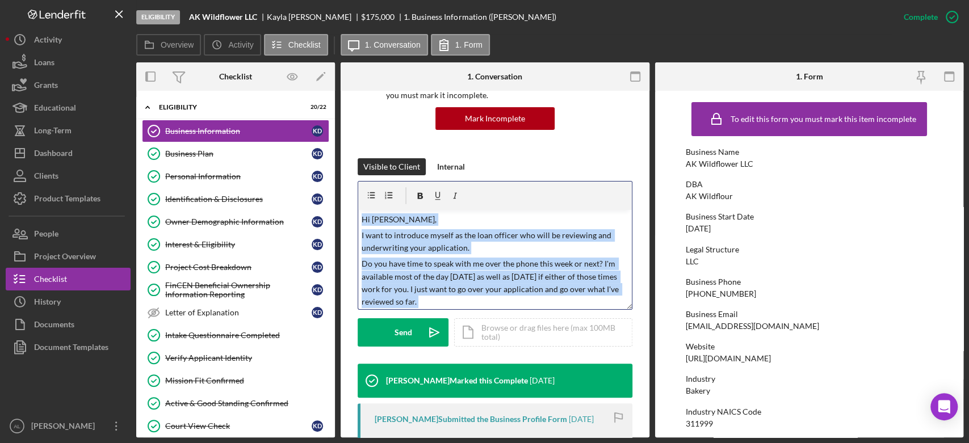
drag, startPoint x: 406, startPoint y: 301, endPoint x: 353, endPoint y: 209, distance: 106.5
click at [353, 209] on div "This item has been marked complete. In order for [PERSON_NAME] to upload docume…" at bounding box center [495, 362] width 309 height 778
copy div "Hi [PERSON_NAME], I want to introduce myself as the loan officer who will be re…"
click at [417, 328] on button "Send Icon/icon-invite-send" at bounding box center [403, 332] width 91 height 28
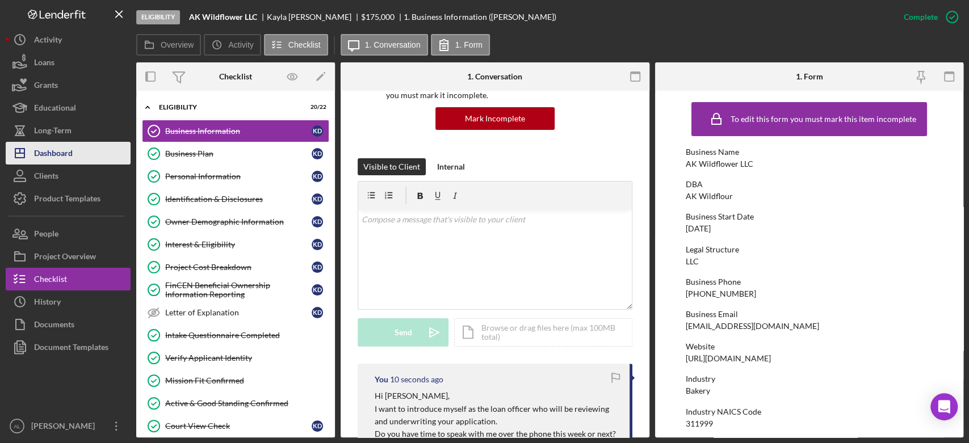
click at [78, 152] on button "Icon/Dashboard Dashboard" at bounding box center [68, 153] width 125 height 23
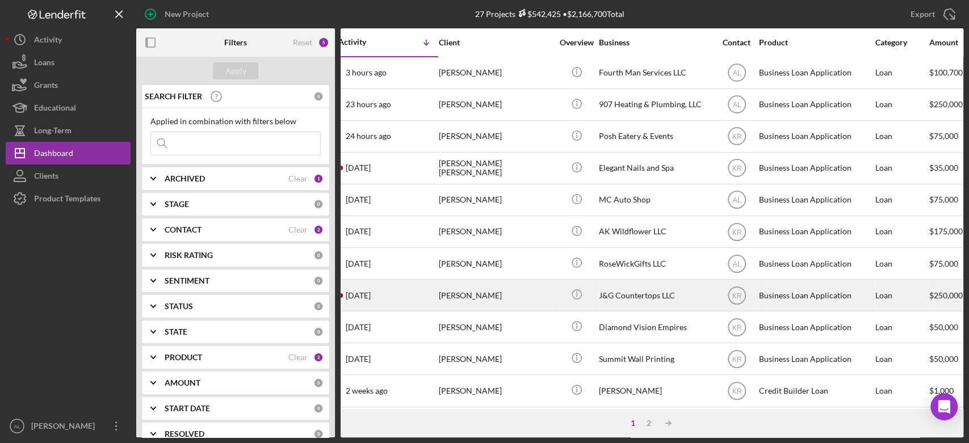
scroll to position [0, 8]
click at [471, 287] on div "[PERSON_NAME]" at bounding box center [498, 295] width 114 height 30
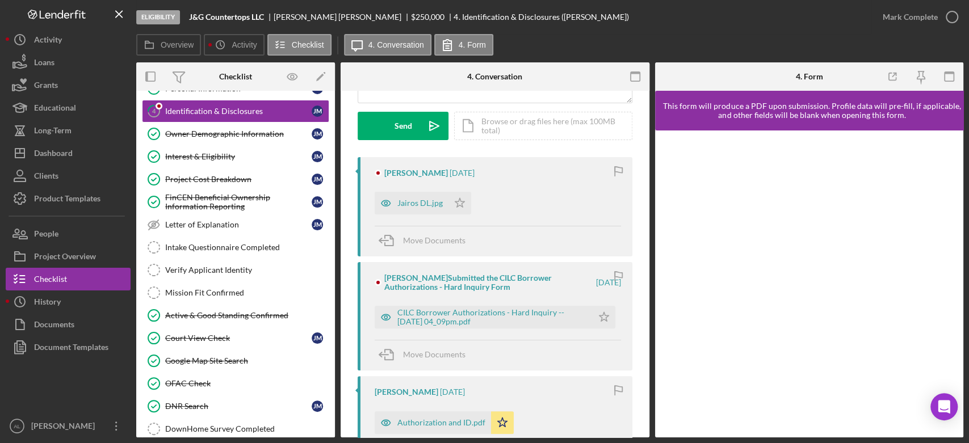
scroll to position [87, 0]
click at [437, 315] on div "CILC Borrower Authorizations - Hard Inquiry -- [DATE] 04_09pm.pdf" at bounding box center [492, 317] width 190 height 18
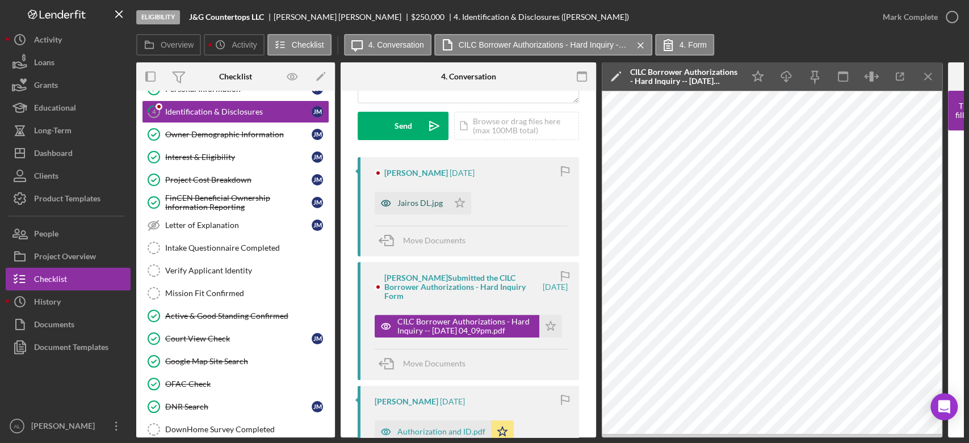
click at [408, 203] on div "Jairos DL.jpg" at bounding box center [419, 203] width 45 height 9
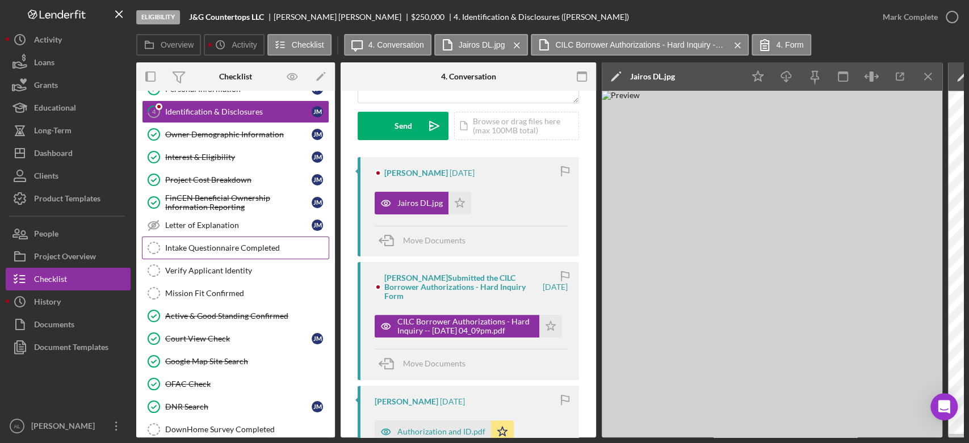
scroll to position [0, 0]
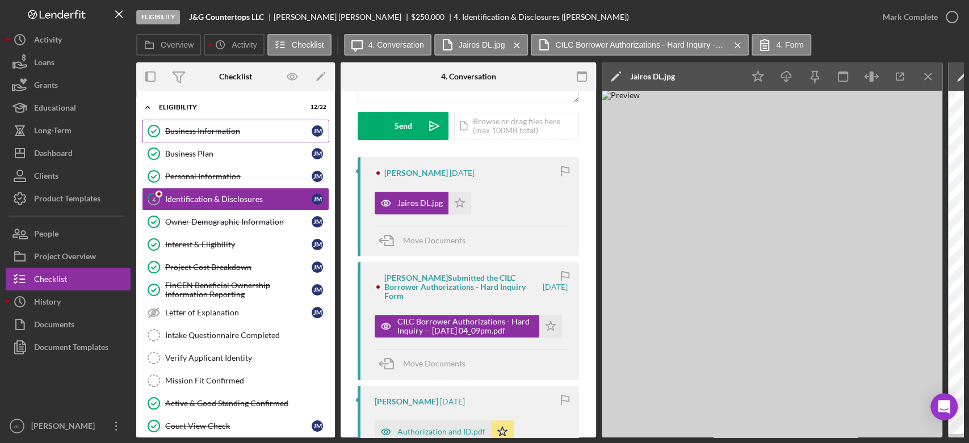
click at [248, 131] on div "Business Information" at bounding box center [238, 131] width 146 height 9
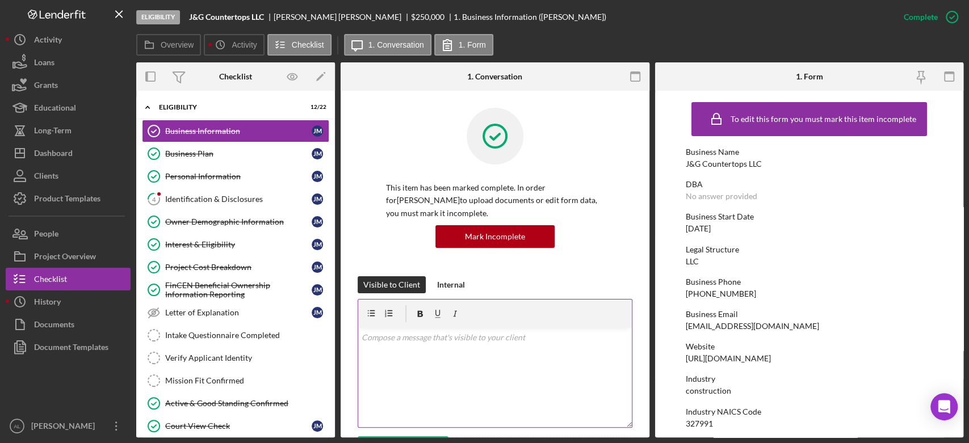
click at [389, 353] on div "v Color teal Color pink Remove color Add row above Add row below Add column bef…" at bounding box center [495, 377] width 274 height 99
paste div
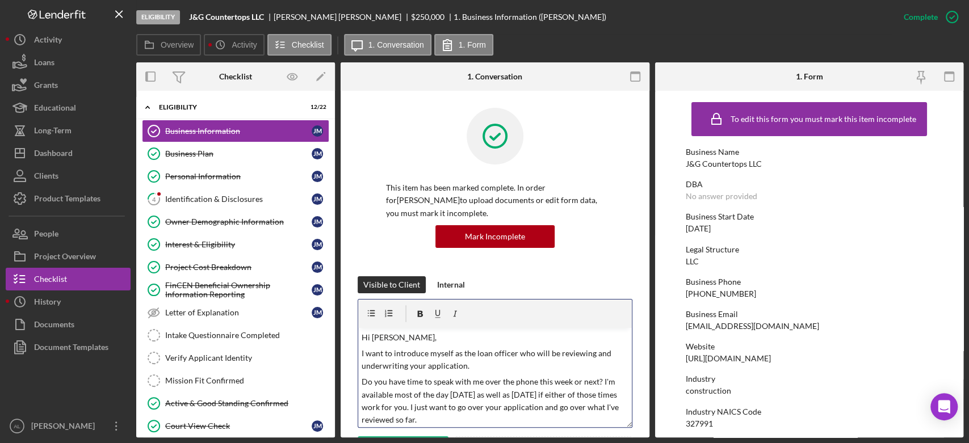
click at [391, 339] on p "Hi [PERSON_NAME]," at bounding box center [495, 338] width 267 height 12
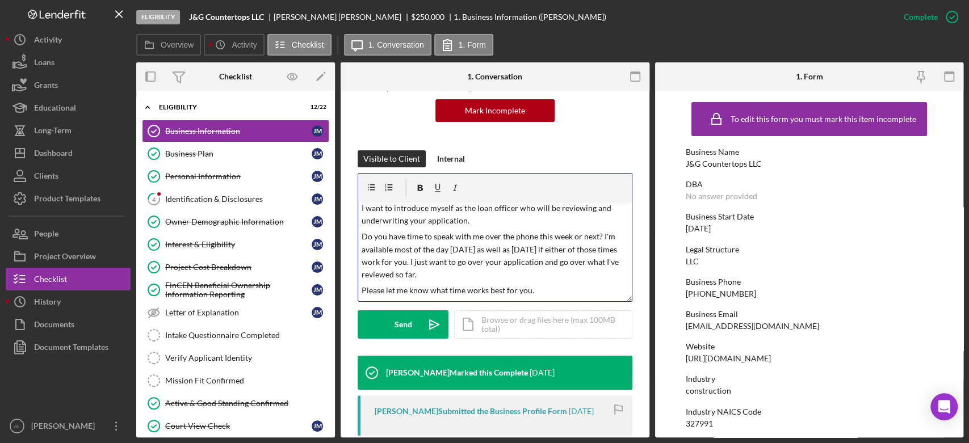
scroll to position [26, 0]
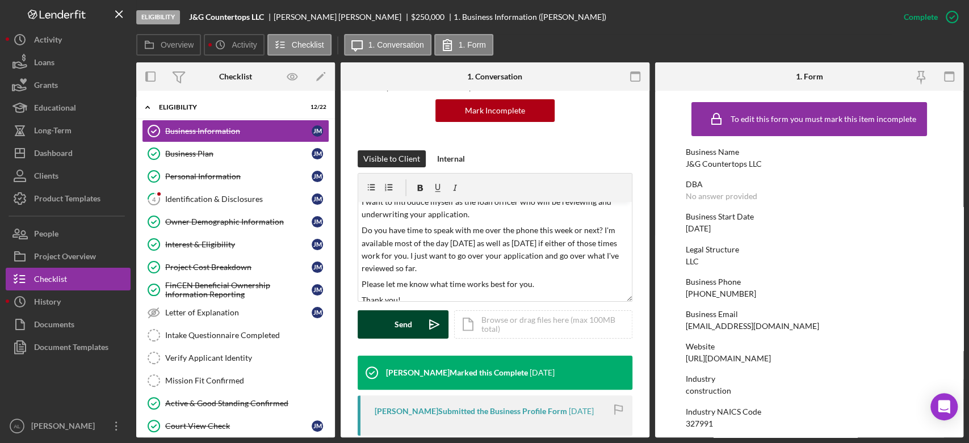
click at [402, 321] on div "Send" at bounding box center [404, 325] width 18 height 28
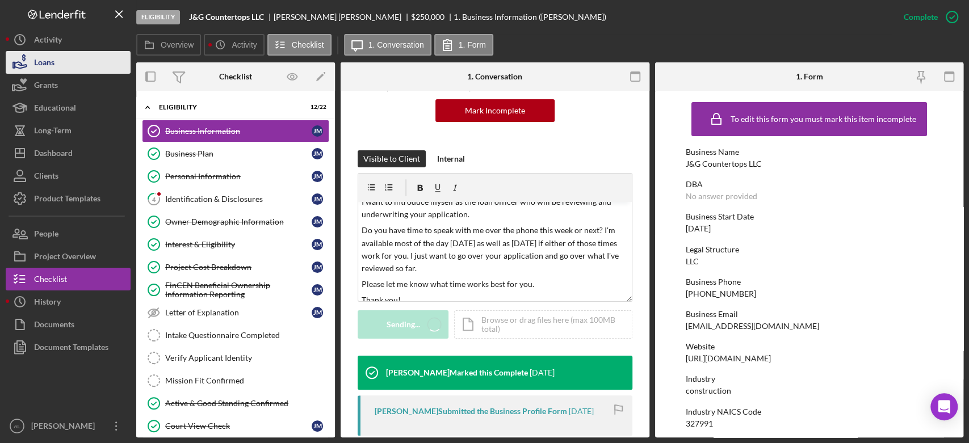
scroll to position [0, 0]
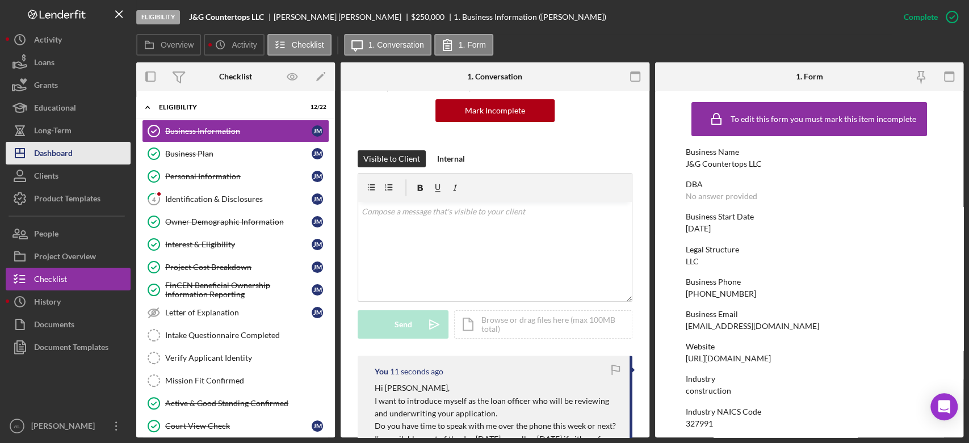
click at [52, 157] on div "Dashboard" at bounding box center [53, 155] width 39 height 26
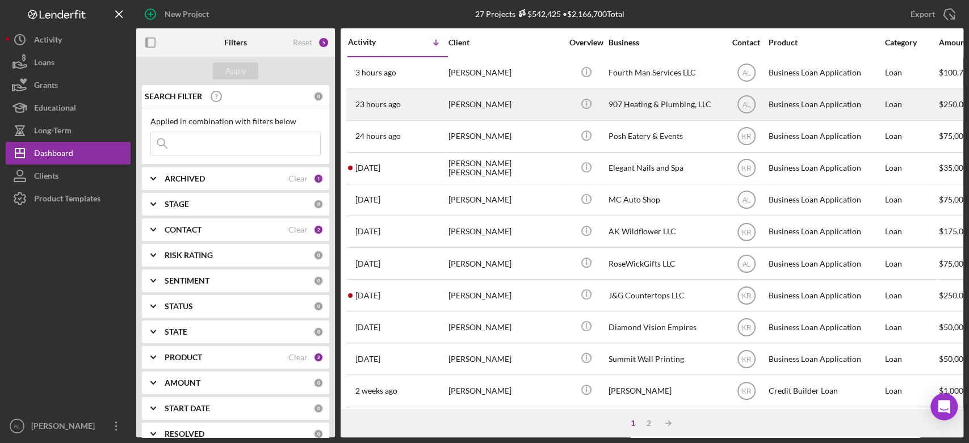
click at [441, 108] on div "23 hours ago [PERSON_NAME]" at bounding box center [397, 105] width 99 height 30
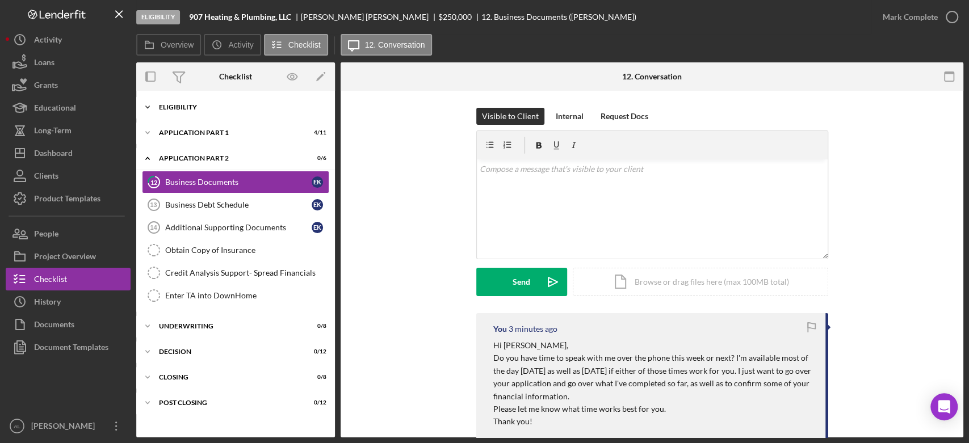
click at [227, 108] on div "Eligibility" at bounding box center [240, 107] width 162 height 7
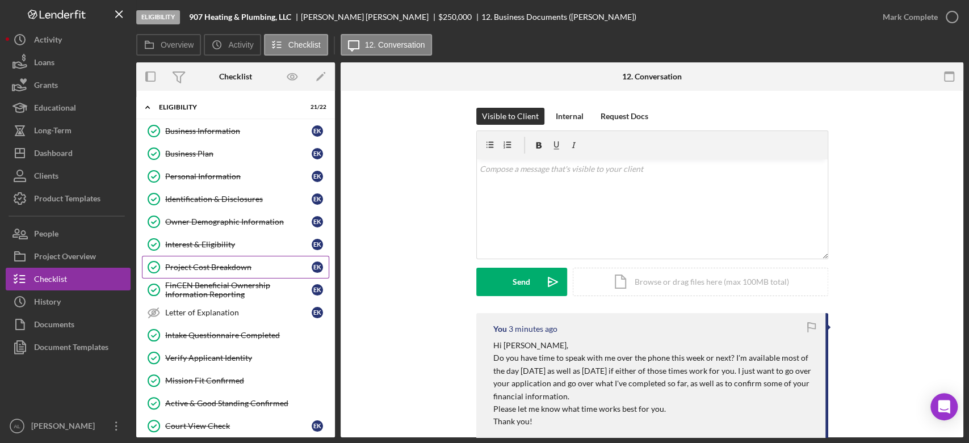
click at [218, 263] on div "Project Cost Breakdown" at bounding box center [238, 267] width 146 height 9
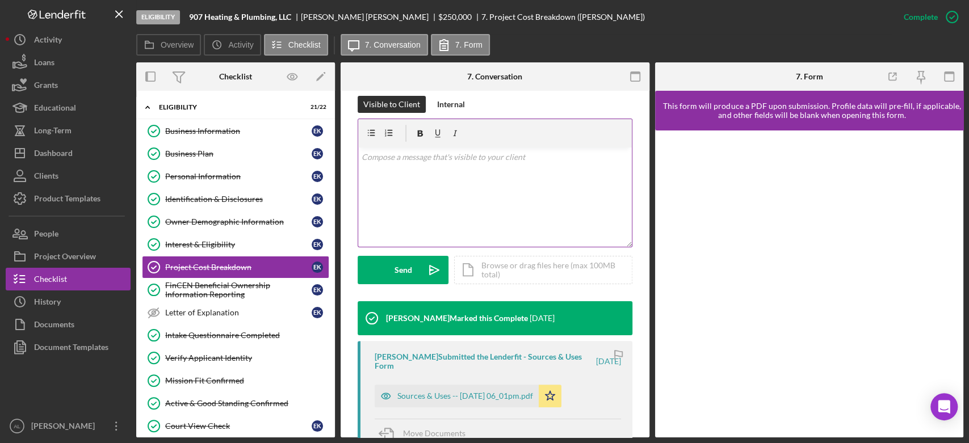
scroll to position [297, 0]
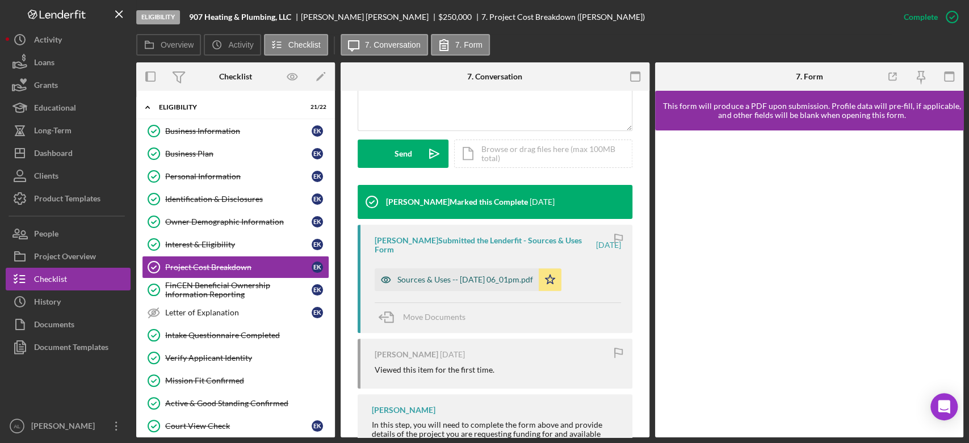
click at [503, 283] on div "Sources & Uses -- [DATE] 06_01pm.pdf" at bounding box center [465, 279] width 136 height 9
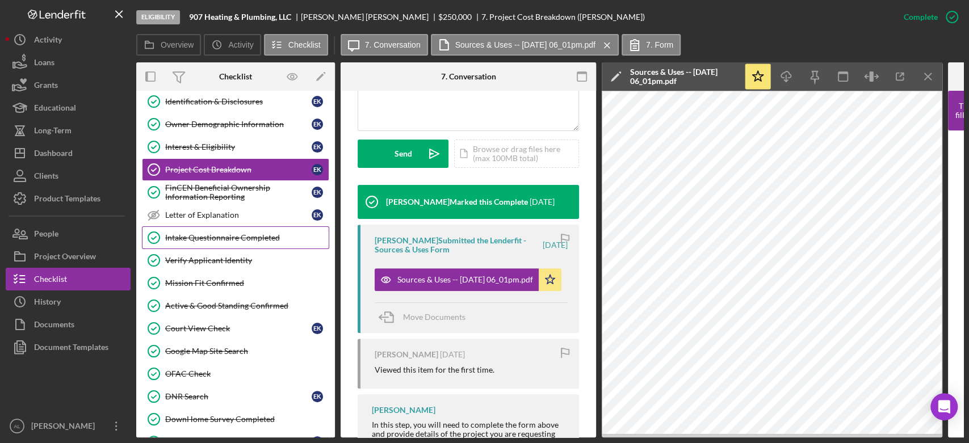
scroll to position [98, 0]
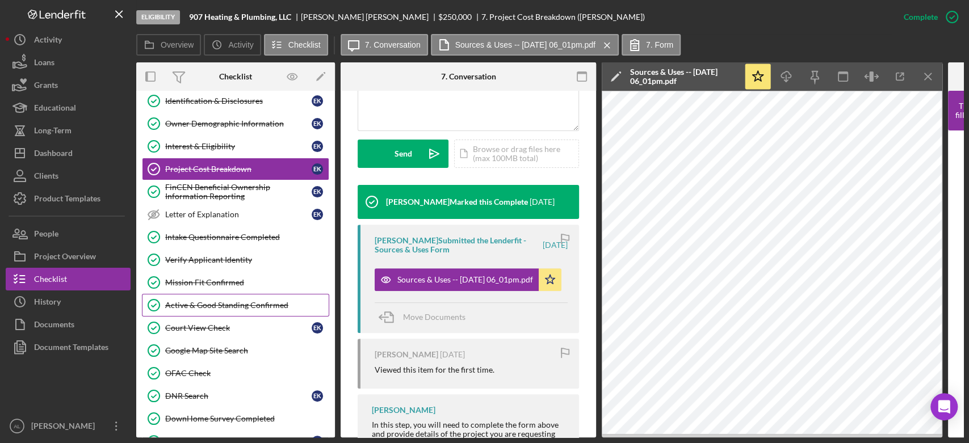
click at [253, 304] on div "Active & Good Standing Confirmed" at bounding box center [246, 305] width 163 height 9
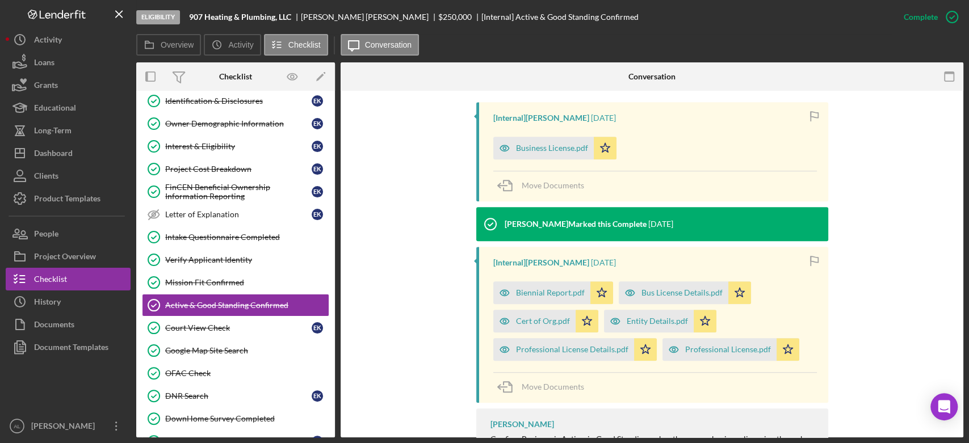
scroll to position [368, 0]
click at [546, 149] on div "Business License.pdf" at bounding box center [552, 147] width 72 height 9
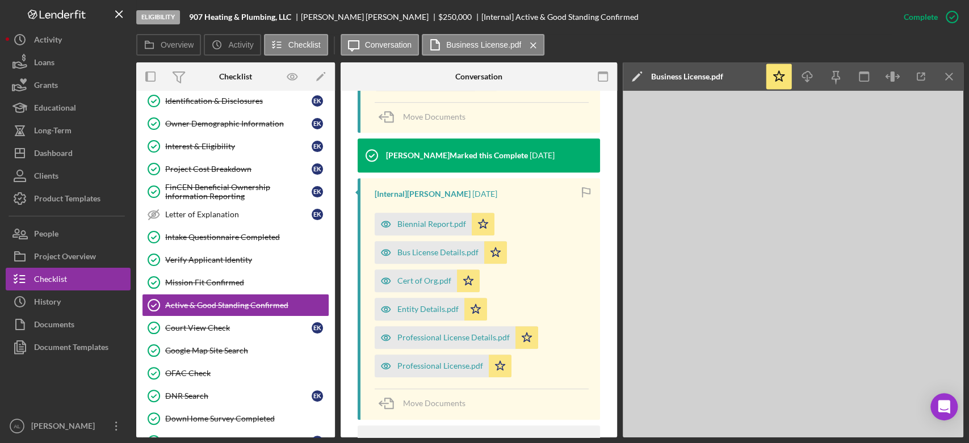
scroll to position [449, 0]
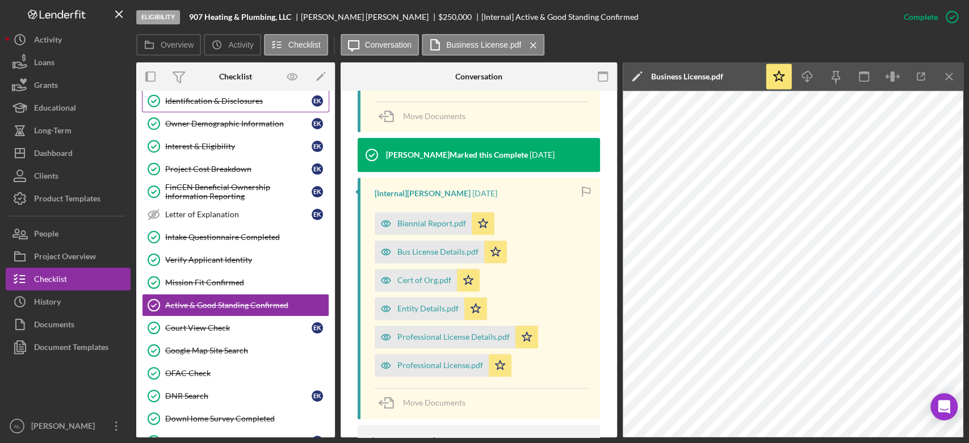
click at [235, 107] on link "Identification & Disclosures Identification & Disclosures E K" at bounding box center [235, 101] width 187 height 23
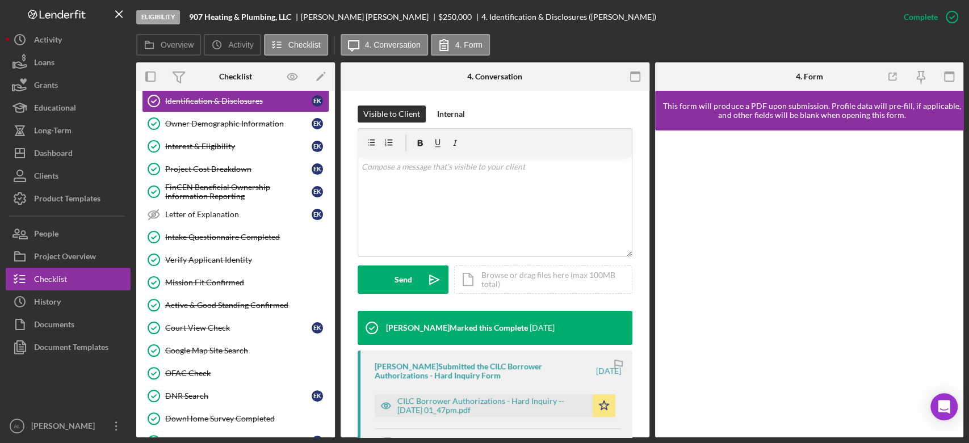
scroll to position [172, 0]
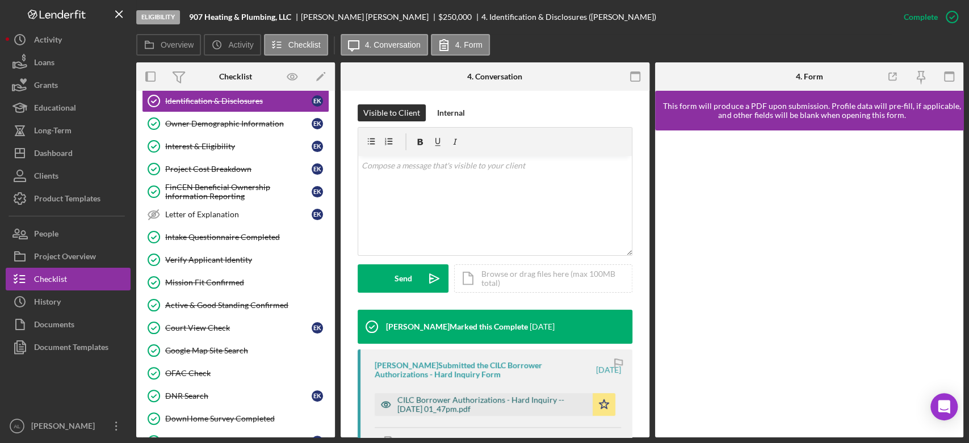
click at [469, 408] on div "CILC Borrower Authorizations - Hard Inquiry -- [DATE] 01_47pm.pdf" at bounding box center [492, 405] width 190 height 18
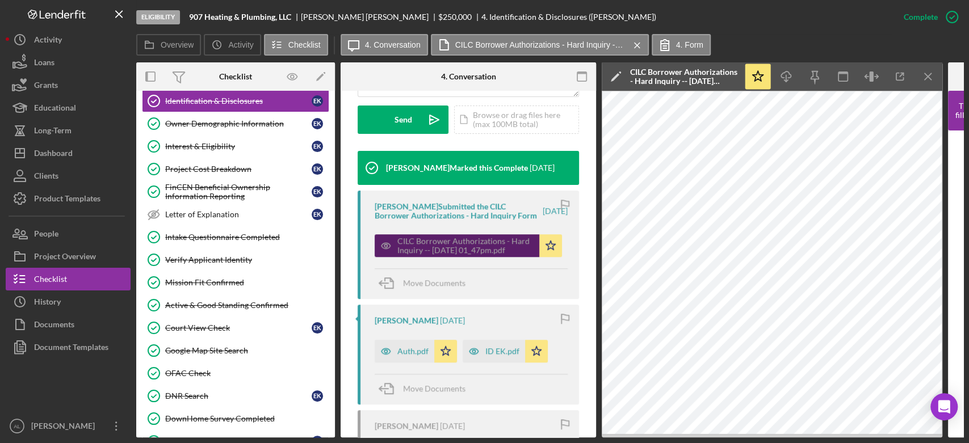
scroll to position [332, 0]
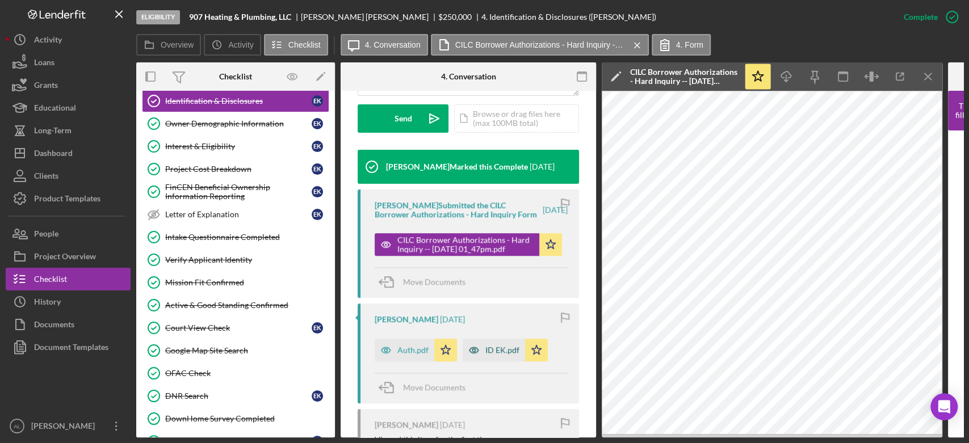
click at [501, 349] on div "ID EK.pdf" at bounding box center [494, 350] width 62 height 23
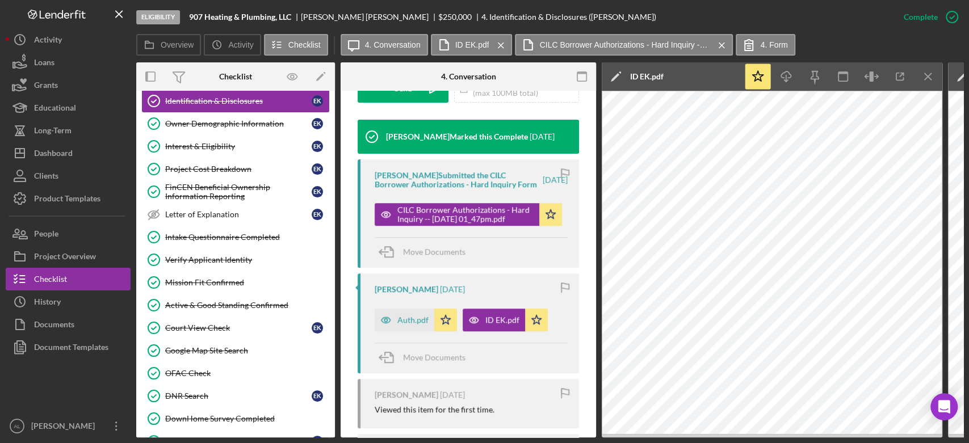
scroll to position [0, 0]
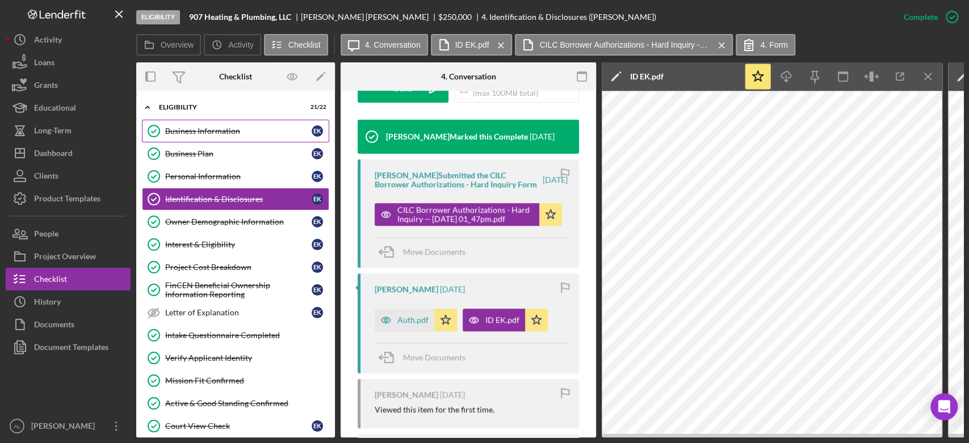
click at [237, 127] on div "Business Information" at bounding box center [238, 131] width 146 height 9
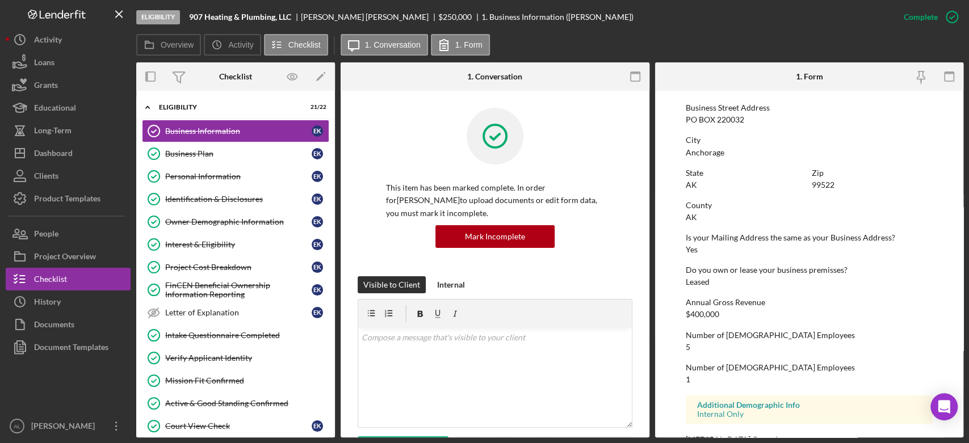
scroll to position [509, 0]
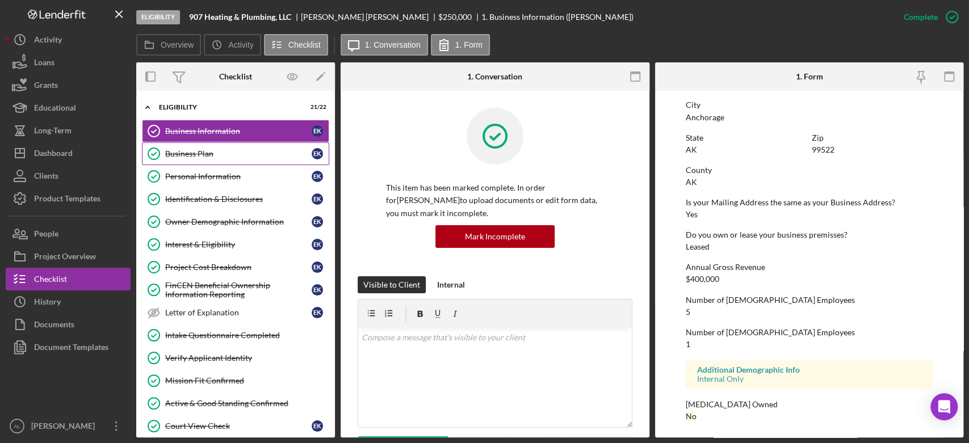
click at [227, 146] on link "Business Plan Business Plan E K" at bounding box center [235, 153] width 187 height 23
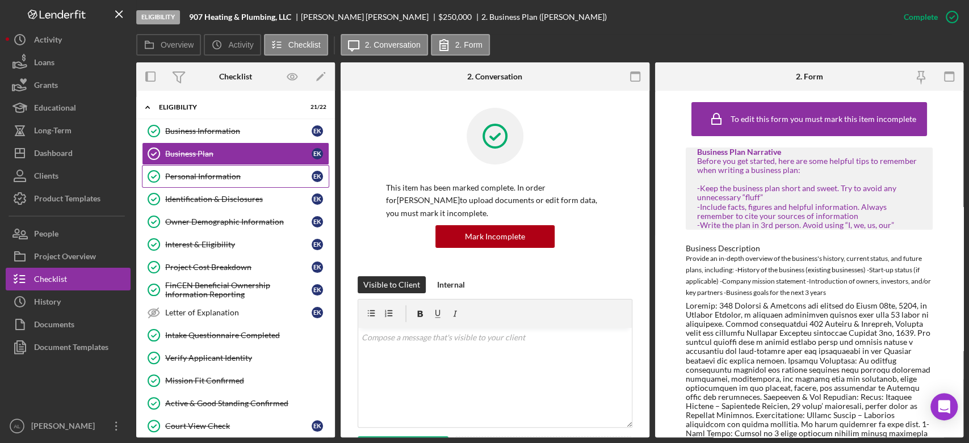
click at [230, 171] on link "Personal Information Personal Information E K" at bounding box center [235, 176] width 187 height 23
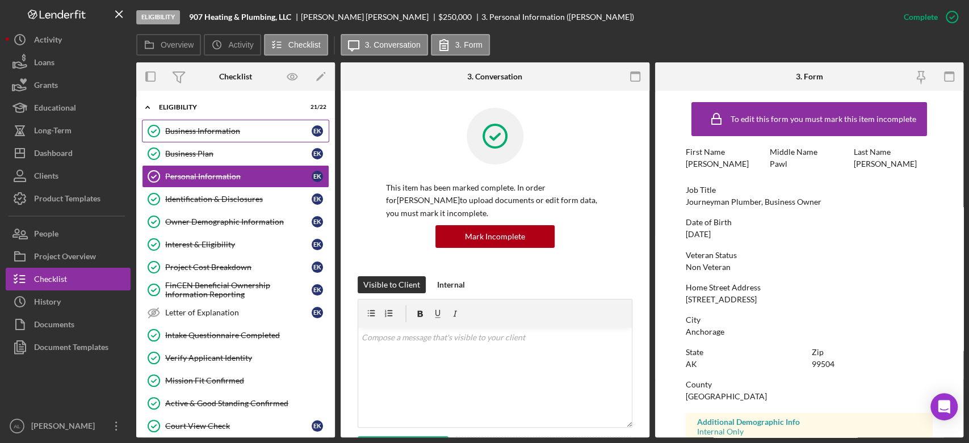
click at [176, 122] on link "Business Information Business Information E K" at bounding box center [235, 131] width 187 height 23
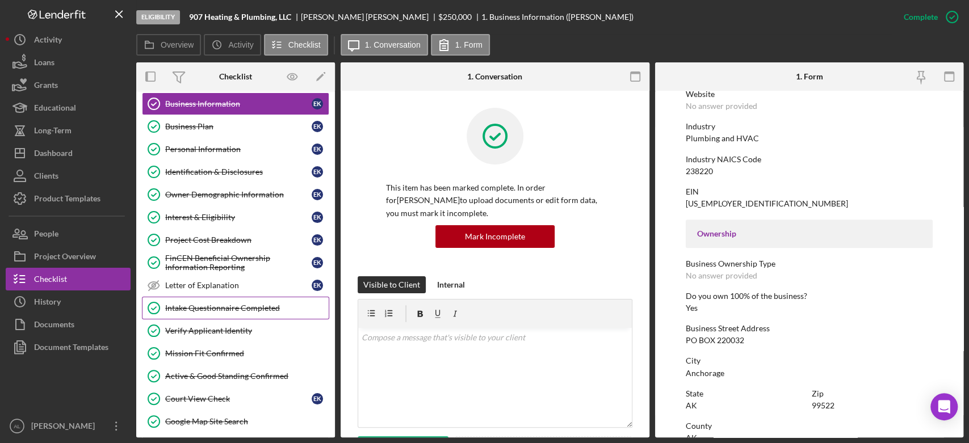
scroll to position [27, 0]
click at [237, 350] on div "Mission Fit Confirmed" at bounding box center [246, 353] width 163 height 9
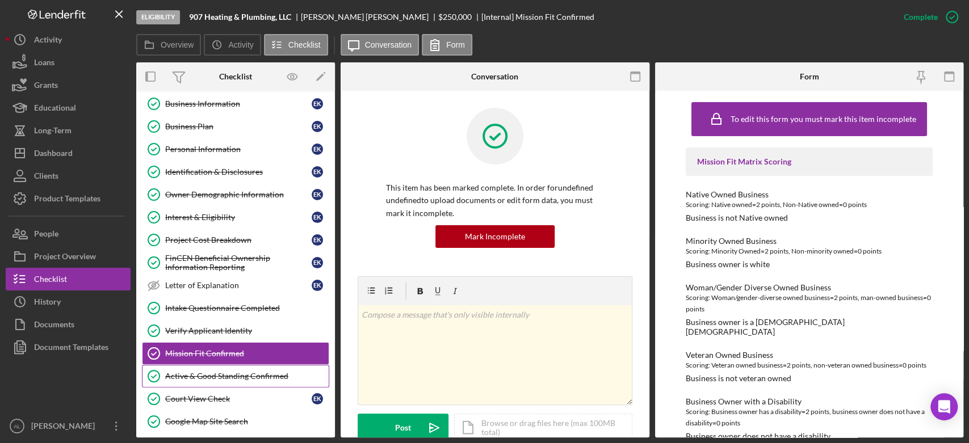
click at [263, 374] on div "Active & Good Standing Confirmed" at bounding box center [246, 376] width 163 height 9
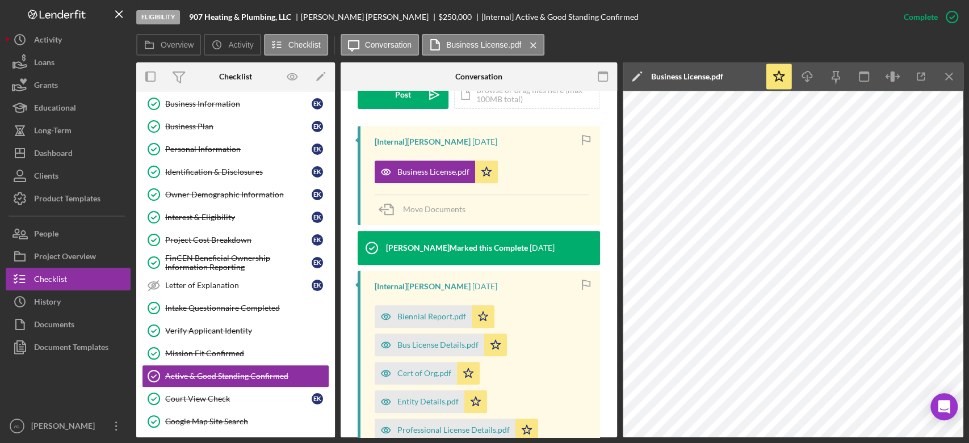
scroll to position [441, 0]
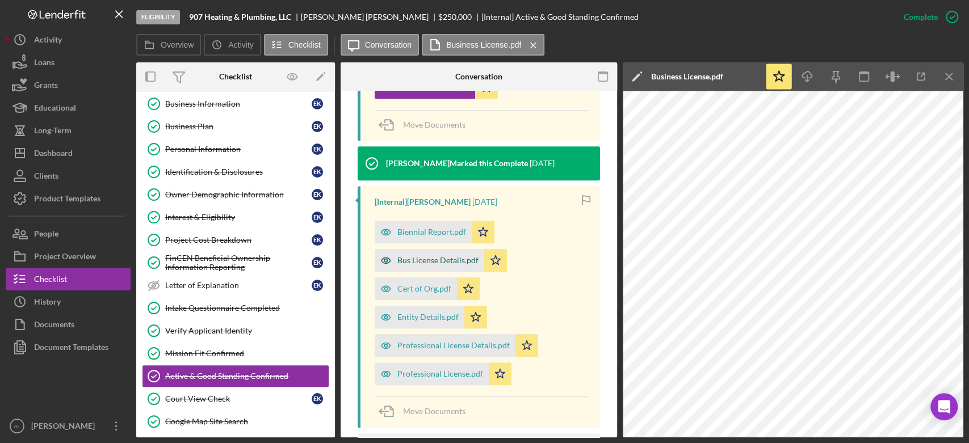
click at [418, 253] on div "Bus License Details.pdf" at bounding box center [430, 260] width 110 height 23
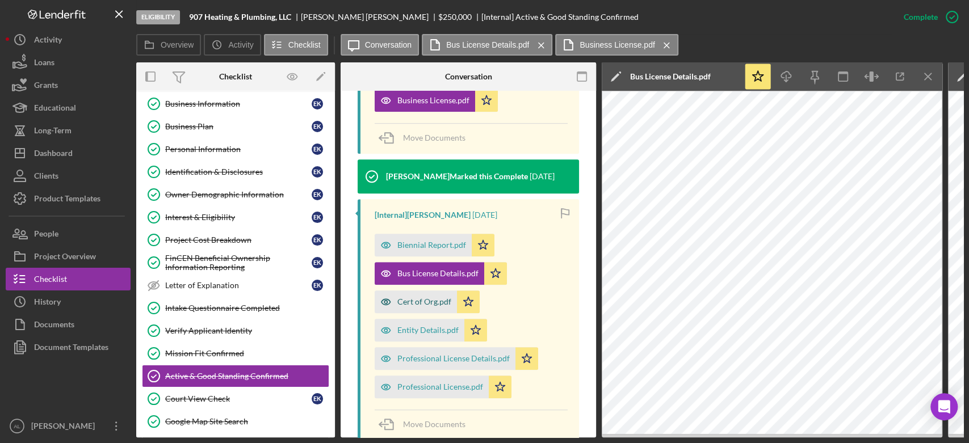
click at [424, 297] on div "Cert of Org.pdf" at bounding box center [424, 301] width 54 height 9
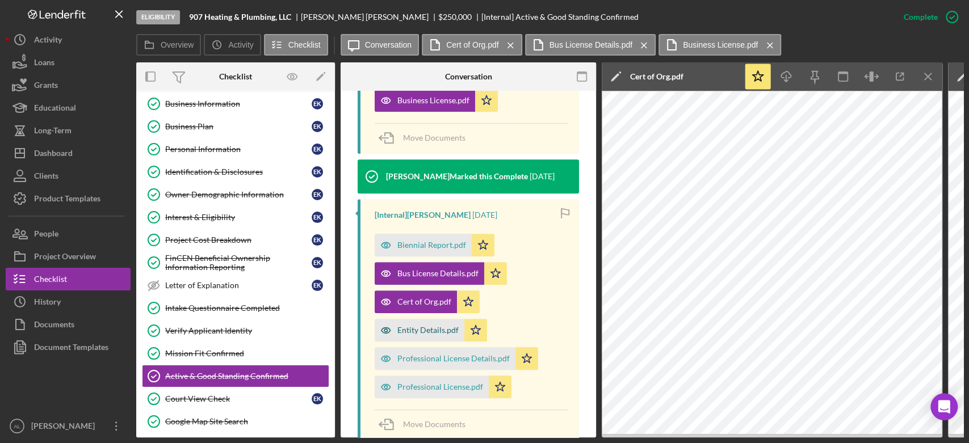
click at [424, 326] on div "Entity Details.pdf" at bounding box center [427, 330] width 61 height 9
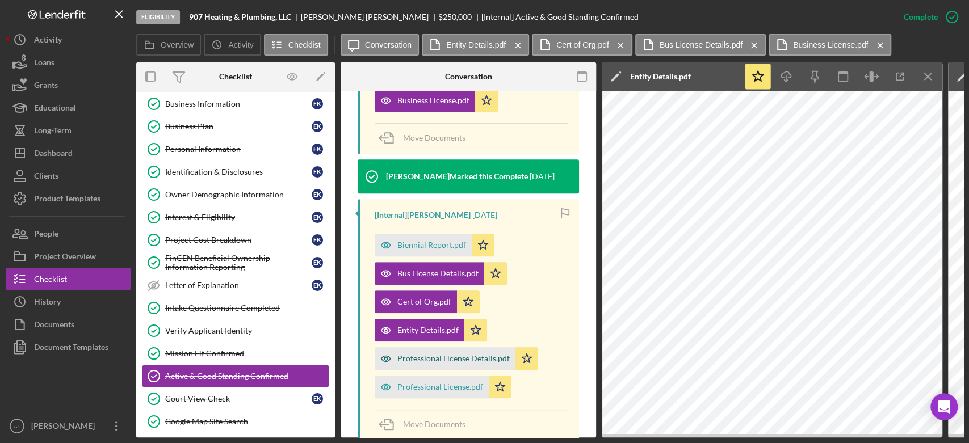
click at [431, 354] on div "Professional License Details.pdf" at bounding box center [453, 358] width 112 height 9
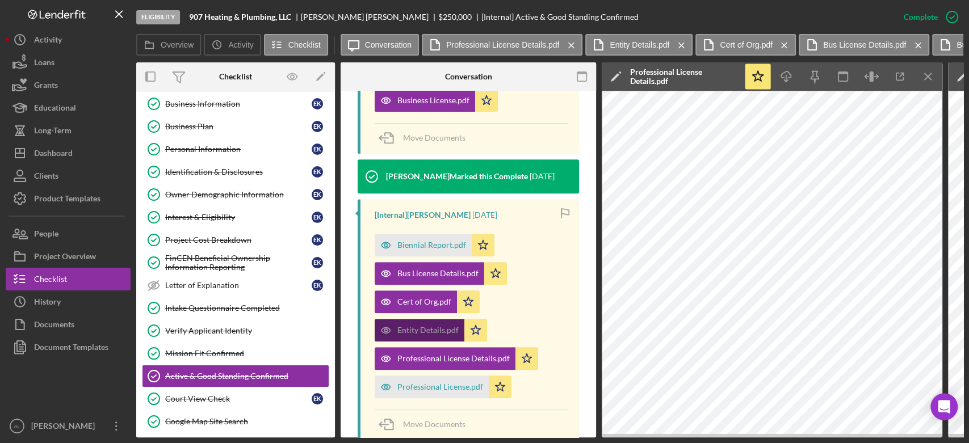
click at [422, 326] on div "Entity Details.pdf" at bounding box center [427, 330] width 61 height 9
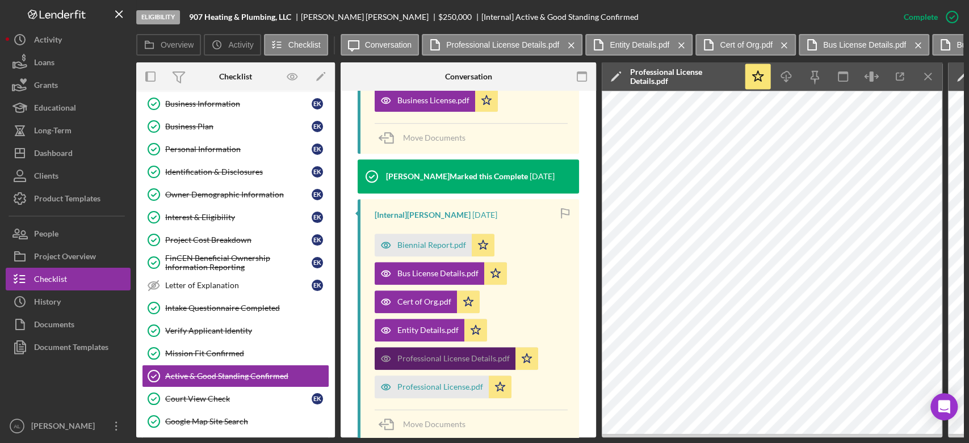
click at [443, 354] on div "Professional License Details.pdf" at bounding box center [453, 358] width 112 height 9
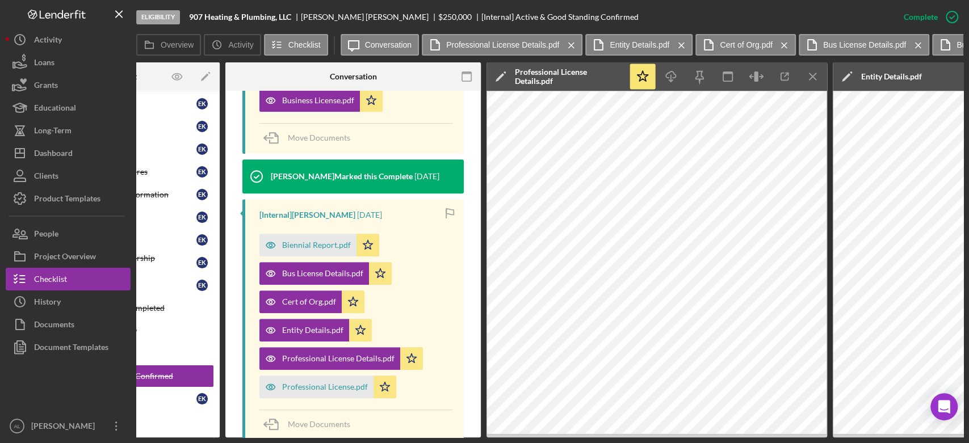
scroll to position [0, 114]
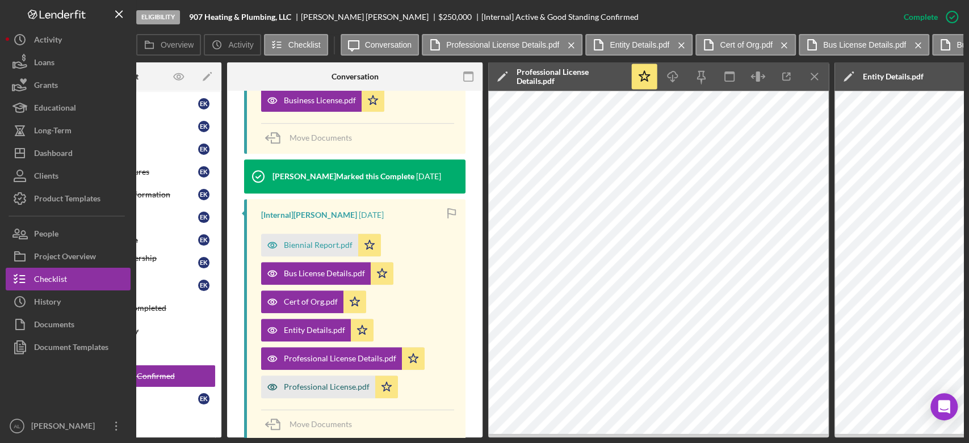
click at [345, 383] on div "Professional License.pdf" at bounding box center [327, 387] width 86 height 9
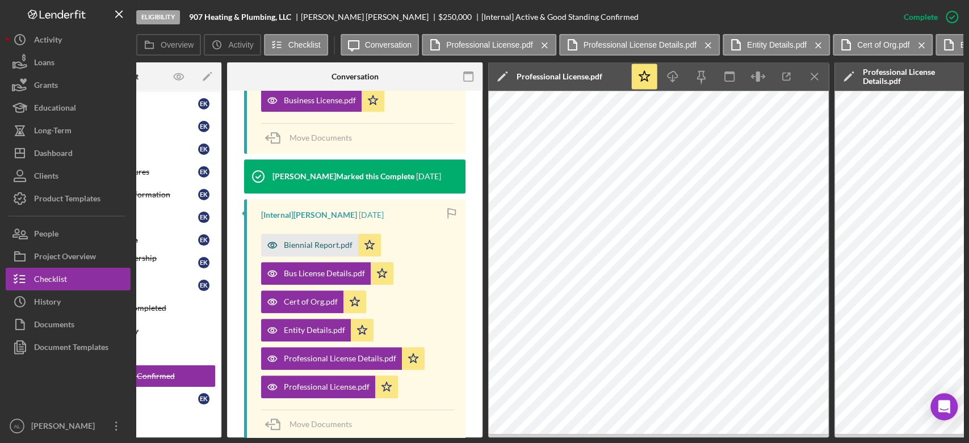
click at [302, 240] on div "Biennial Report.pdf" at bounding box center [309, 245] width 97 height 23
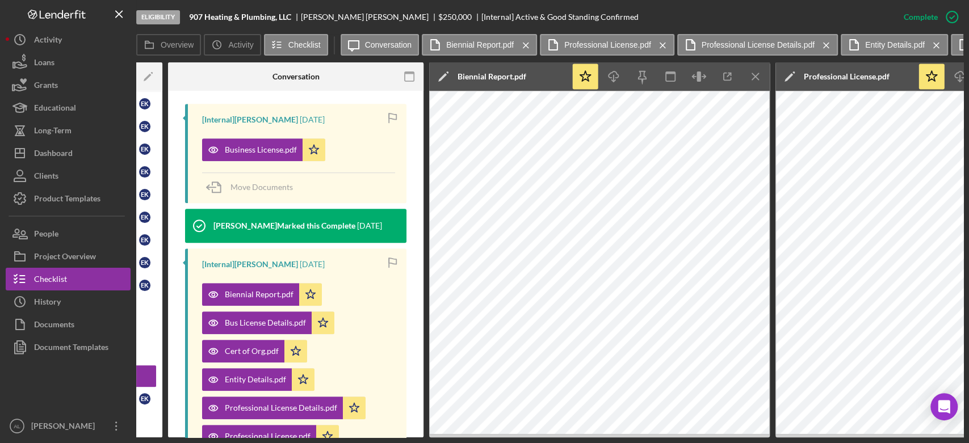
scroll to position [0, 165]
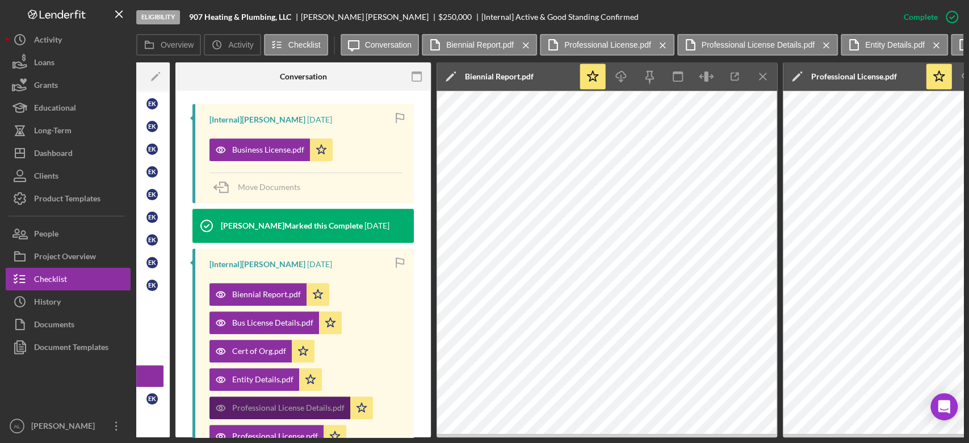
click at [269, 404] on div "Professional License Details.pdf" at bounding box center [288, 408] width 112 height 9
click at [768, 72] on icon "Icon/Menu Close" at bounding box center [763, 77] width 26 height 26
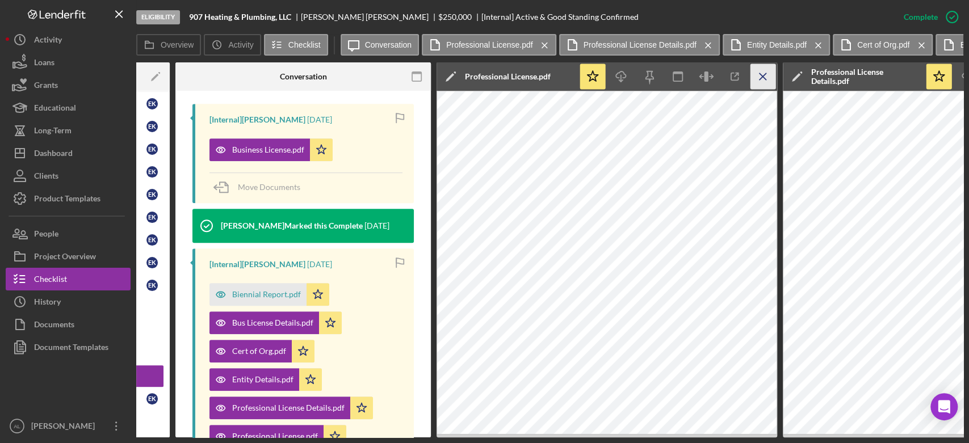
click at [756, 79] on icon "Icon/Menu Close" at bounding box center [763, 77] width 26 height 26
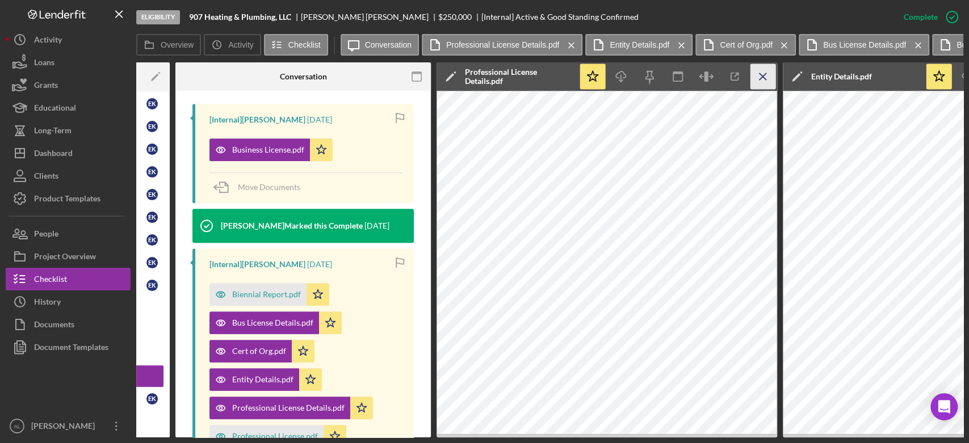
click at [766, 74] on icon "Icon/Menu Close" at bounding box center [763, 77] width 26 height 26
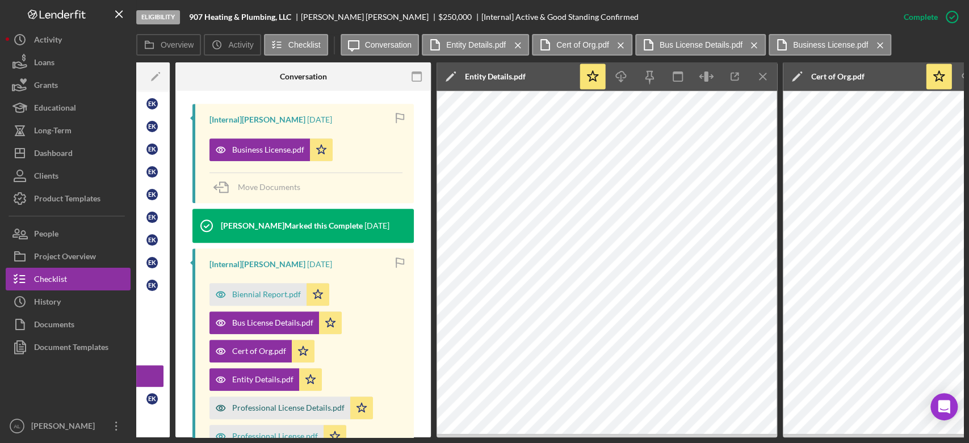
click at [272, 397] on div "Professional License Details.pdf" at bounding box center [279, 408] width 141 height 23
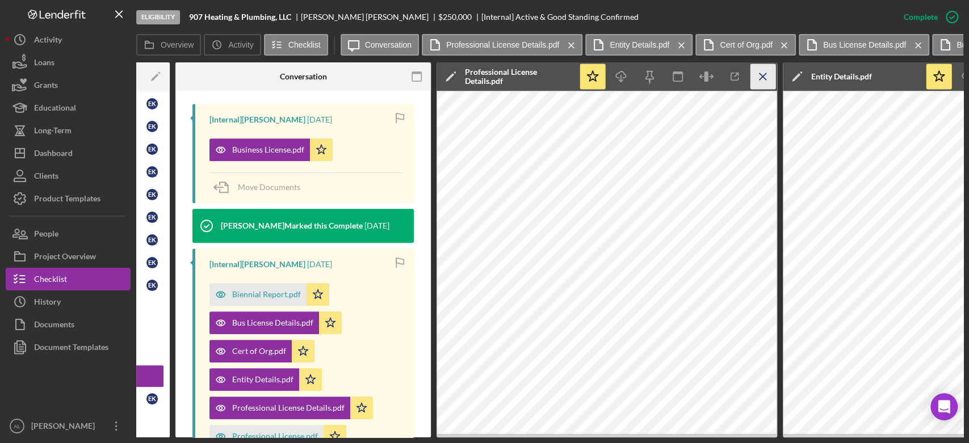
click at [764, 81] on icon "Icon/Menu Close" at bounding box center [763, 77] width 26 height 26
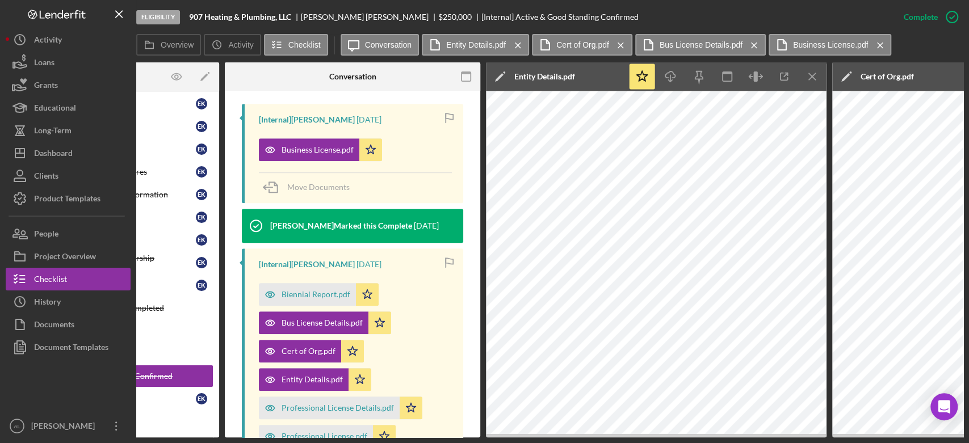
scroll to position [0, 0]
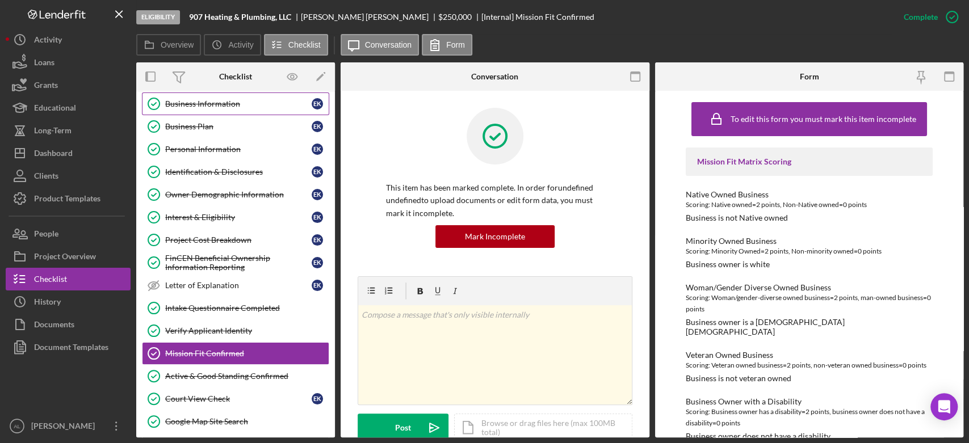
click at [246, 102] on div "Business Information" at bounding box center [238, 103] width 146 height 9
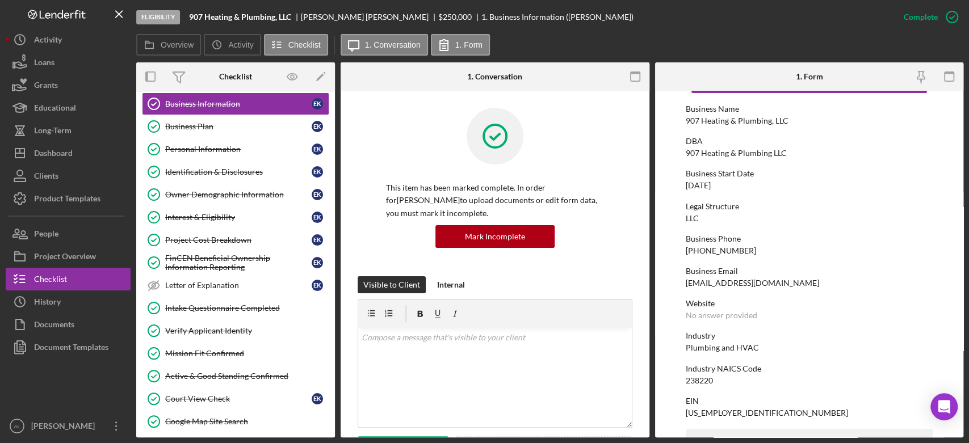
scroll to position [44, 0]
click at [223, 209] on link "Interest & Eligibility Interest & Eligibility E K" at bounding box center [235, 217] width 187 height 23
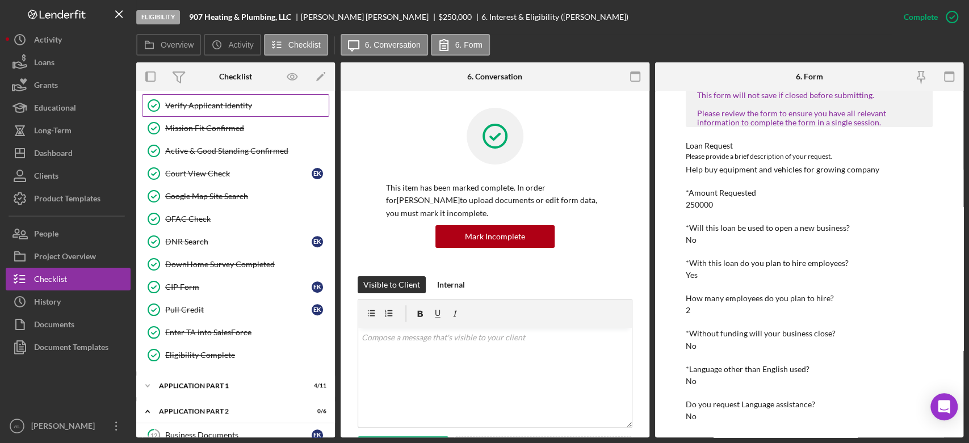
scroll to position [262, 0]
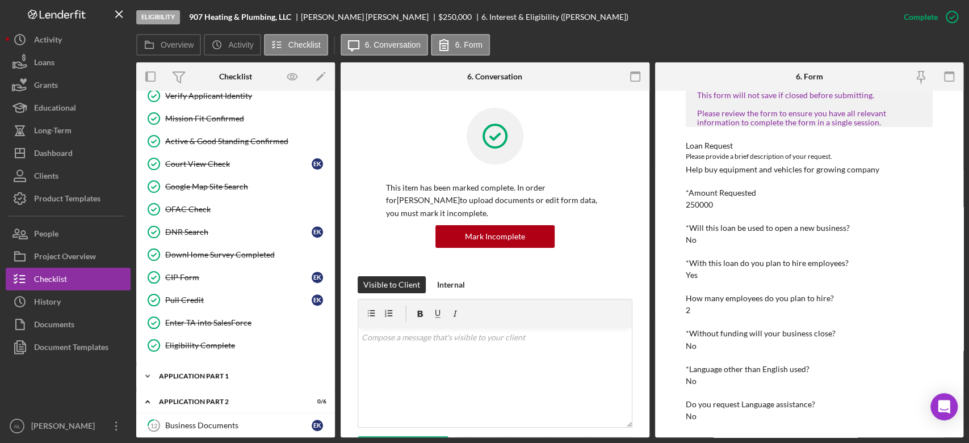
click at [202, 374] on div "Application Part 1" at bounding box center [240, 376] width 162 height 7
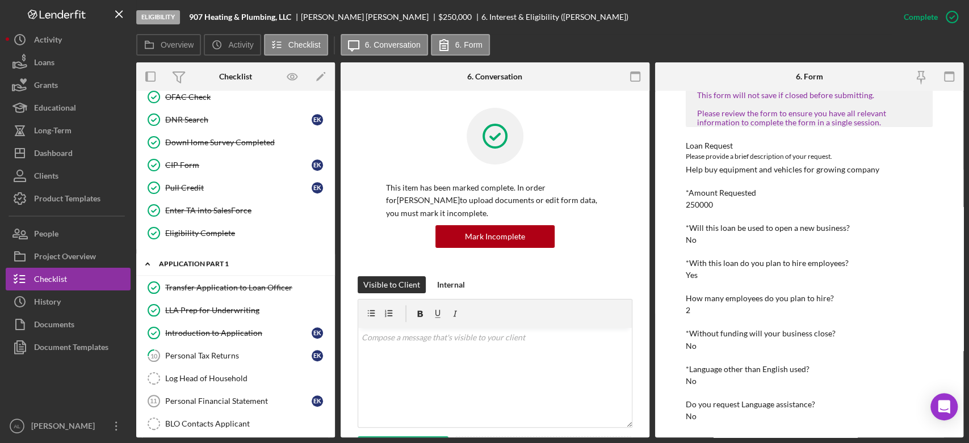
scroll to position [375, 0]
click at [223, 339] on link "Introduction to Application Introduction to Application E K" at bounding box center [235, 332] width 187 height 23
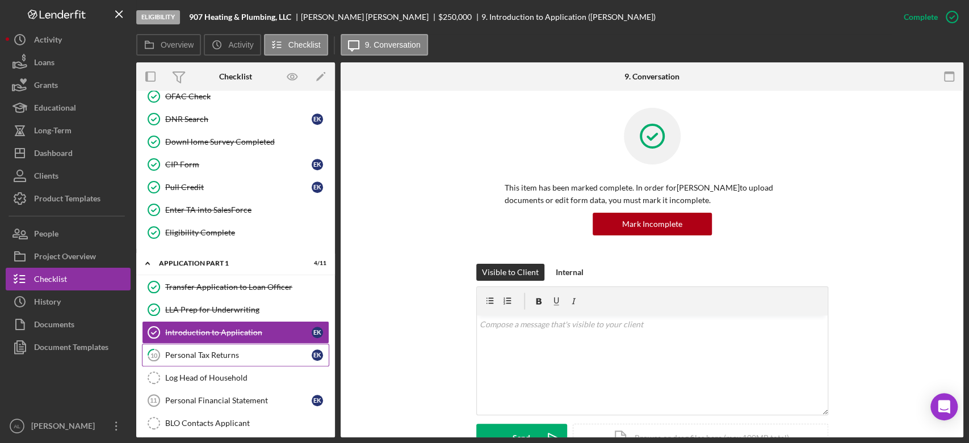
click at [228, 353] on div "Personal Tax Returns" at bounding box center [238, 355] width 146 height 9
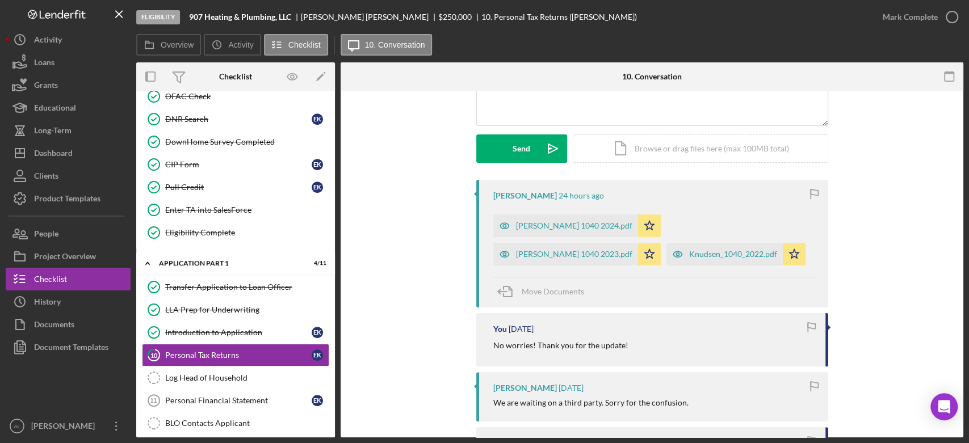
scroll to position [134, 0]
click at [572, 221] on div "[PERSON_NAME] 1040 2024.pdf" at bounding box center [574, 225] width 116 height 9
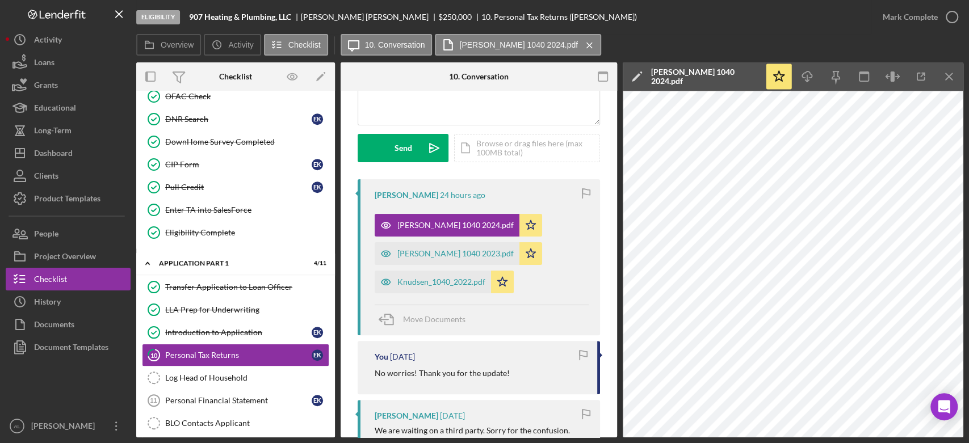
drag, startPoint x: 400, startPoint y: 244, endPoint x: 276, endPoint y: 244, distance: 123.8
click at [276, 244] on div "Overview Internal Workflow Stage Eligibility Icon/Dropdown Arrow Archive (can u…" at bounding box center [549, 249] width 827 height 375
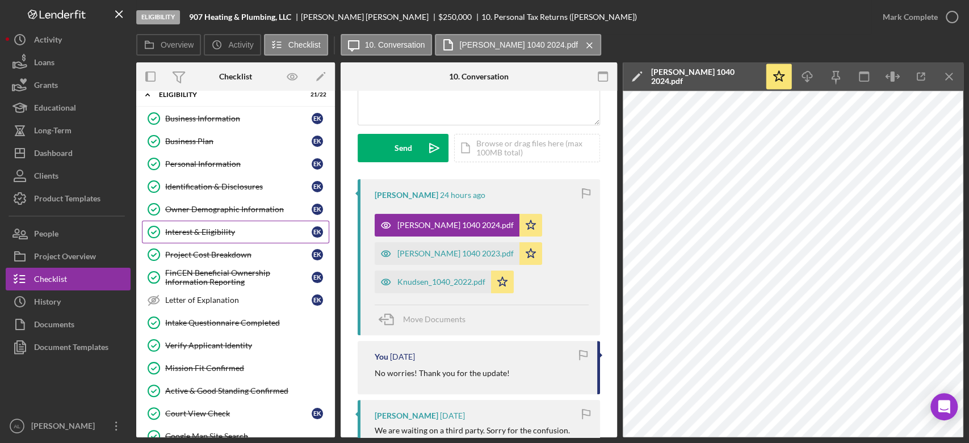
scroll to position [0, 0]
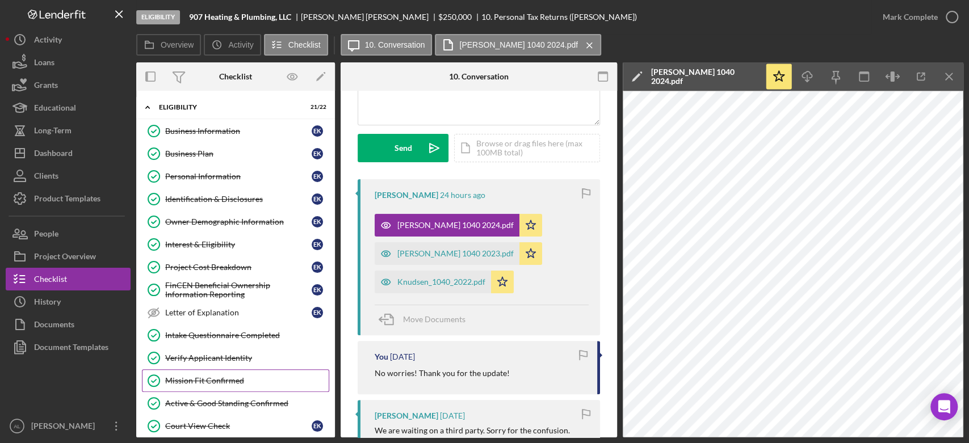
click at [242, 384] on div "Mission Fit Confirmed" at bounding box center [246, 380] width 163 height 9
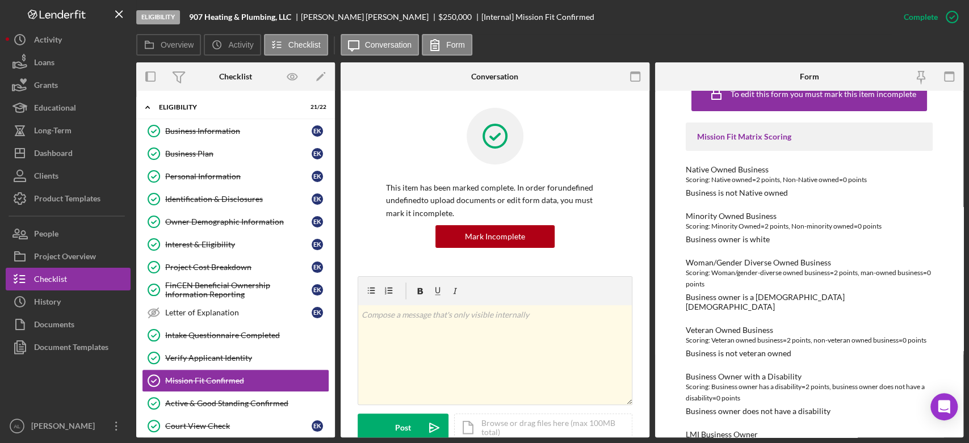
scroll to position [18, 0]
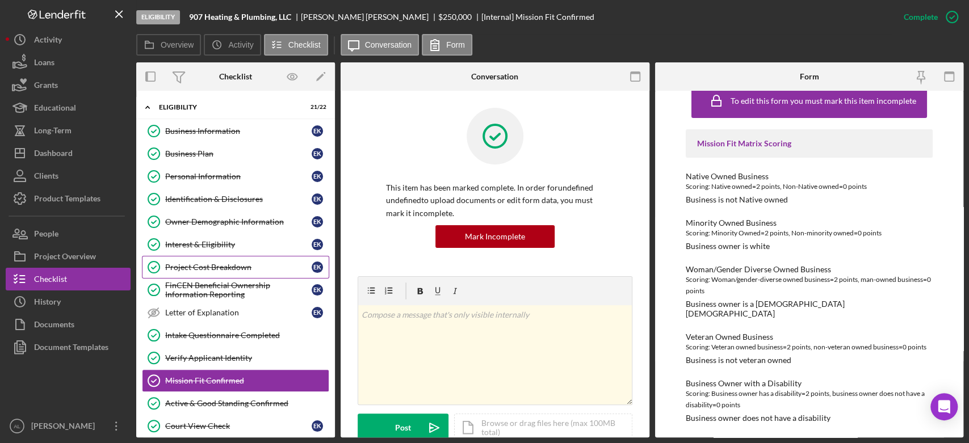
click at [217, 263] on div "Project Cost Breakdown" at bounding box center [238, 267] width 146 height 9
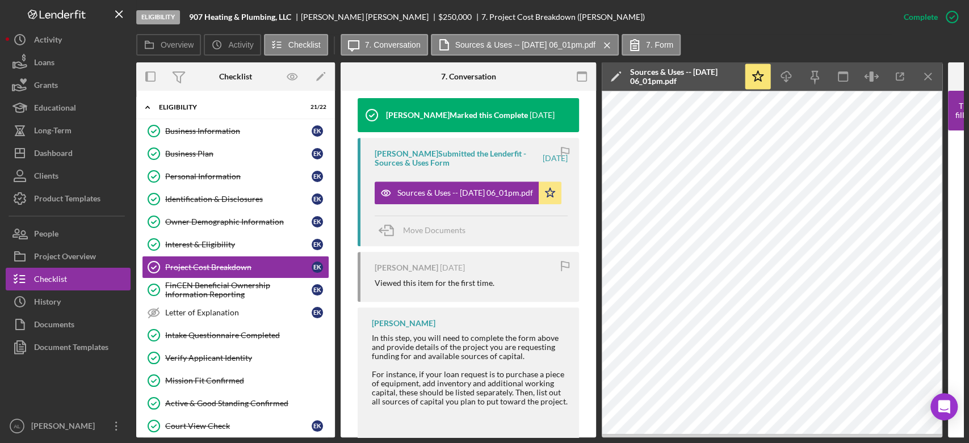
scroll to position [0, 23]
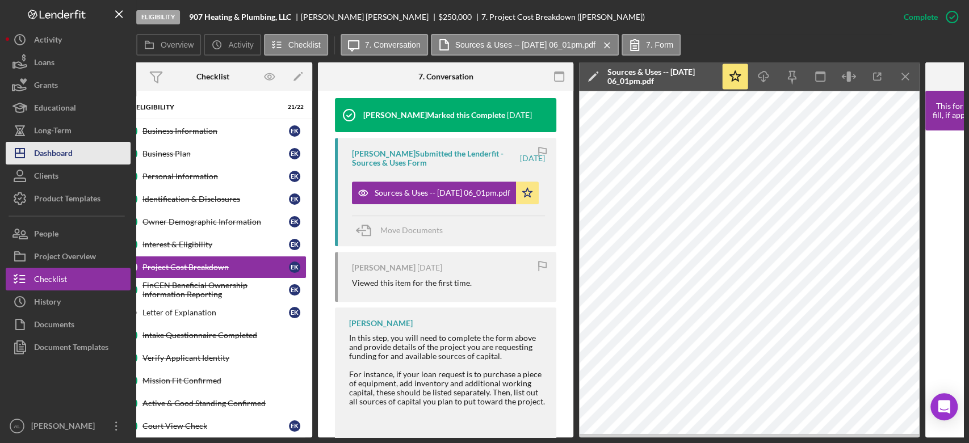
click at [84, 152] on button "Icon/Dashboard Dashboard" at bounding box center [68, 153] width 125 height 23
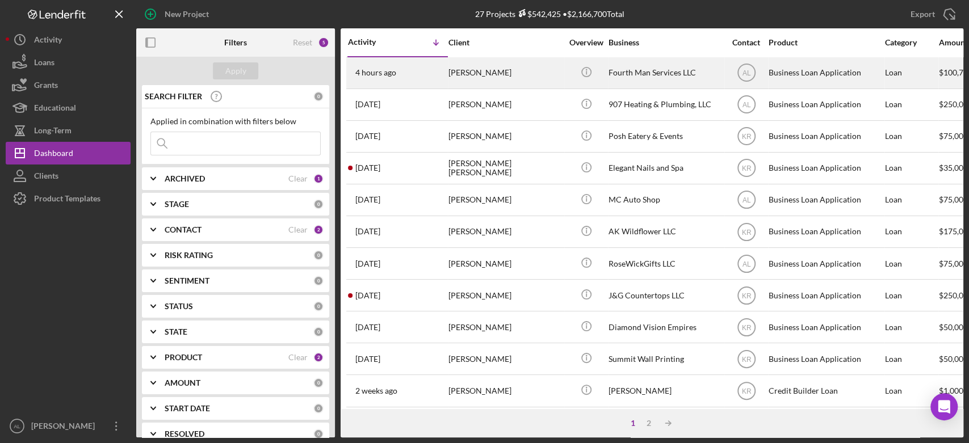
click at [441, 79] on div "4 hours ago [PERSON_NAME]" at bounding box center [397, 73] width 99 height 30
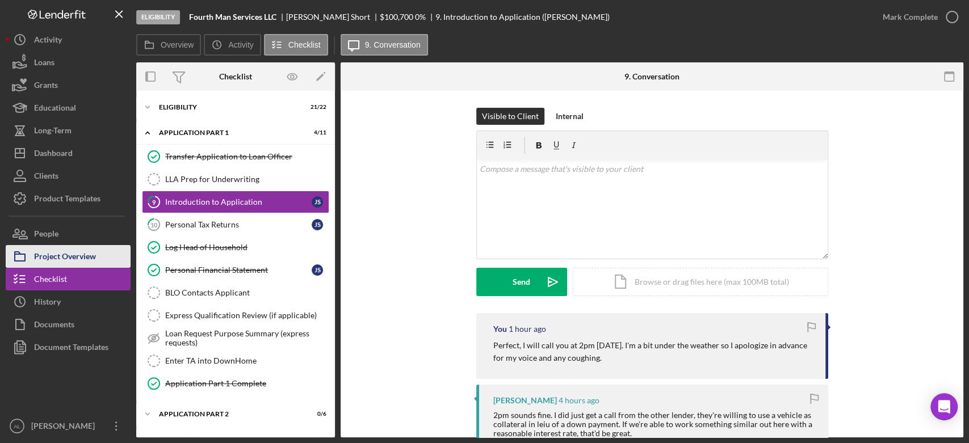
click at [119, 252] on button "Project Overview" at bounding box center [68, 256] width 125 height 23
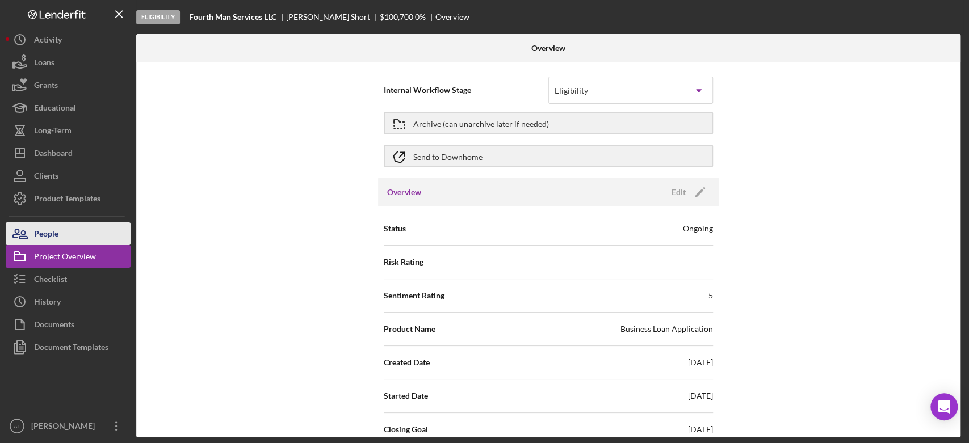
click at [38, 242] on div "People" at bounding box center [46, 236] width 24 height 26
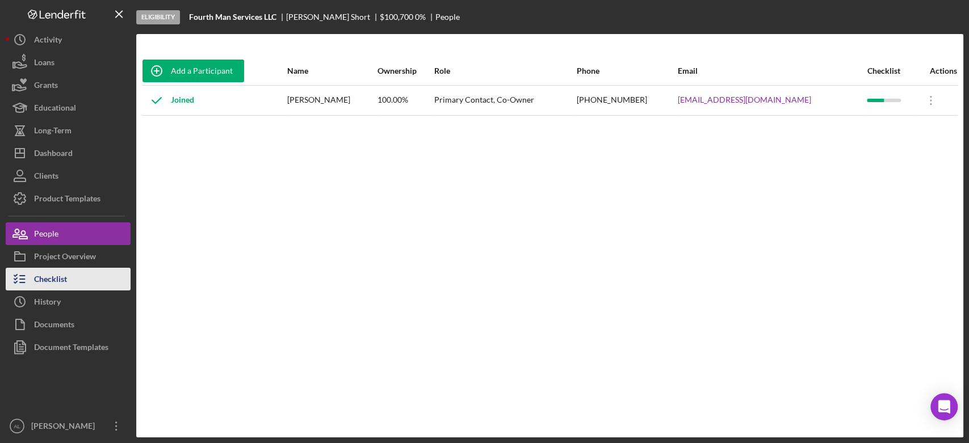
click at [72, 278] on button "Checklist" at bounding box center [68, 279] width 125 height 23
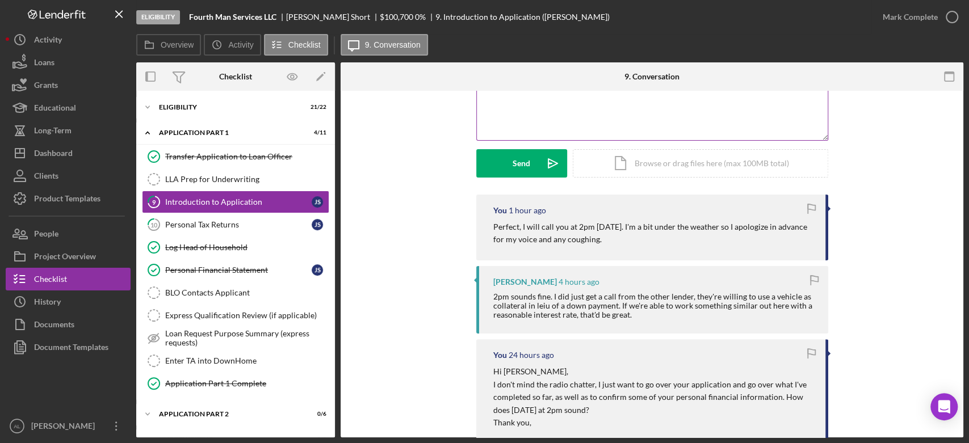
scroll to position [118, 0]
click at [255, 227] on div "Personal Tax Returns" at bounding box center [238, 224] width 146 height 9
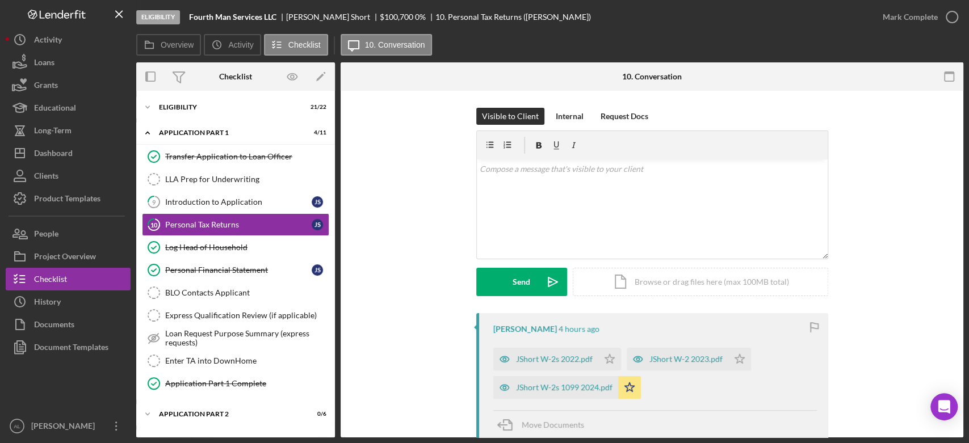
scroll to position [73, 0]
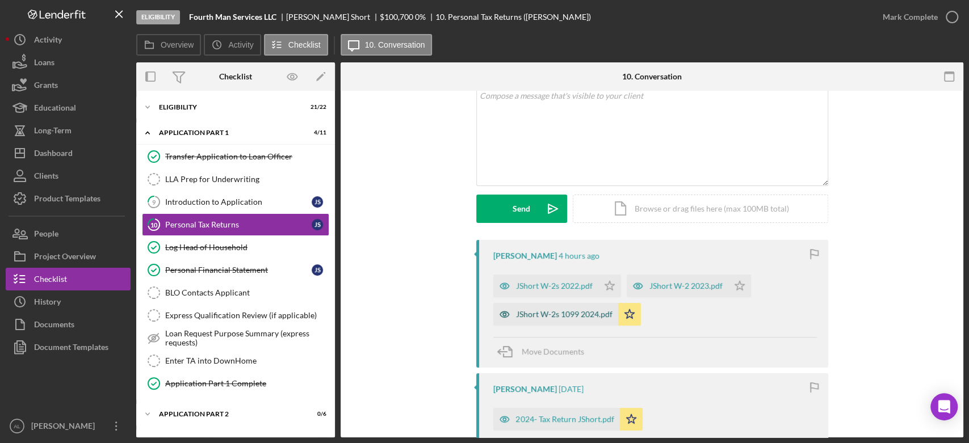
click at [558, 321] on div "JShort W-2s 1099 2024.pdf" at bounding box center [555, 314] width 125 height 23
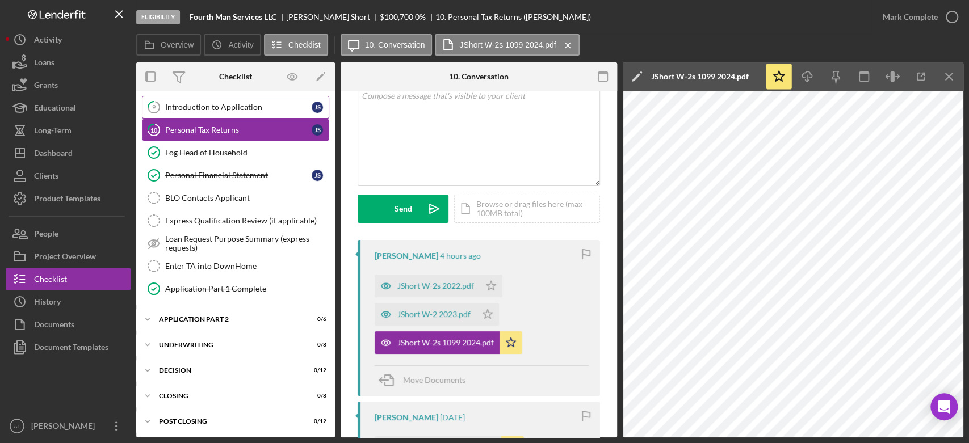
scroll to position [95, 0]
click at [221, 311] on div "Icon/Expander Application Part 2 0 / 6" at bounding box center [235, 319] width 199 height 23
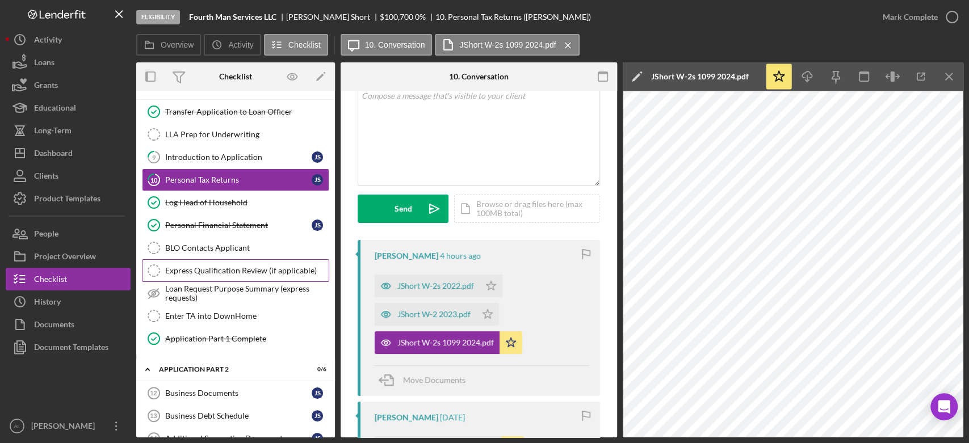
scroll to position [44, 0]
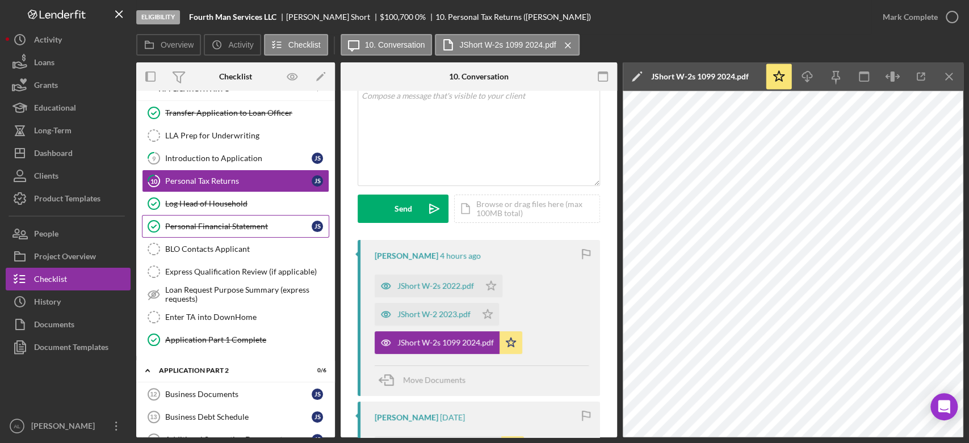
click at [256, 225] on div "Personal Financial Statement" at bounding box center [238, 226] width 146 height 9
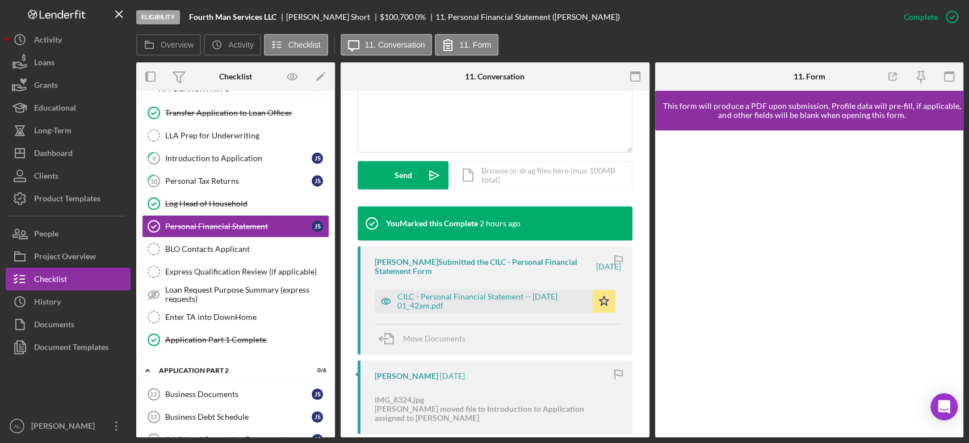
scroll to position [276, 0]
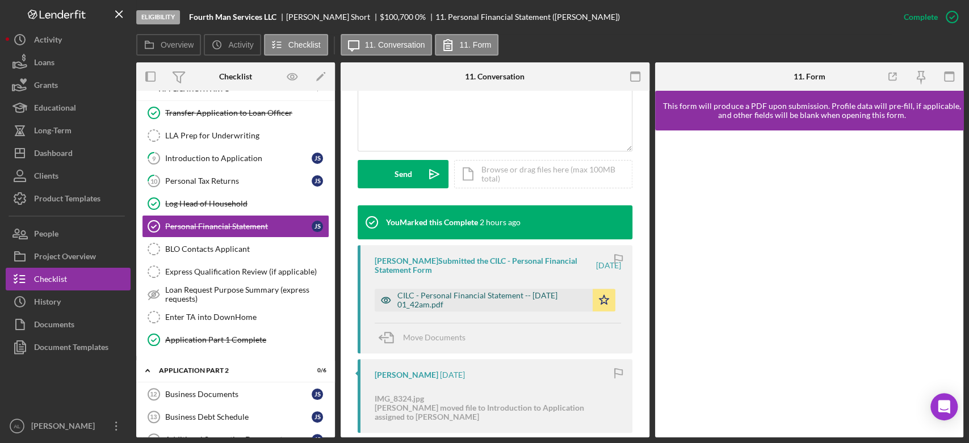
click at [517, 291] on div "CILC - Personal Financial Statement -- [DATE] 01_42am.pdf" at bounding box center [492, 300] width 190 height 18
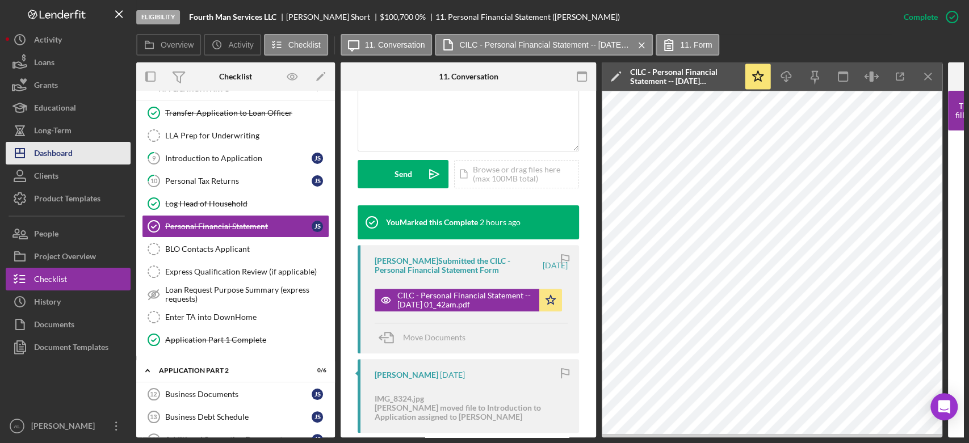
click at [60, 154] on div "Dashboard" at bounding box center [53, 155] width 39 height 26
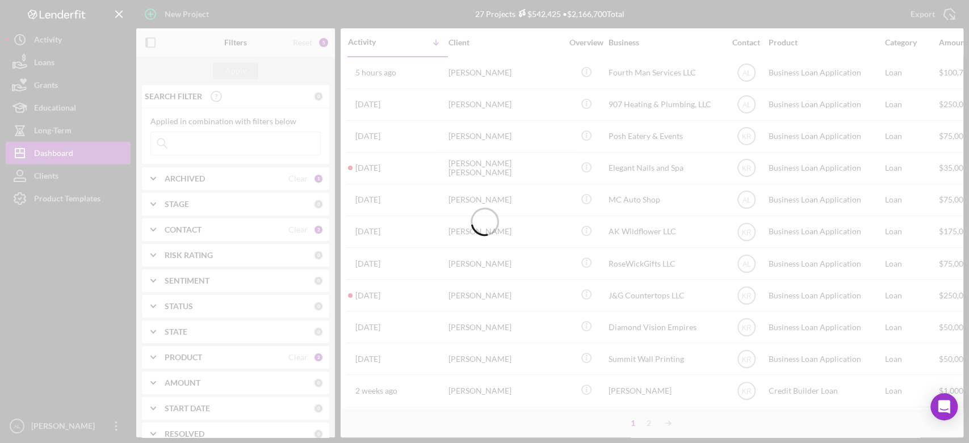
click at [153, 19] on div at bounding box center [484, 221] width 969 height 443
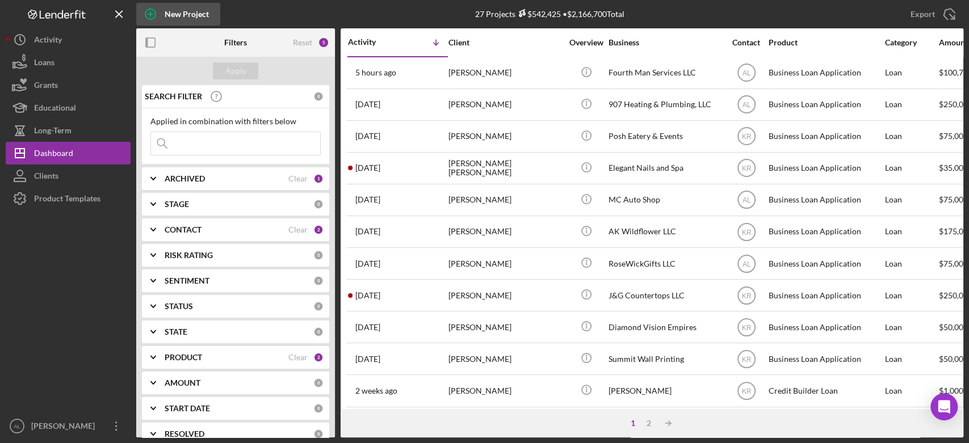
click at [150, 16] on icon "button" at bounding box center [151, 14] width 6 height 6
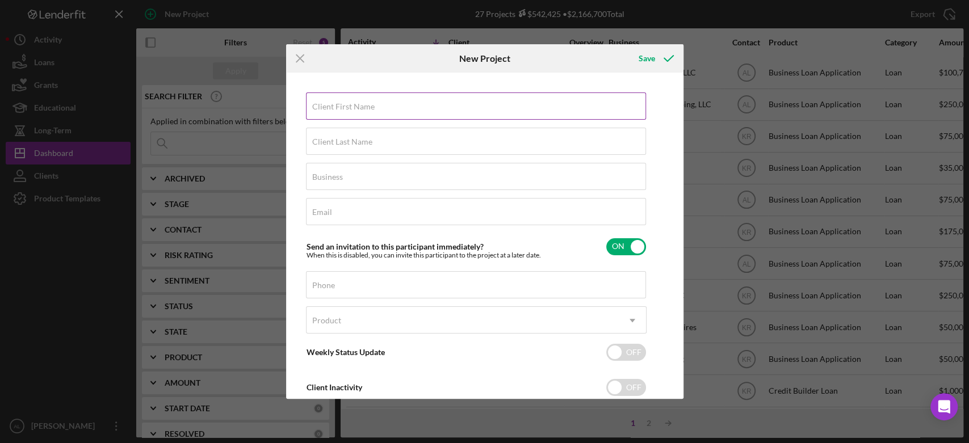
click at [333, 102] on label "Client First Name" at bounding box center [343, 106] width 62 height 9
click at [333, 102] on input "Client First Name" at bounding box center [476, 106] width 340 height 27
type input "[PERSON_NAME]"
type input "Another Chance Snacks LLP"
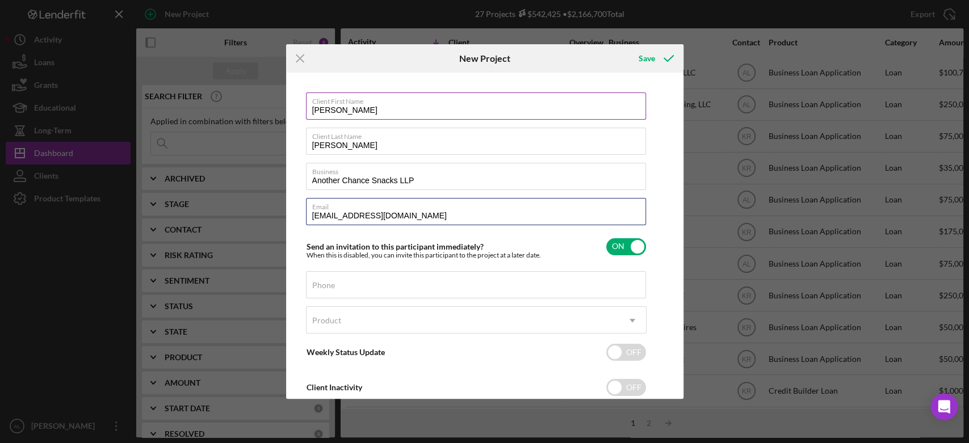
type input "[EMAIL_ADDRESS][DOMAIN_NAME]"
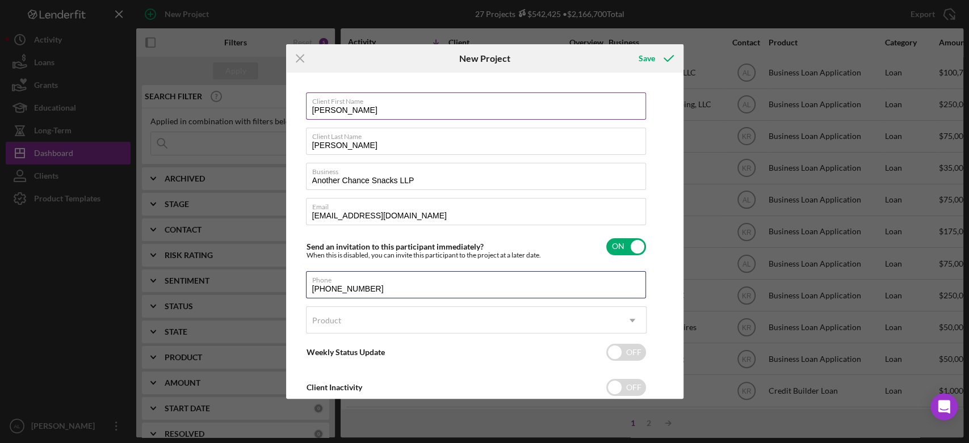
type input "[PHONE_NUMBER]"
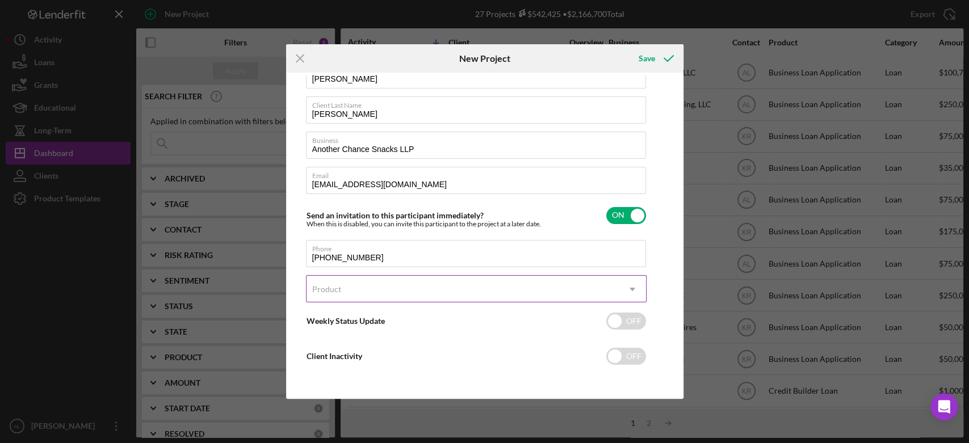
click at [627, 294] on icon "Icon/Dropdown Arrow" at bounding box center [632, 289] width 27 height 27
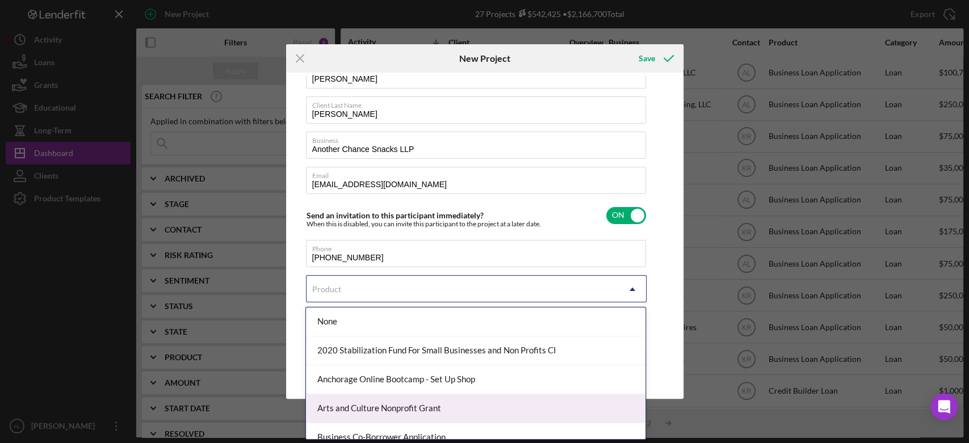
scroll to position [166, 0]
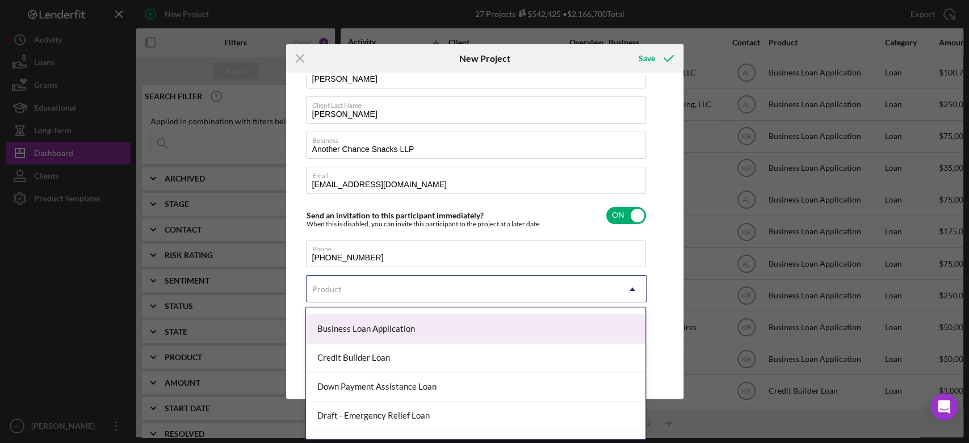
click at [458, 335] on div "Business Loan Application" at bounding box center [475, 329] width 339 height 29
checkbox input "true"
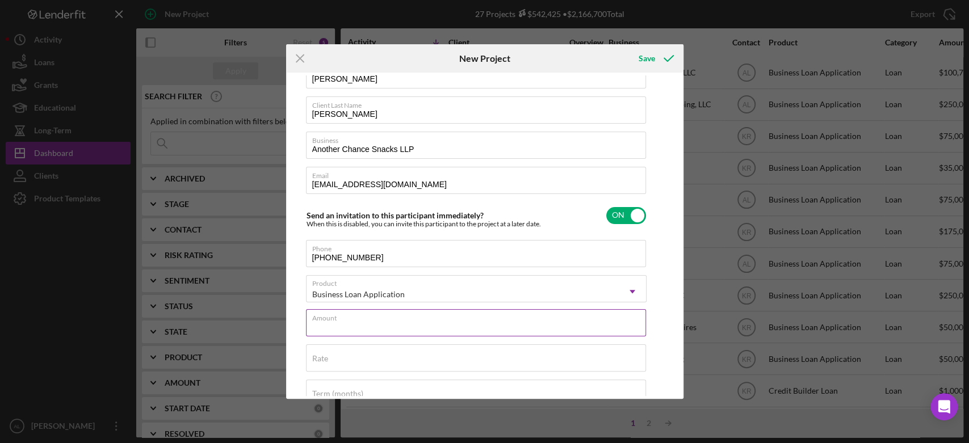
click at [458, 335] on input "Amount" at bounding box center [476, 322] width 340 height 27
type input "$18,000"
click at [669, 53] on icon "submit" at bounding box center [669, 58] width 28 height 28
checkbox input "false"
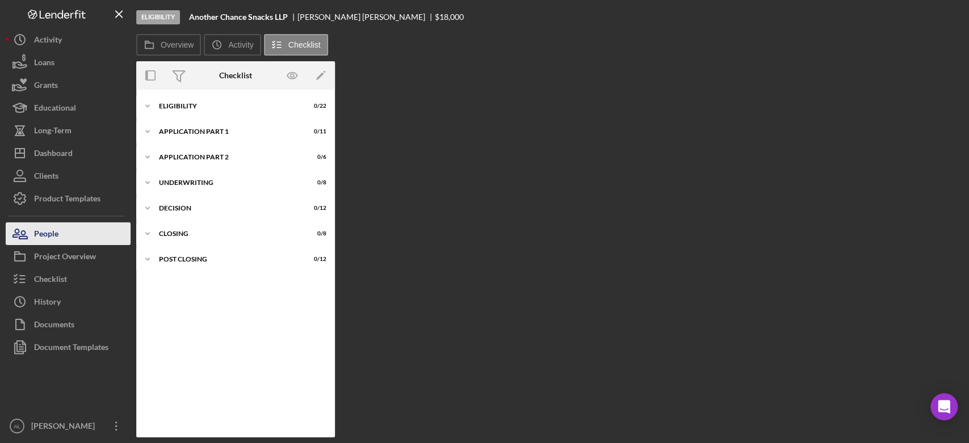
click at [77, 235] on button "People" at bounding box center [68, 234] width 125 height 23
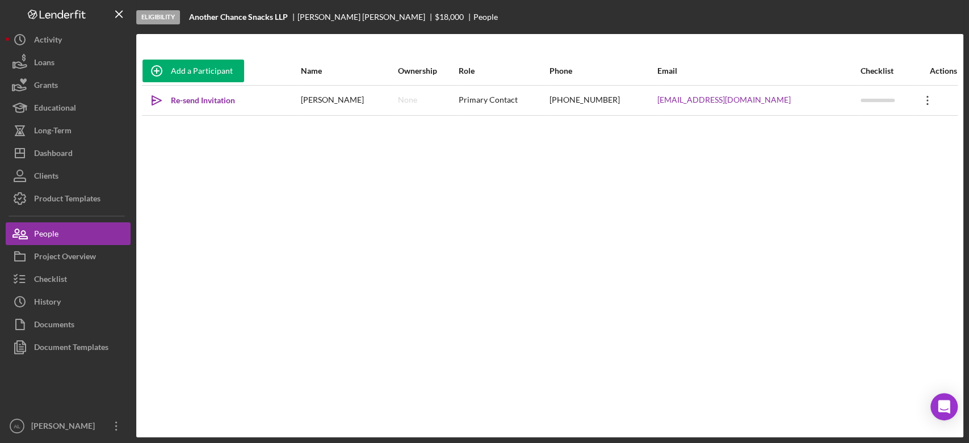
click at [928, 112] on icon "Icon/Overflow" at bounding box center [927, 100] width 28 height 28
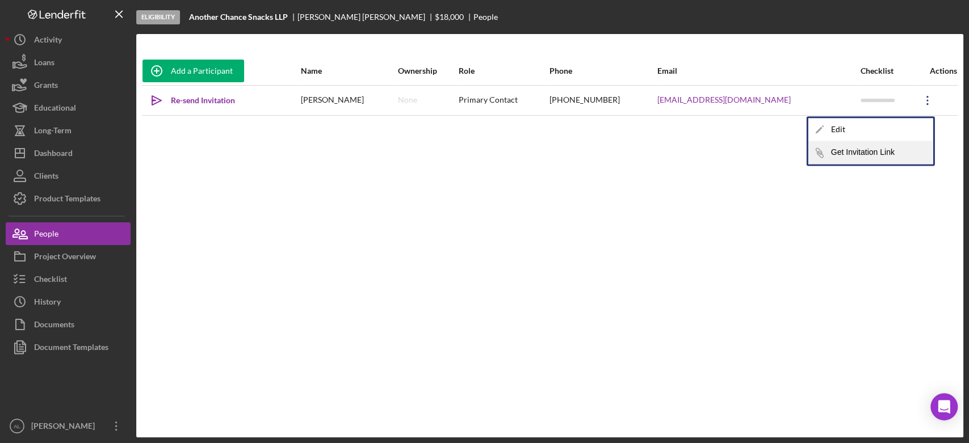
click at [877, 145] on button "Icon/Link Get Invitation Link" at bounding box center [870, 152] width 125 height 23
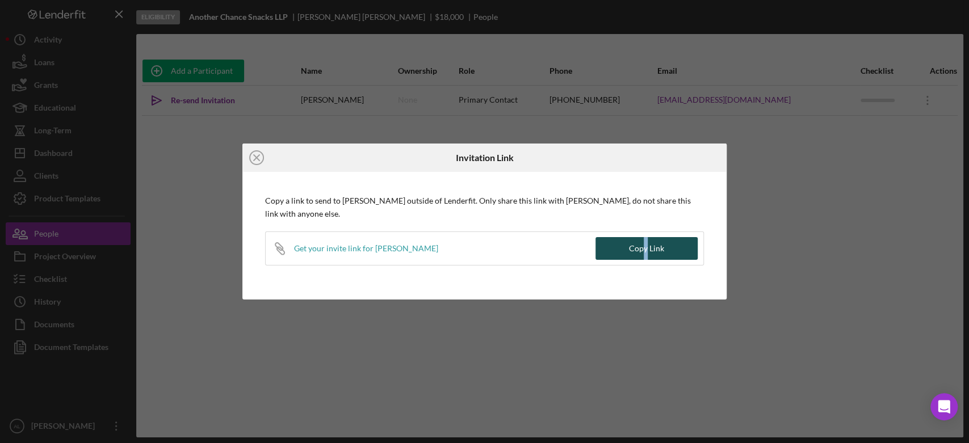
drag, startPoint x: 644, startPoint y: 235, endPoint x: 649, endPoint y: 245, distance: 11.4
click at [649, 245] on div "Icon/Link Get your invite link for [PERSON_NAME] Copy Link" at bounding box center [484, 249] width 439 height 34
click at [649, 245] on div "Copy Link" at bounding box center [646, 248] width 35 height 23
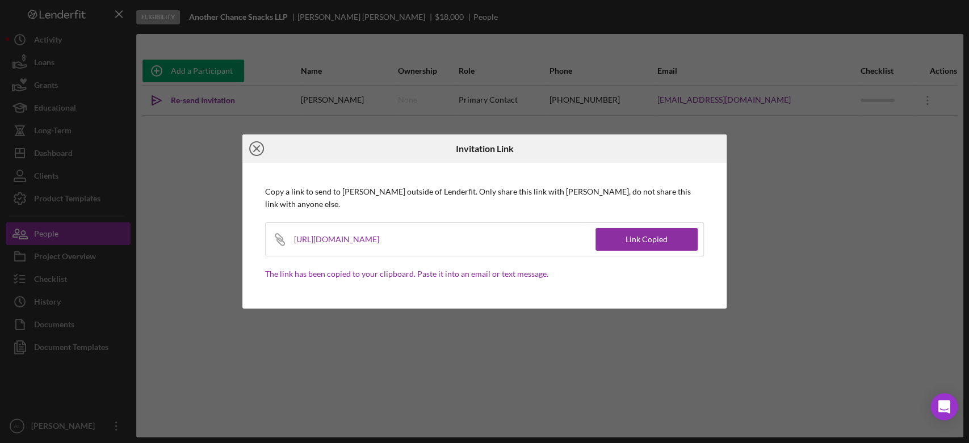
click at [261, 144] on circle at bounding box center [257, 149] width 14 height 14
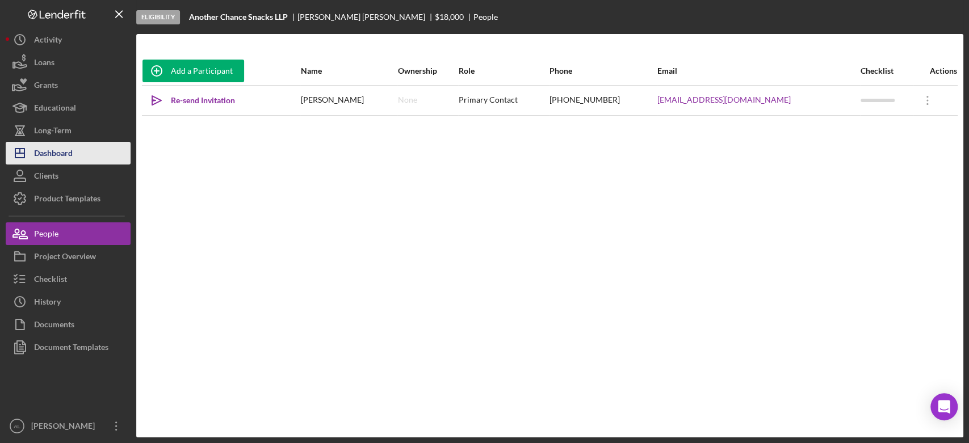
click at [82, 158] on button "Icon/Dashboard Dashboard" at bounding box center [68, 153] width 125 height 23
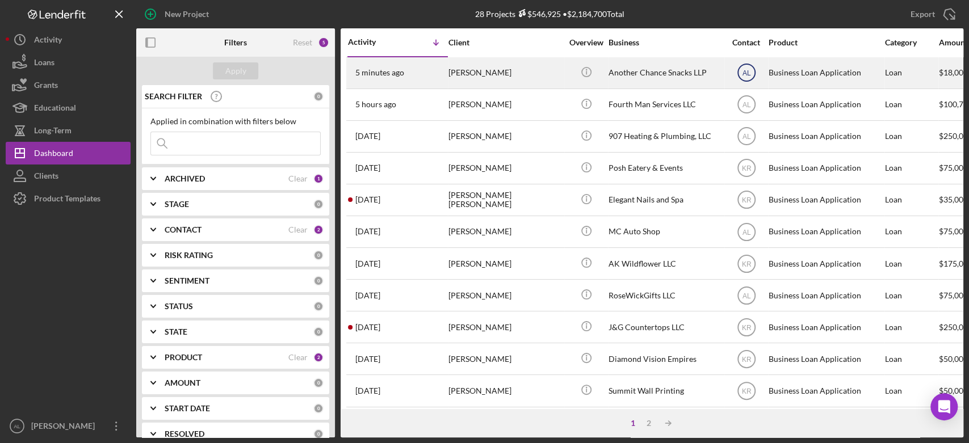
click at [743, 73] on text "AL" at bounding box center [746, 73] width 9 height 8
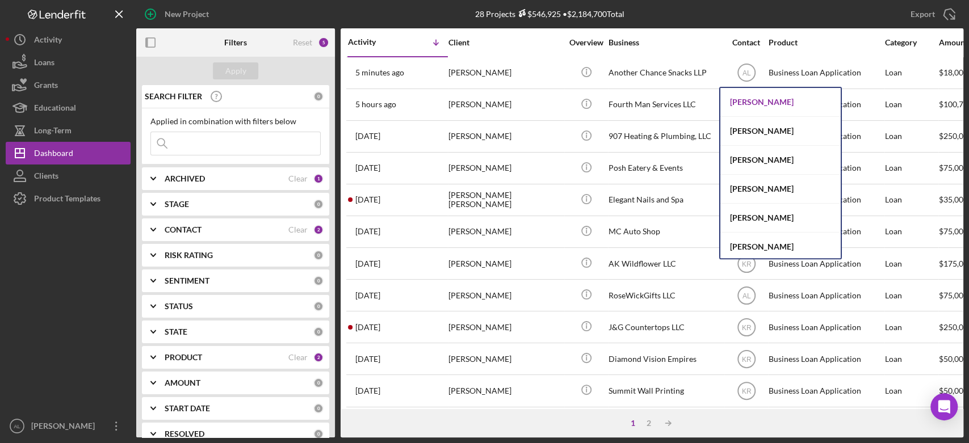
click at [746, 100] on div "[PERSON_NAME]" at bounding box center [780, 102] width 120 height 29
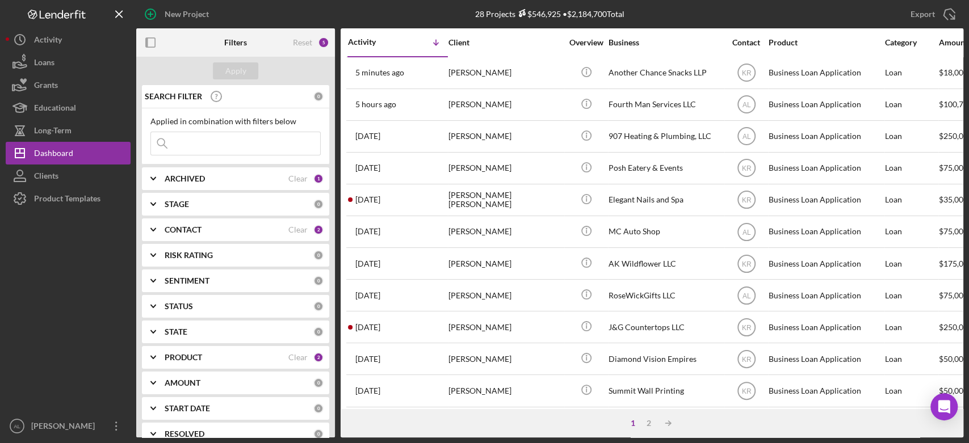
click at [53, 268] on div at bounding box center [68, 312] width 125 height 205
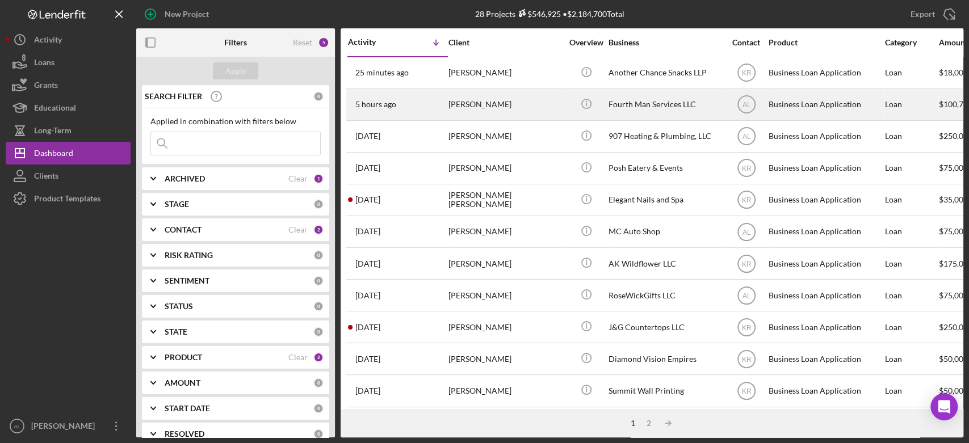
click at [489, 92] on div "[PERSON_NAME]" at bounding box center [505, 105] width 114 height 30
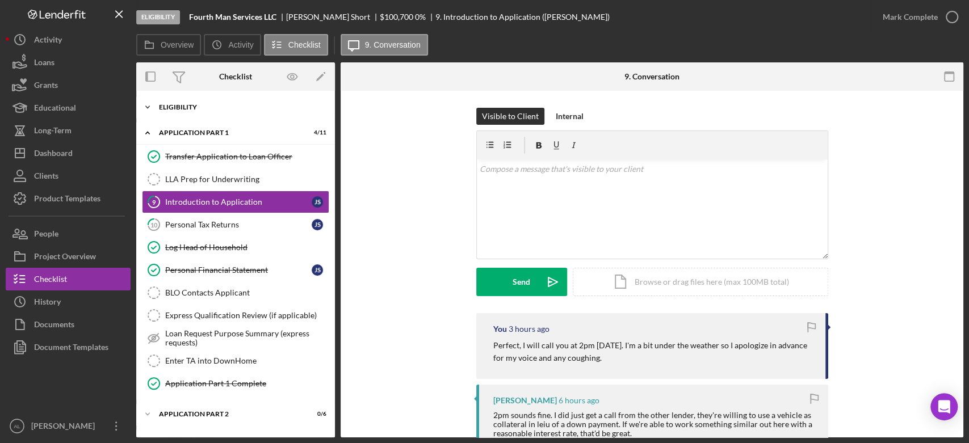
click at [221, 108] on div "Eligibility" at bounding box center [240, 107] width 162 height 7
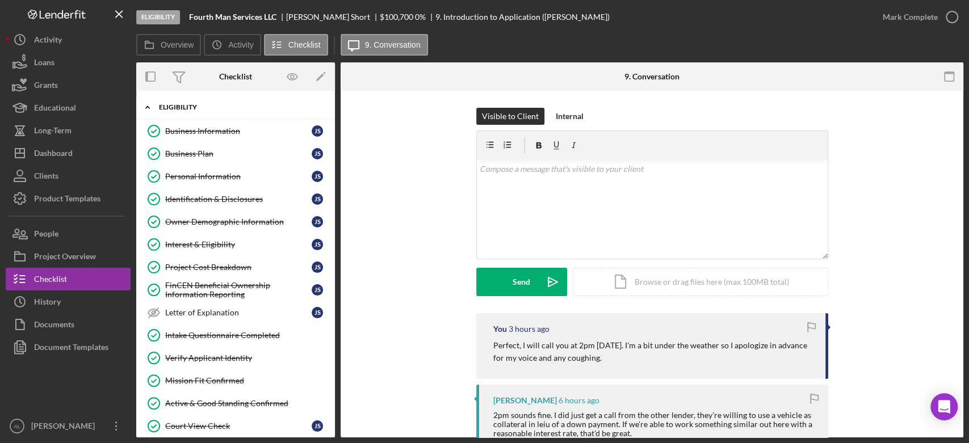
click at [221, 108] on div "Eligibility" at bounding box center [240, 107] width 162 height 7
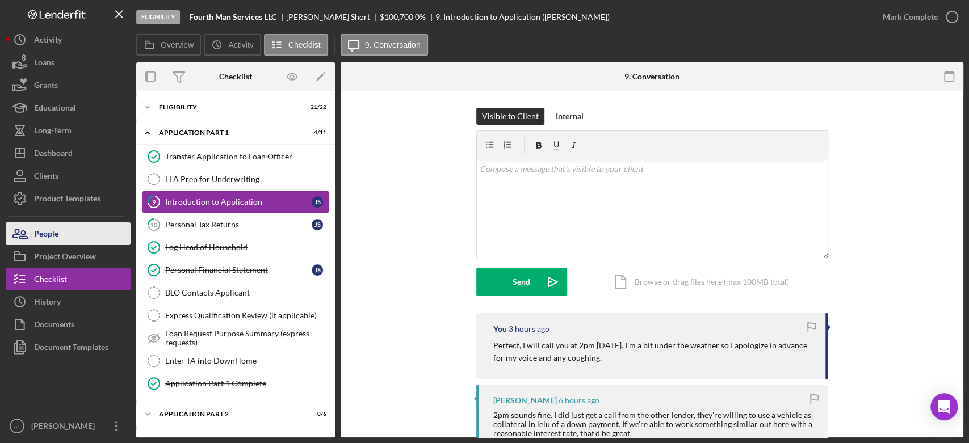
click at [58, 238] on div "People" at bounding box center [46, 236] width 24 height 26
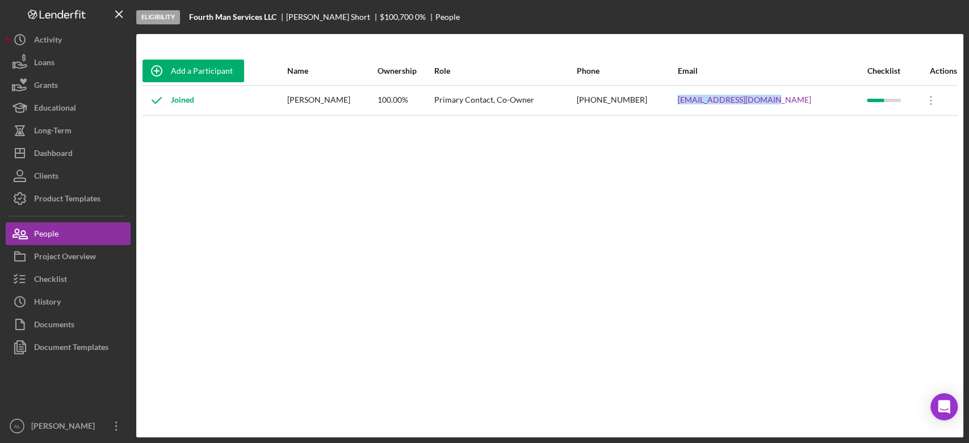
drag, startPoint x: 798, startPoint y: 103, endPoint x: 697, endPoint y: 107, distance: 100.6
click at [697, 107] on tr "Joined [PERSON_NAME] 100.00% Primary Contact, Co-Owner [PHONE_NUMBER] [EMAIL_AD…" at bounding box center [550, 100] width 816 height 30
copy tr "[EMAIL_ADDRESS][DOMAIN_NAME]"
